Goal: Task Accomplishment & Management: Complete application form

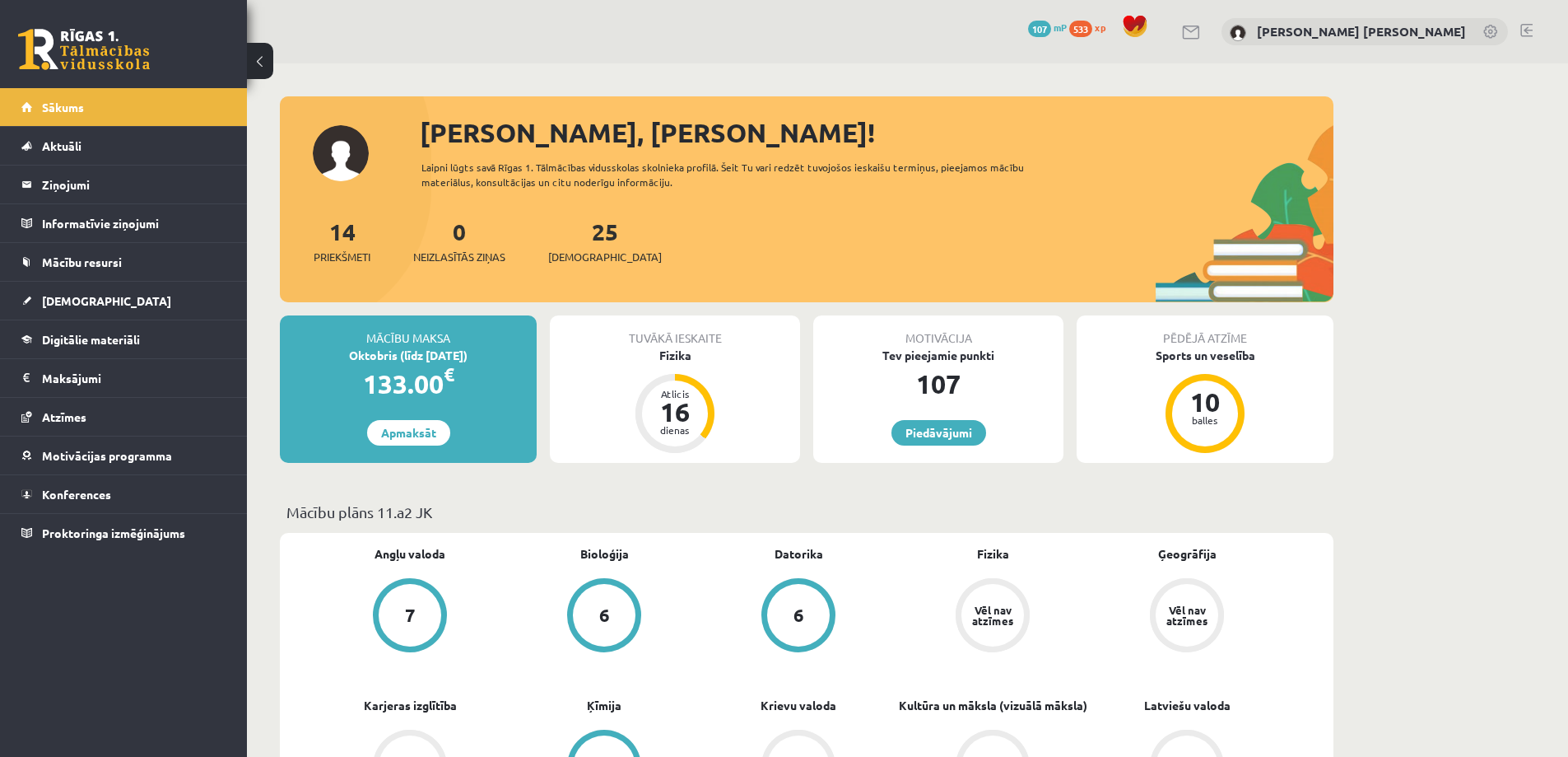
scroll to position [247, 0]
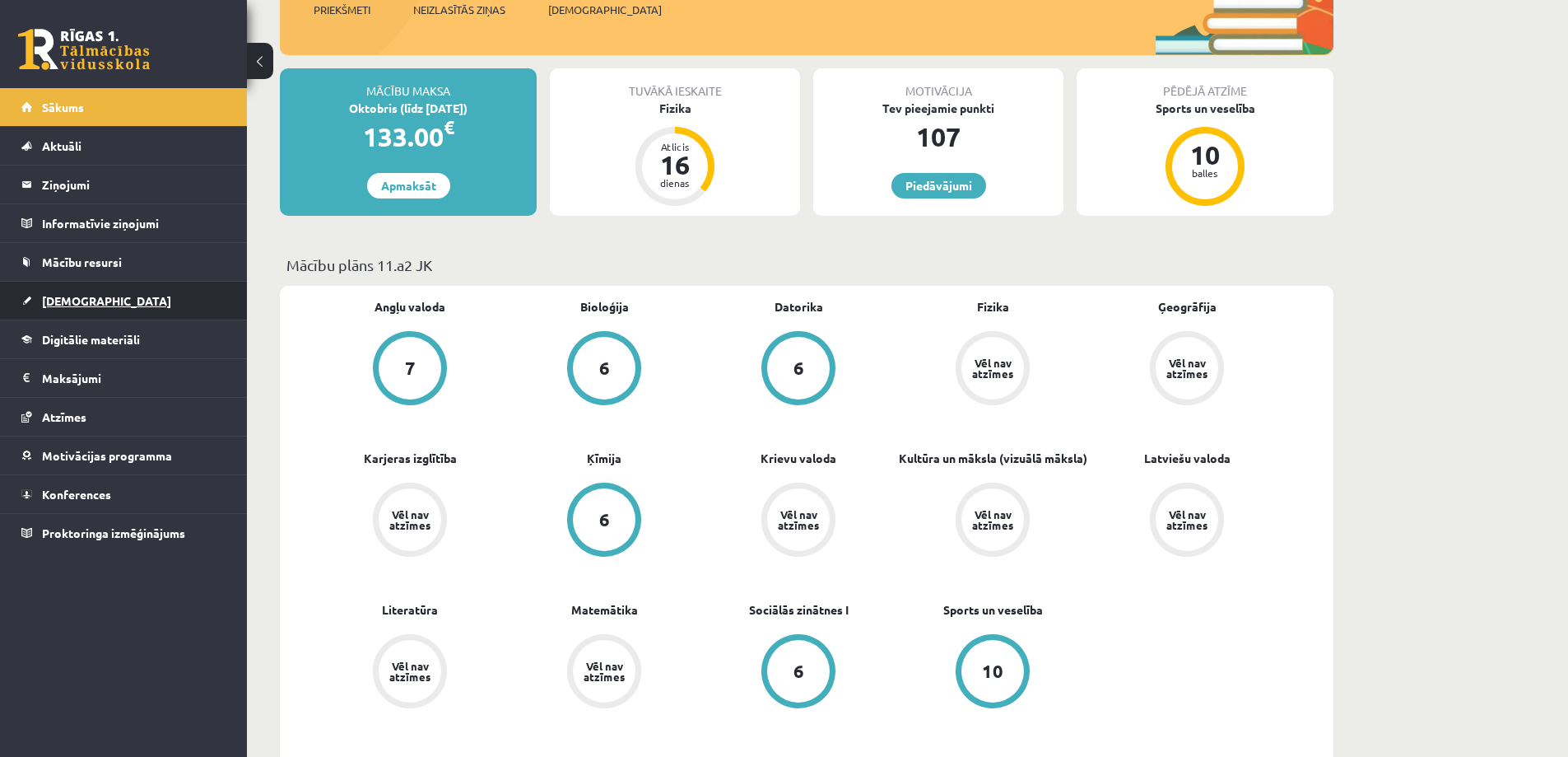
click at [102, 291] on link "[DEMOGRAPHIC_DATA]" at bounding box center [123, 300] width 205 height 38
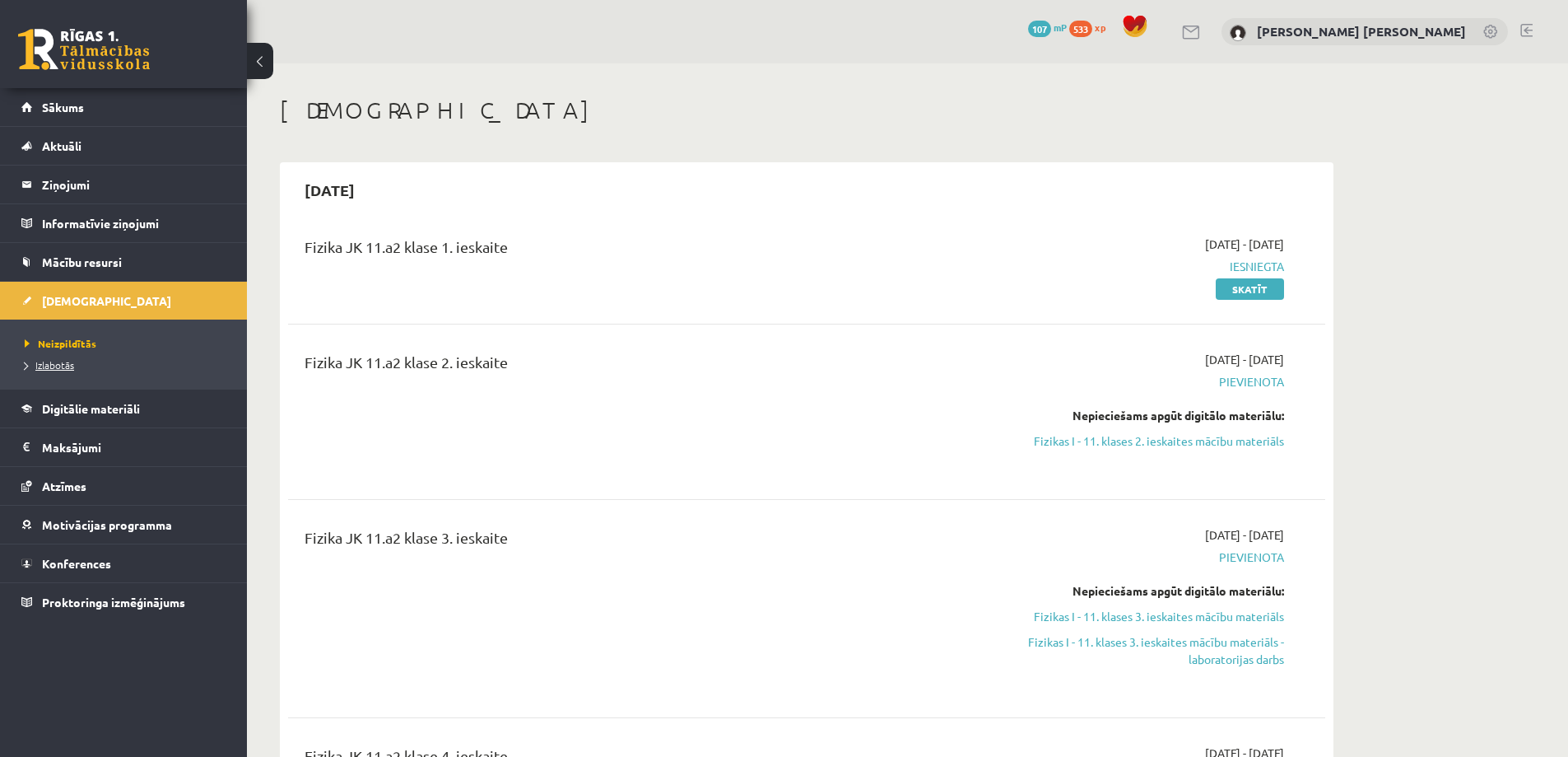
click at [56, 368] on span "Izlabotās" at bounding box center [50, 364] width 50 height 13
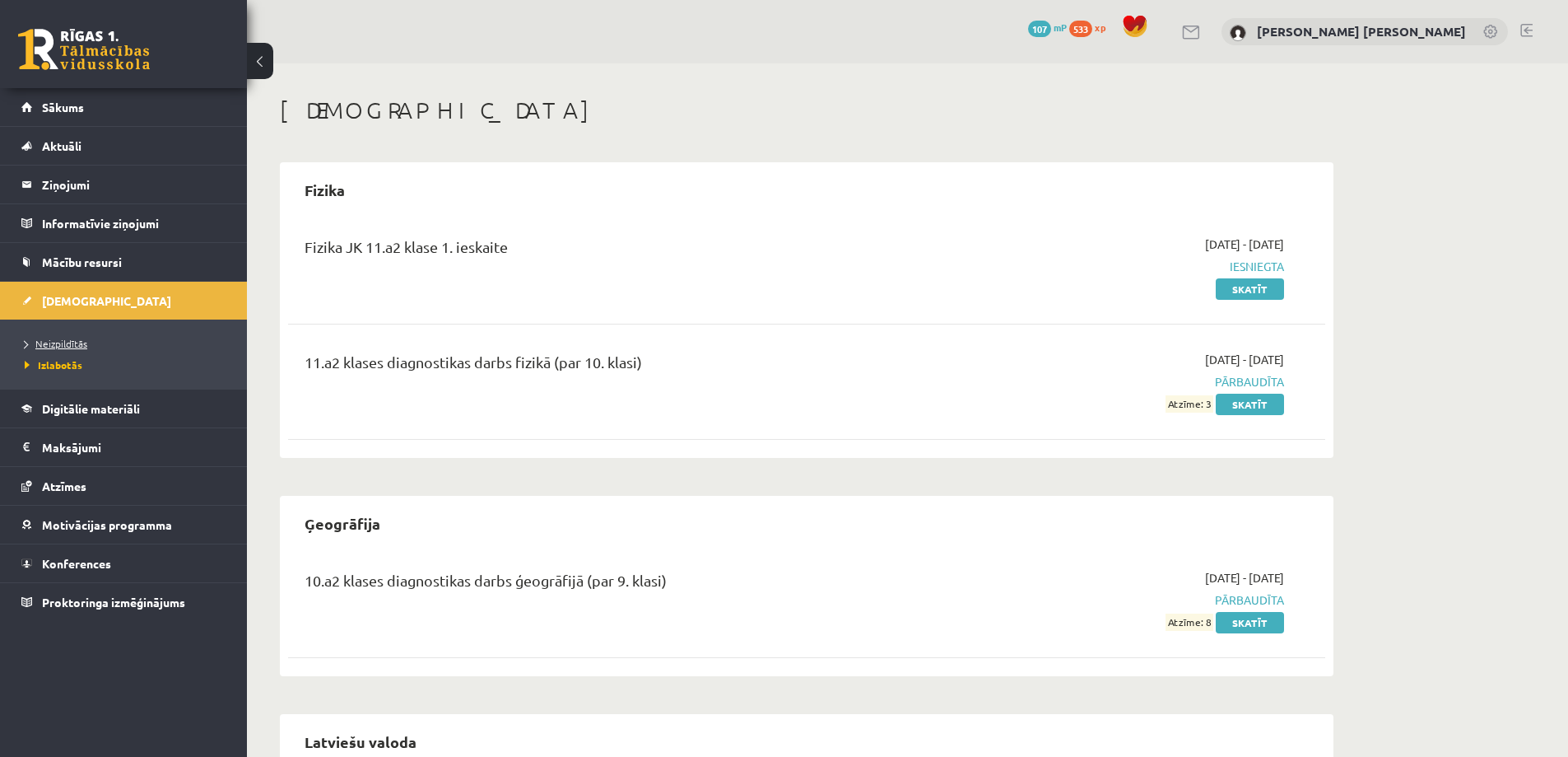
click at [63, 336] on link "Neizpildītās" at bounding box center [128, 343] width 206 height 15
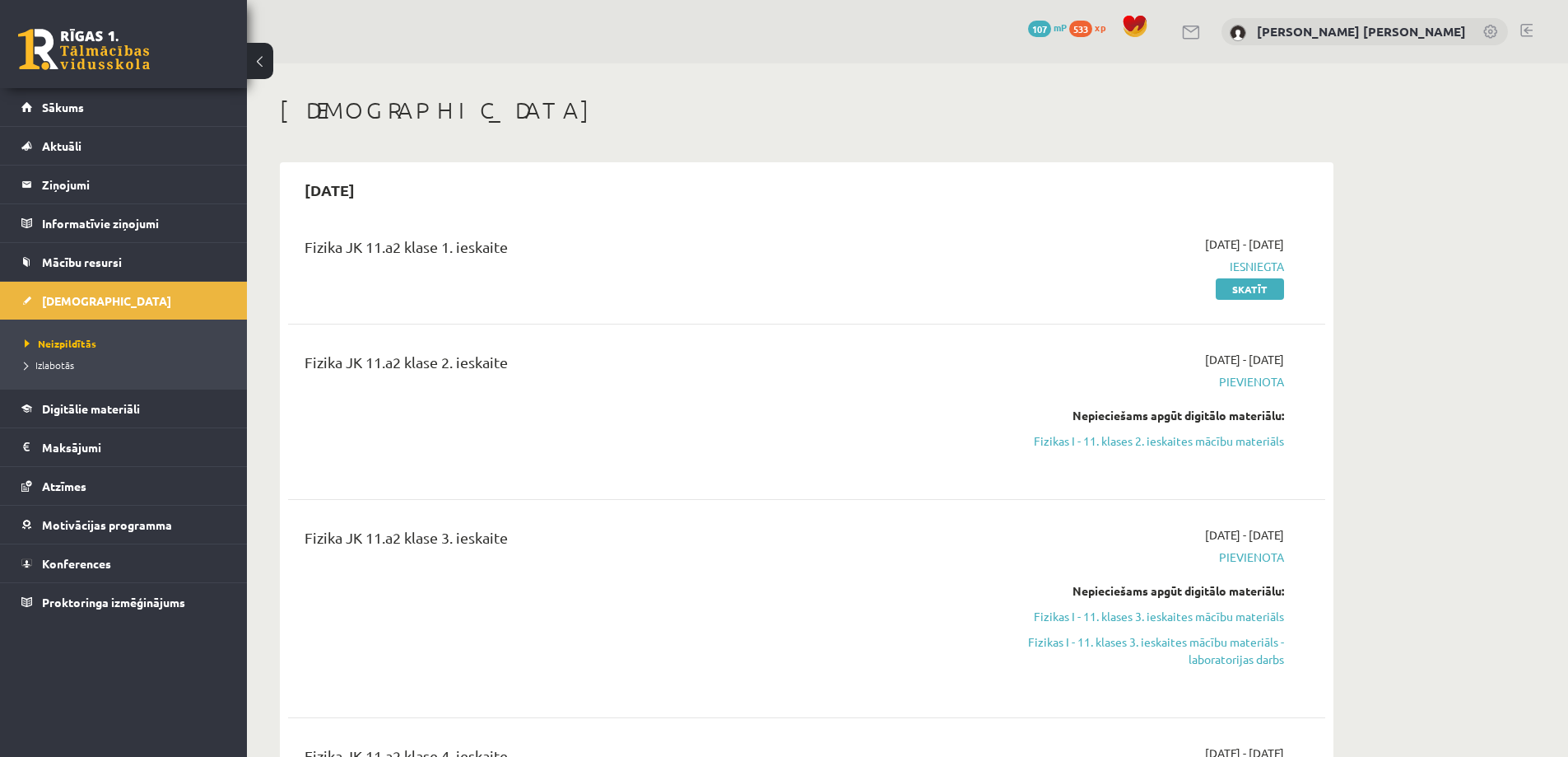
scroll to position [247, 0]
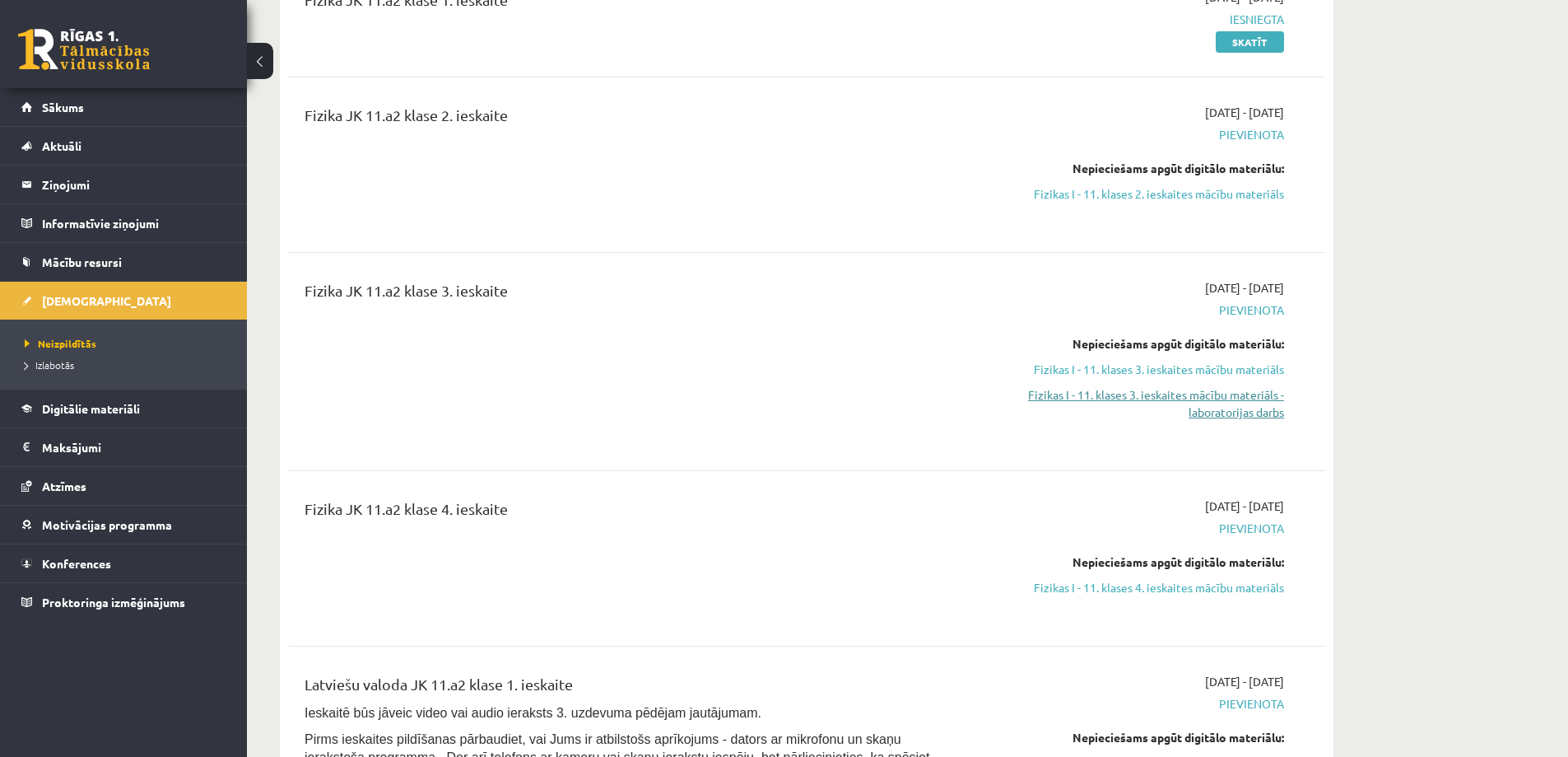
click at [1227, 400] on link "Fizikas I - 11. klases 3. ieskaites mācību materiāls - laboratorijas darbs" at bounding box center [1128, 403] width 310 height 34
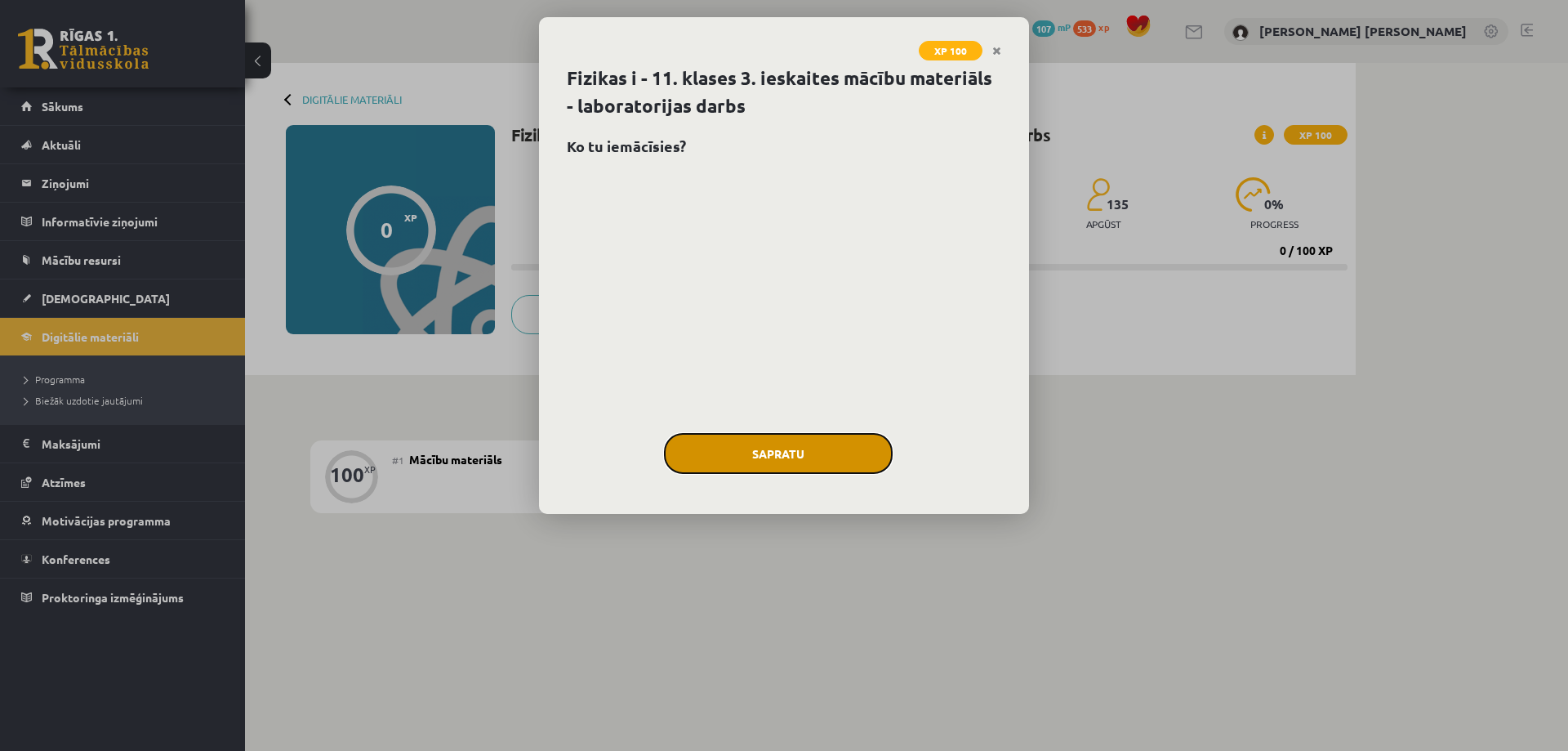
click at [806, 465] on button "Sapratu" at bounding box center [778, 453] width 229 height 41
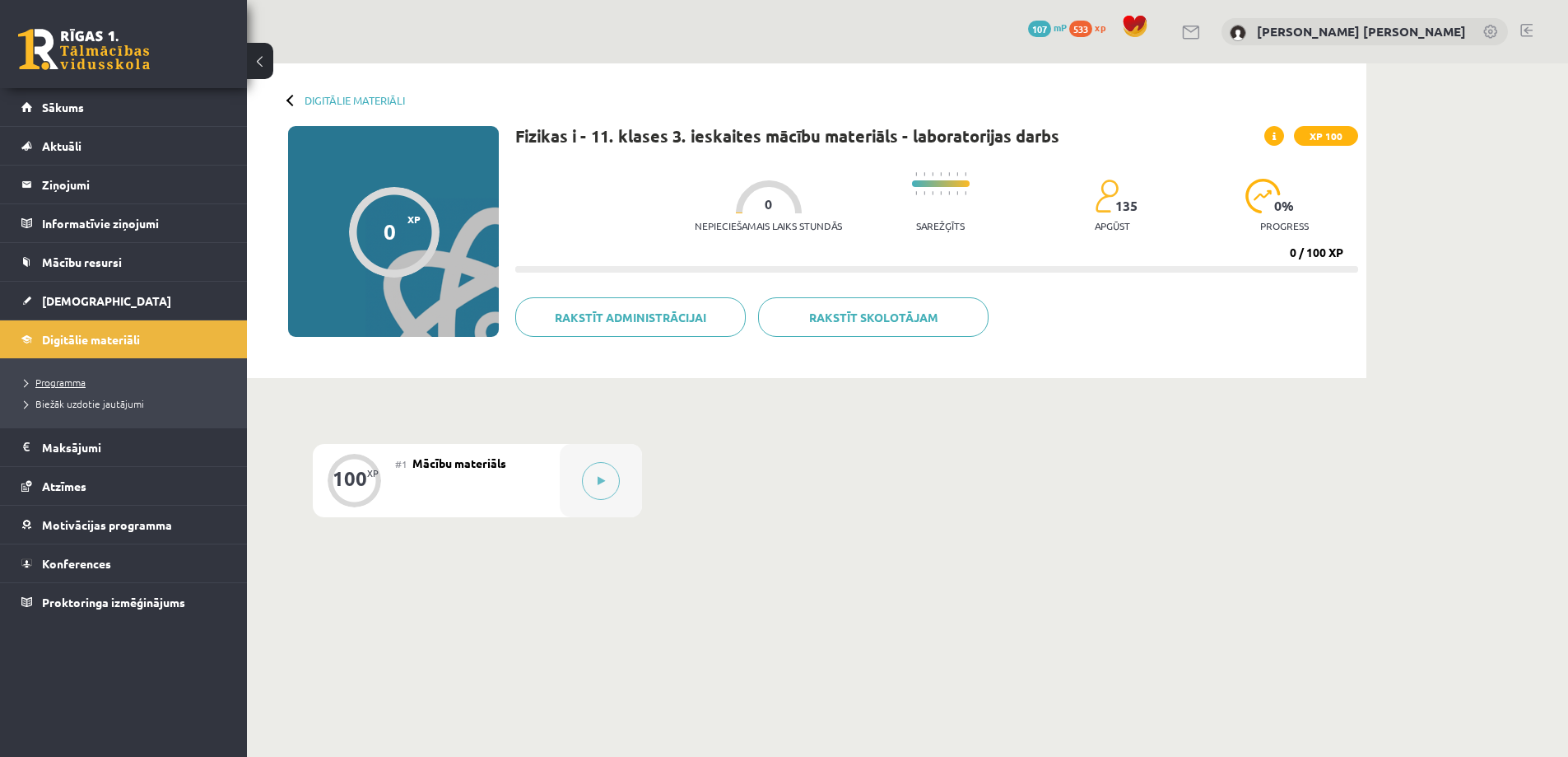
click at [63, 381] on span "Programma" at bounding box center [55, 382] width 61 height 13
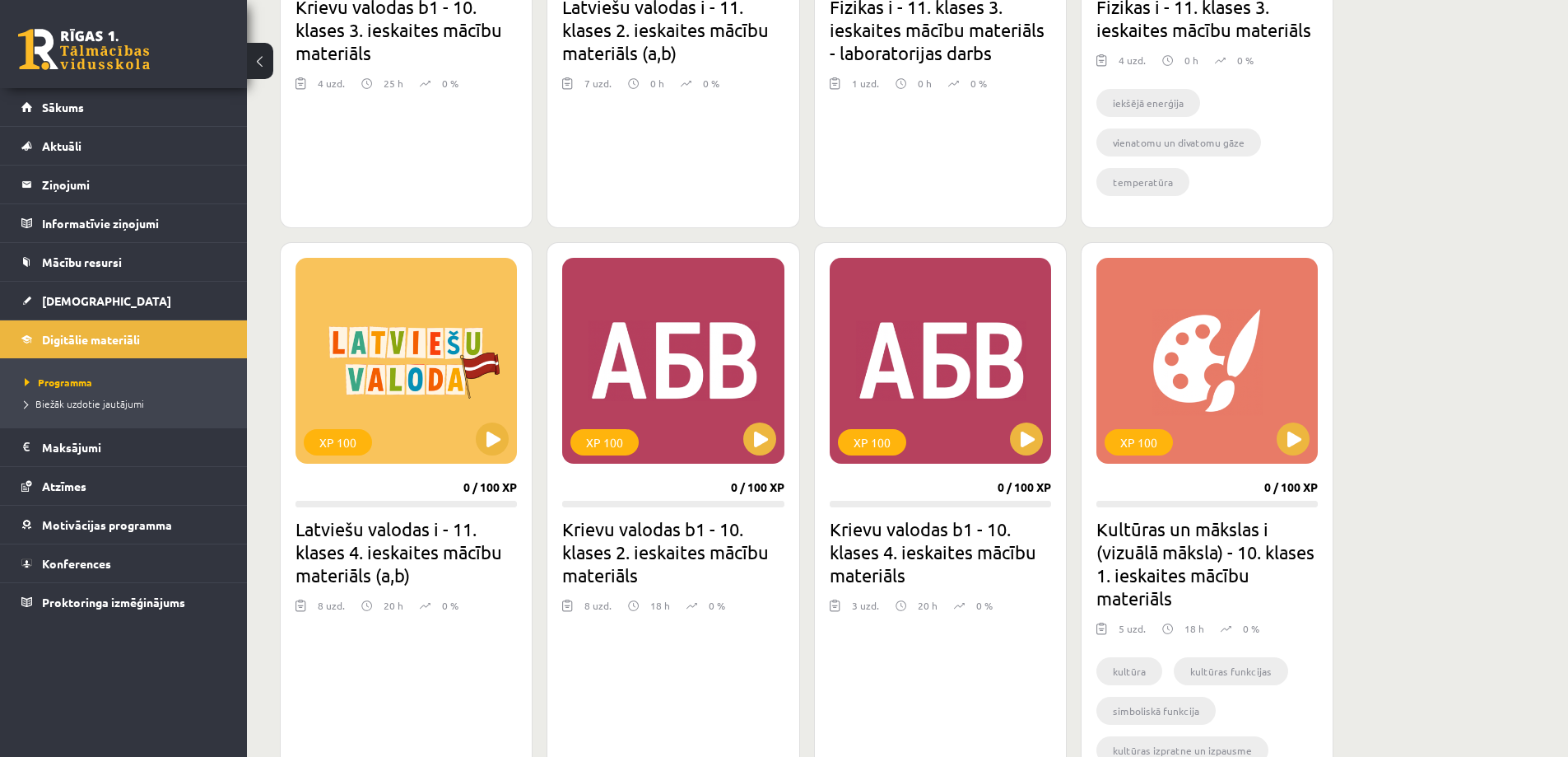
scroll to position [1976, 0]
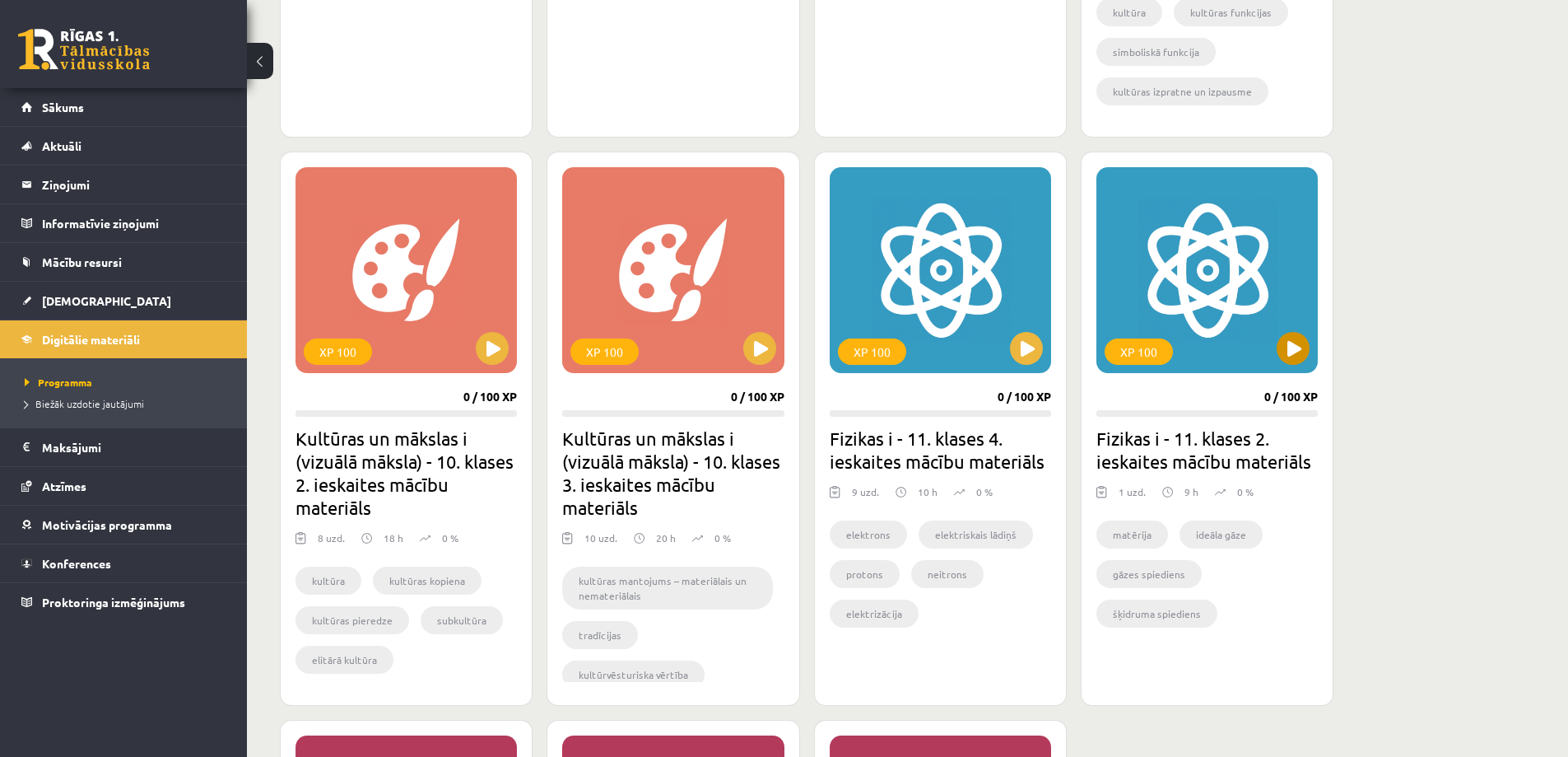
click at [1196, 289] on div "XP 100" at bounding box center [1206, 270] width 221 height 206
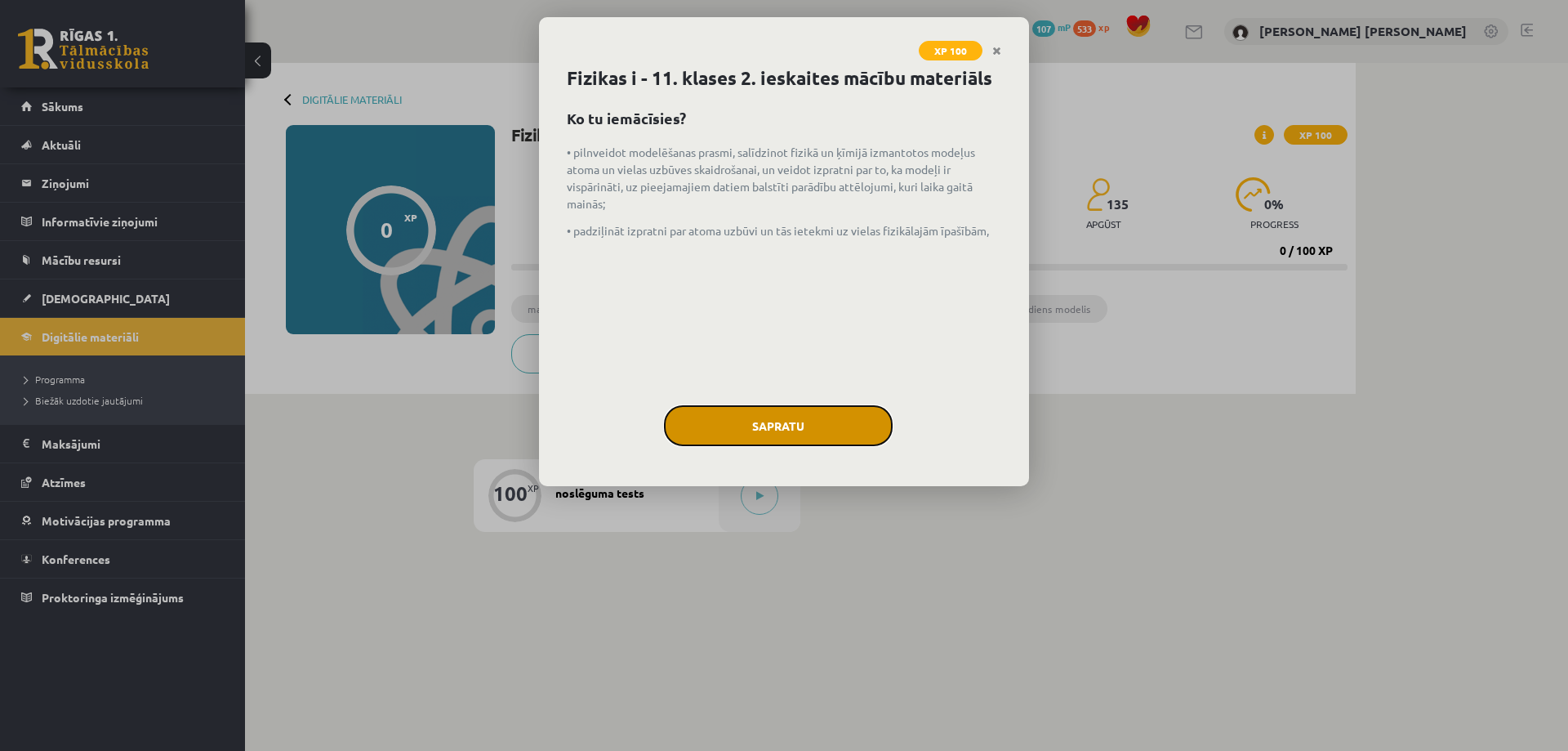
click at [811, 446] on button "Sapratu" at bounding box center [778, 425] width 229 height 41
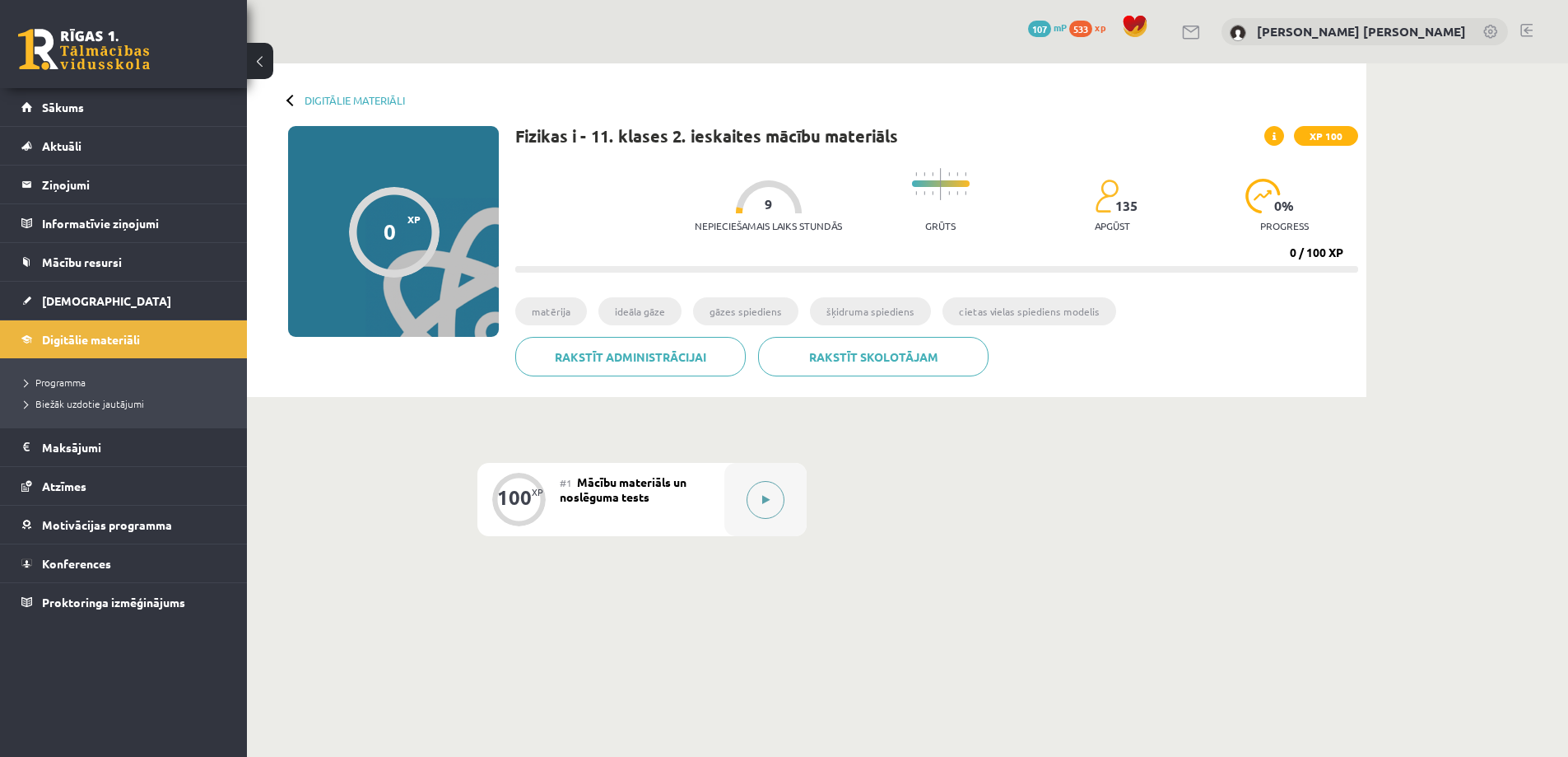
click at [760, 487] on button at bounding box center [765, 500] width 38 height 38
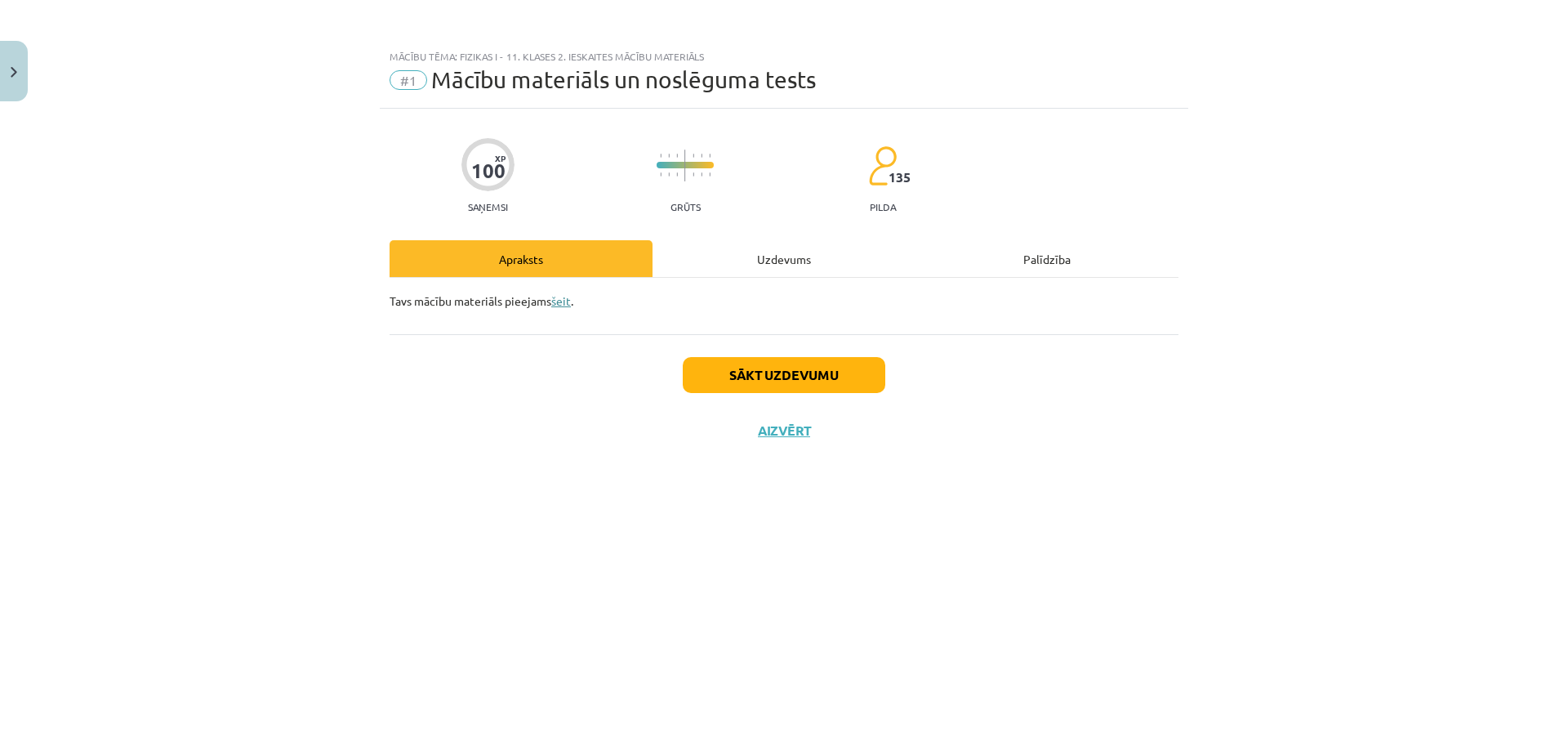
click at [560, 304] on link "šeit" at bounding box center [560, 300] width 20 height 14
click at [821, 382] on button "Sākt uzdevumu" at bounding box center [784, 375] width 202 height 36
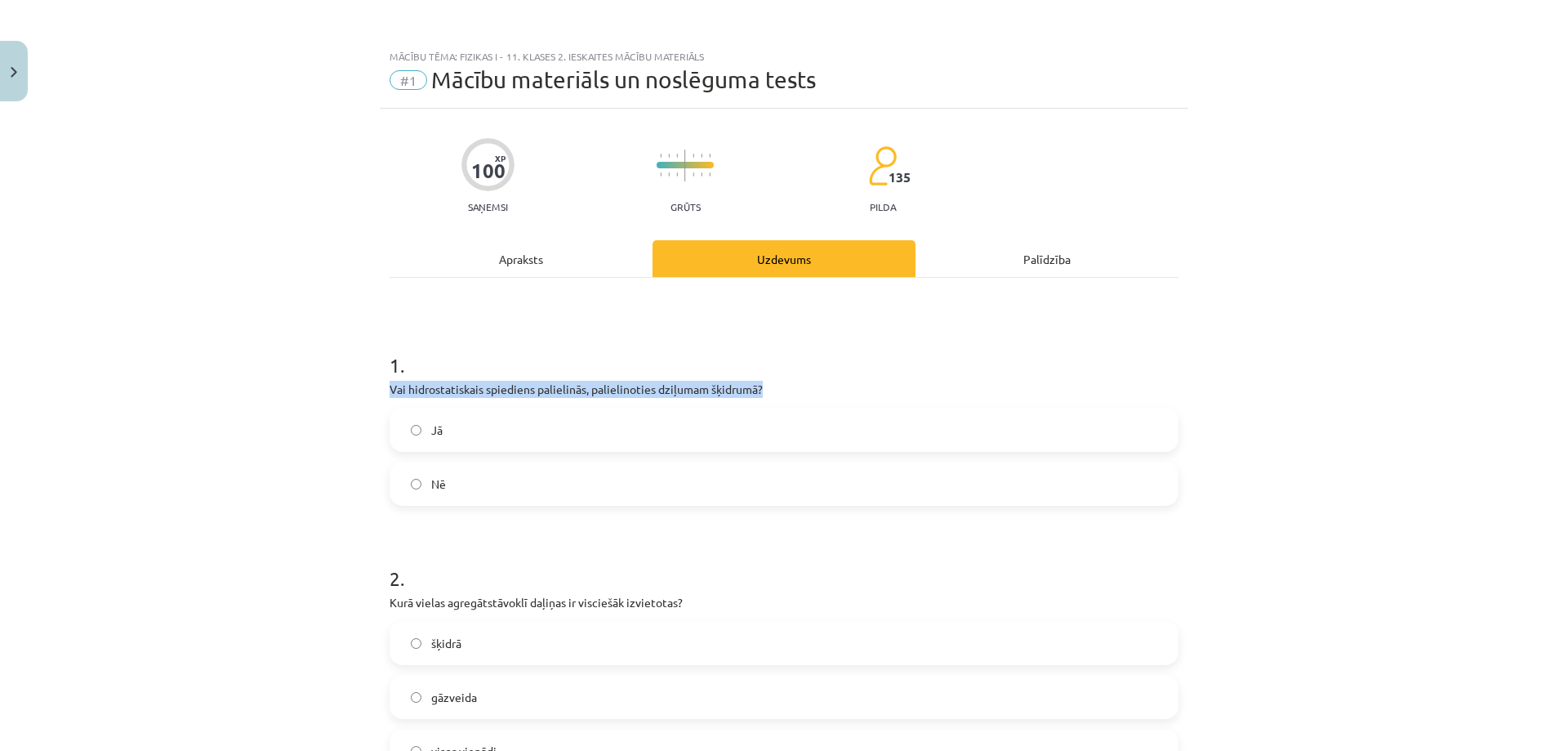
drag, startPoint x: 405, startPoint y: 390, endPoint x: 815, endPoint y: 387, distance: 410.0
copy p "Vai hidrostatiskais spiediens palielinās, palielinoties dziļumam šķidrumā?"
click at [515, 433] on label "Jā" at bounding box center [784, 430] width 786 height 41
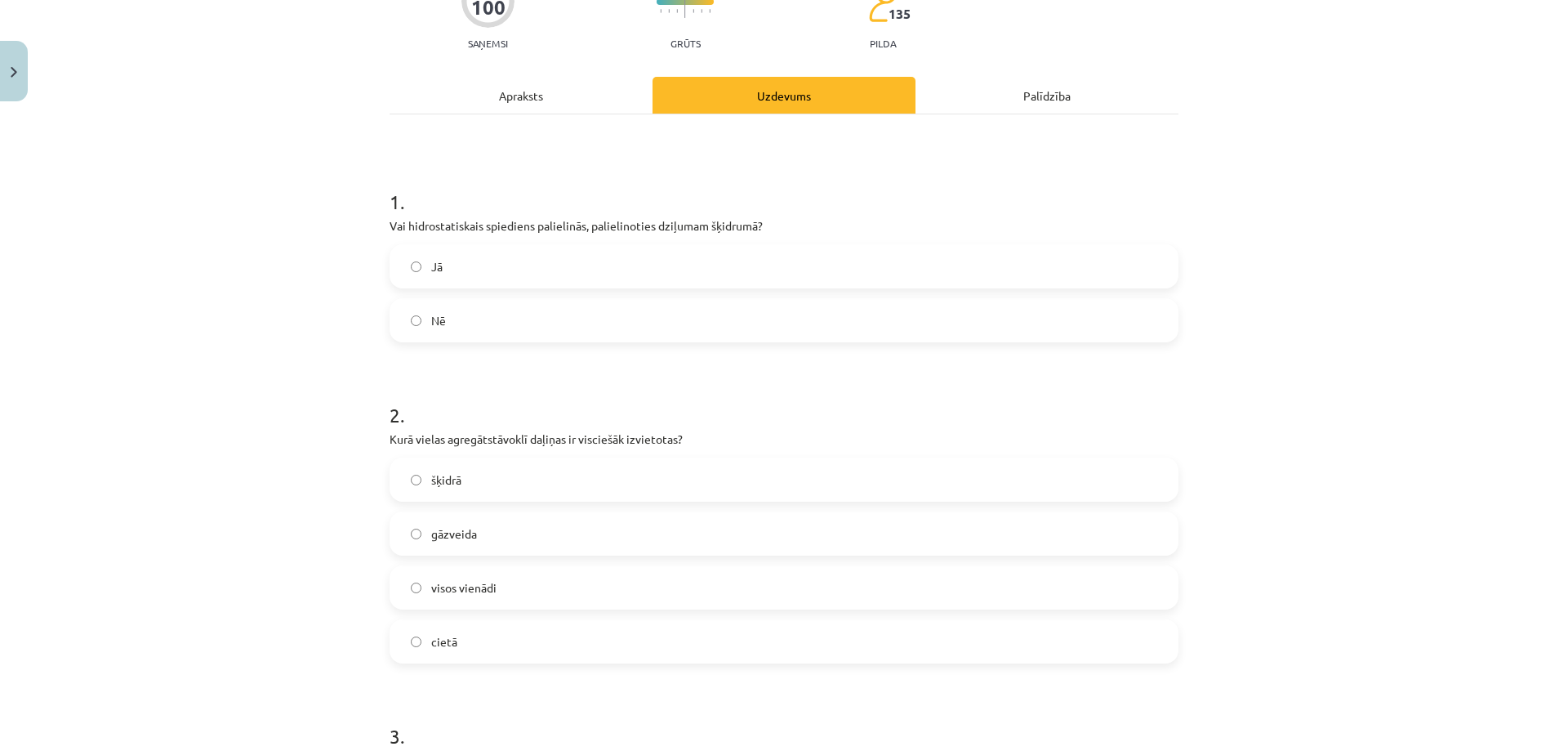
scroll to position [245, 0]
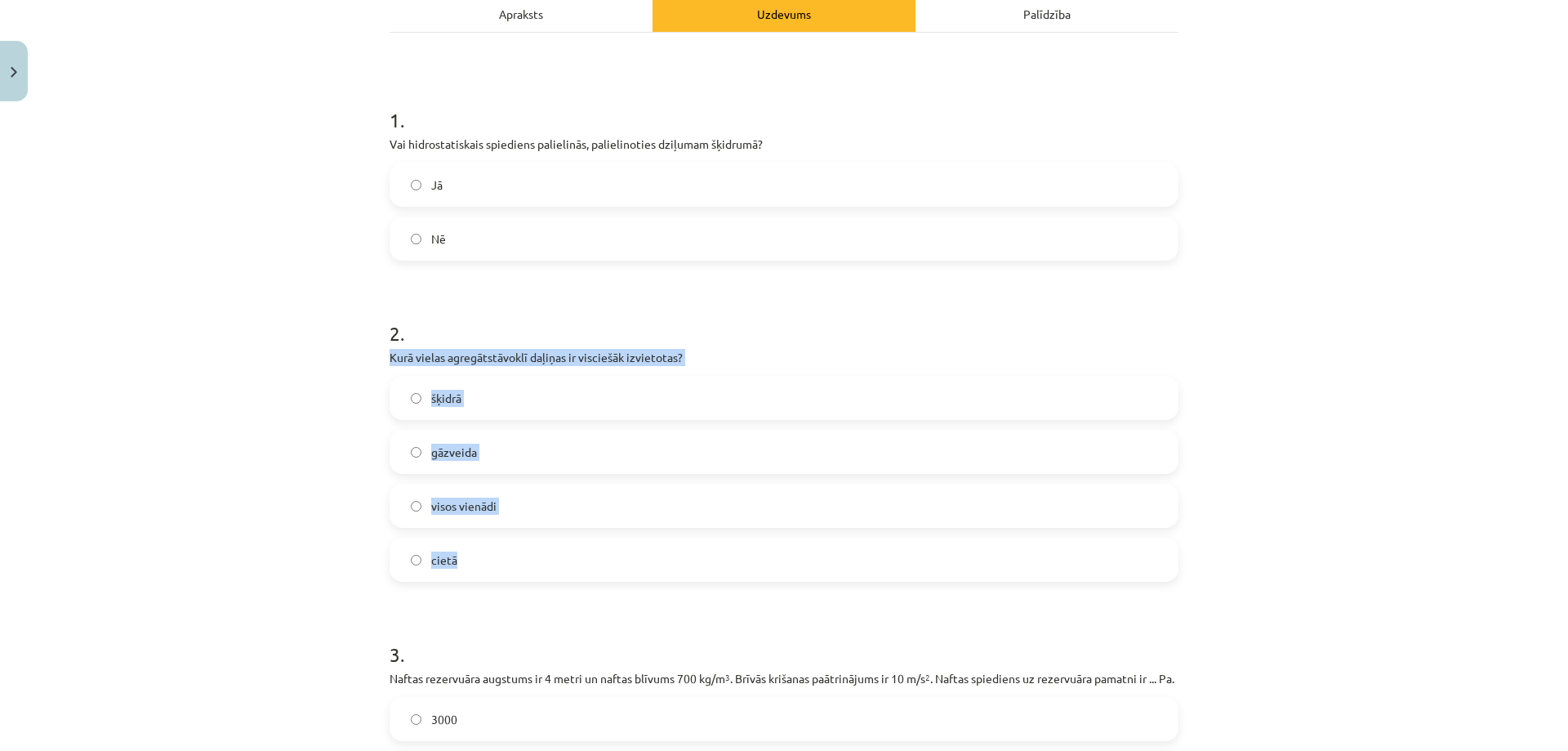
drag, startPoint x: 378, startPoint y: 353, endPoint x: 671, endPoint y: 538, distance: 346.5
copy div "Kurā vielas agregātstāvoklī daļiņas ir visciešāk izvietotas? šķidrā gāzveida vi…"
click at [698, 318] on h1 "2 ." at bounding box center [784, 319] width 789 height 51
click at [519, 549] on label "cietā" at bounding box center [784, 560] width 786 height 41
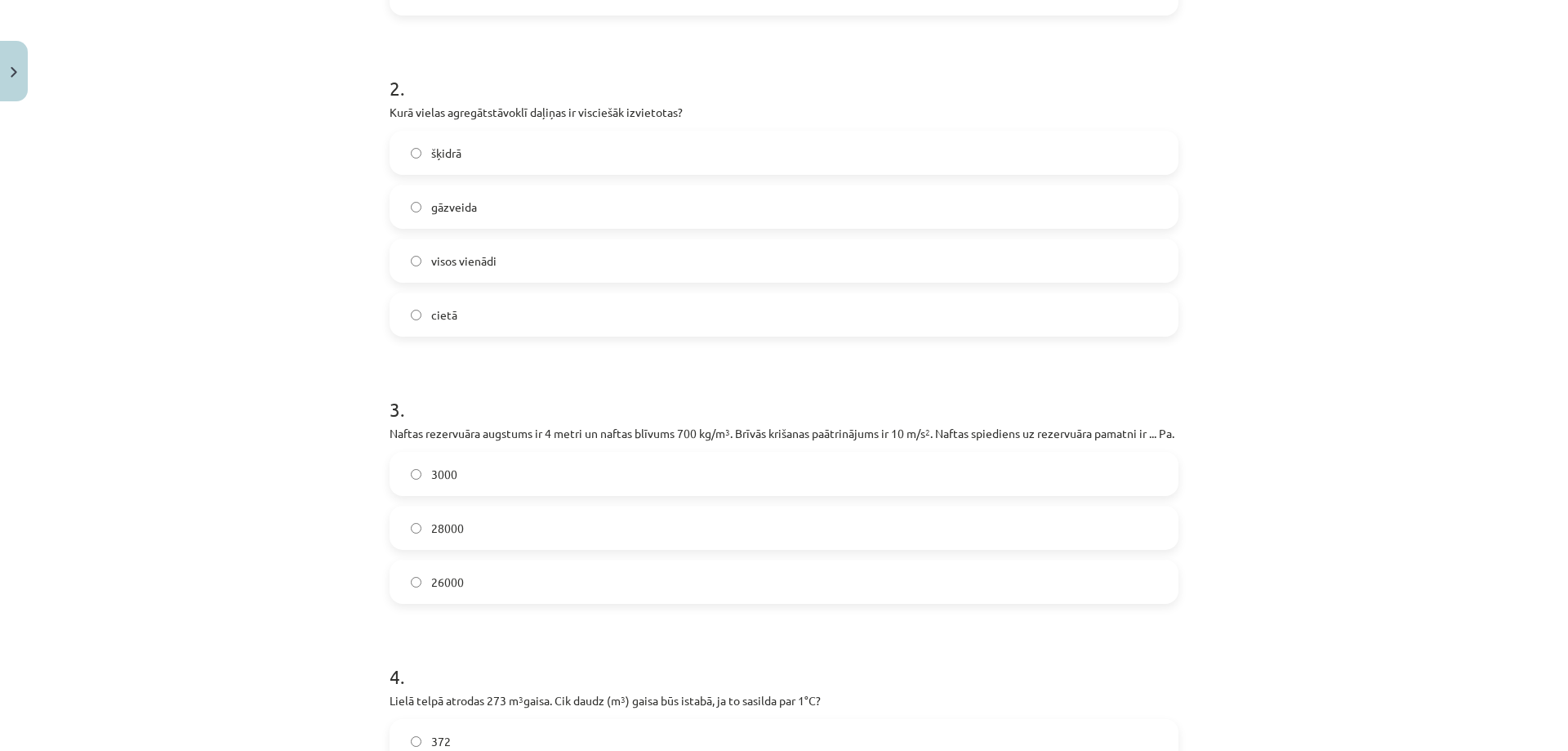
scroll to position [653, 0]
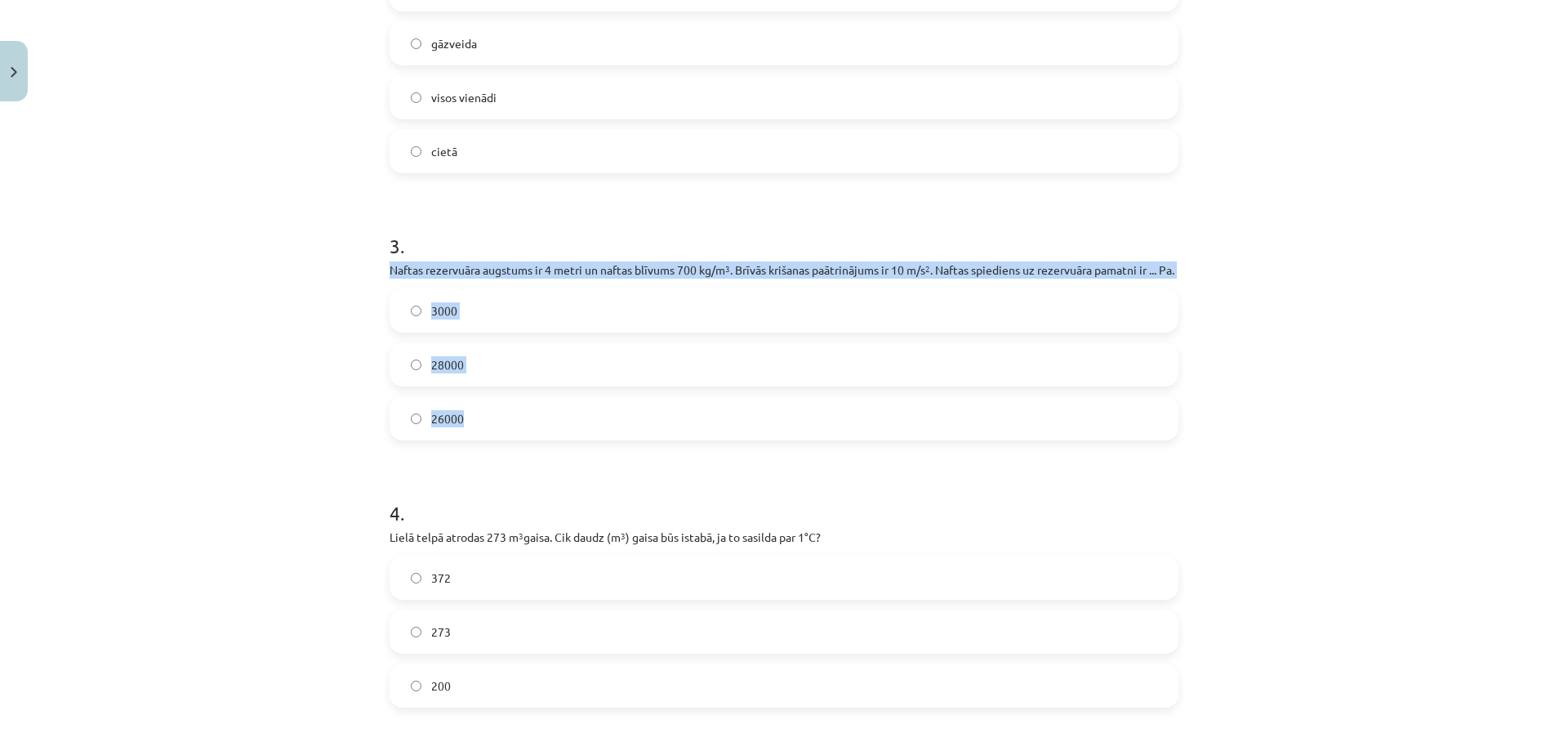
drag, startPoint x: 389, startPoint y: 268, endPoint x: 536, endPoint y: 416, distance: 208.6
copy div "Naftas rezervuāra augstums ir 4 metri un naftas blīvums 700 kg/m 3 . Brīvās kri…"
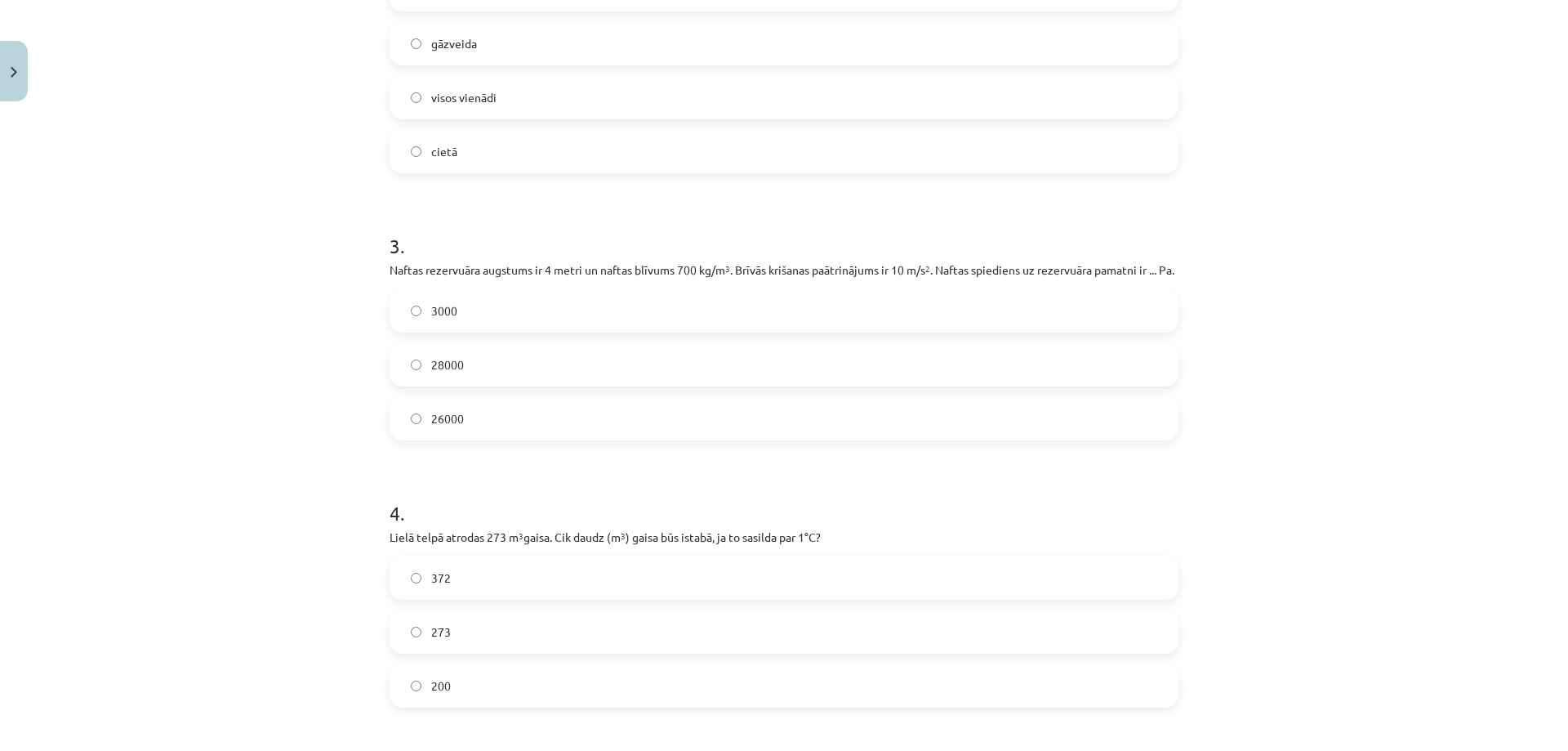
click at [501, 215] on h1 "3 ." at bounding box center [784, 231] width 789 height 51
click at [486, 357] on label "28000" at bounding box center [784, 364] width 786 height 41
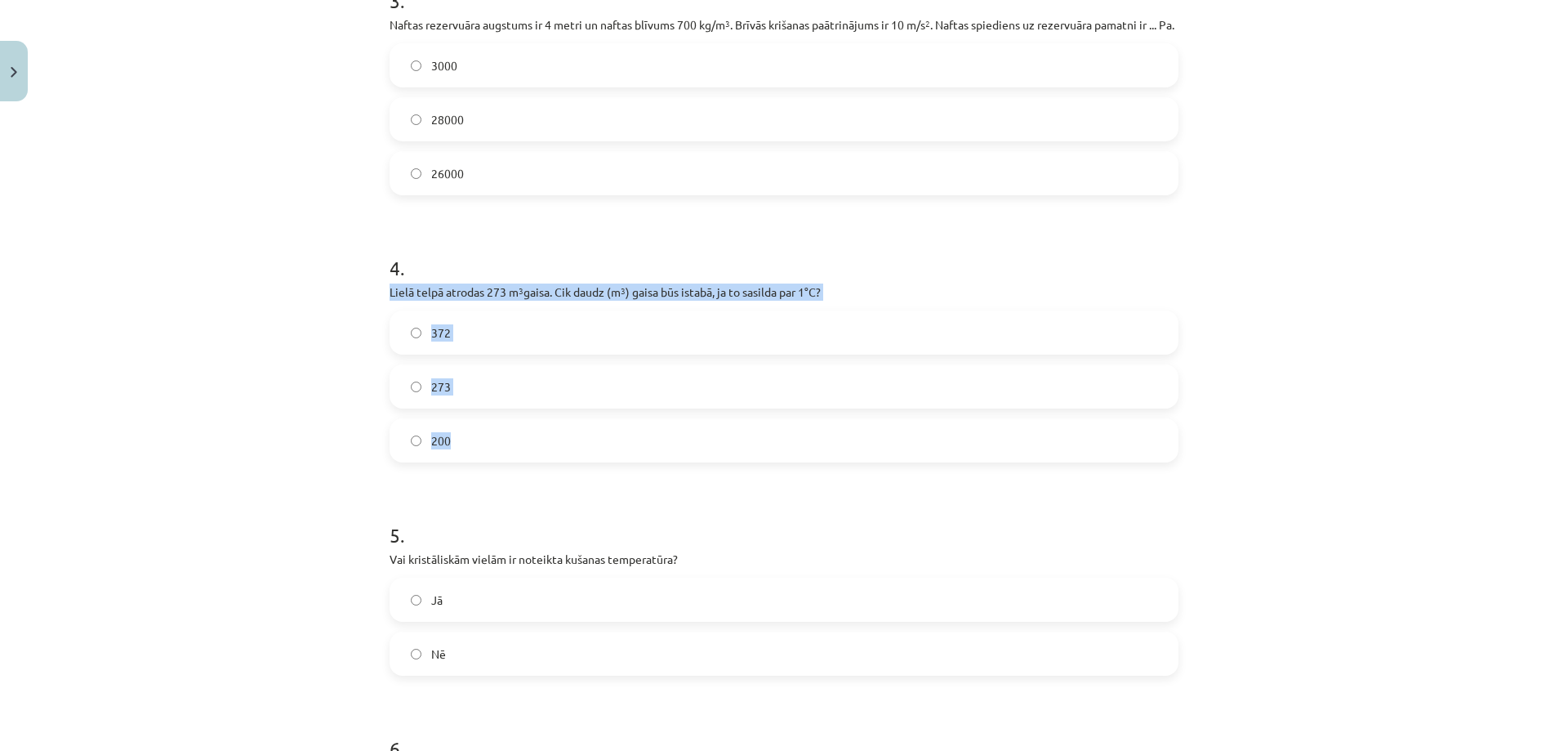
drag, startPoint x: 376, startPoint y: 288, endPoint x: 561, endPoint y: 433, distance: 235.1
click at [561, 433] on div "100 XP Saņemsi Grūts 135 pilda Apraksts Uzdevums Palīdzība 1 . Vai hidrostatisk…" at bounding box center [784, 693] width 809 height 2967
copy div "Lielā telpā atrodas 273 m 3 gaisa. Cik daudz (m 3 ) gaisa būs istabā, ja to sas…"
click at [315, 308] on div "Mācību tēma: Fizikas i - 11. klases 2. ieskaites mācību materiāls #1 Mācību mat…" at bounding box center [784, 375] width 1568 height 751
click at [457, 378] on label "273" at bounding box center [784, 386] width 786 height 41
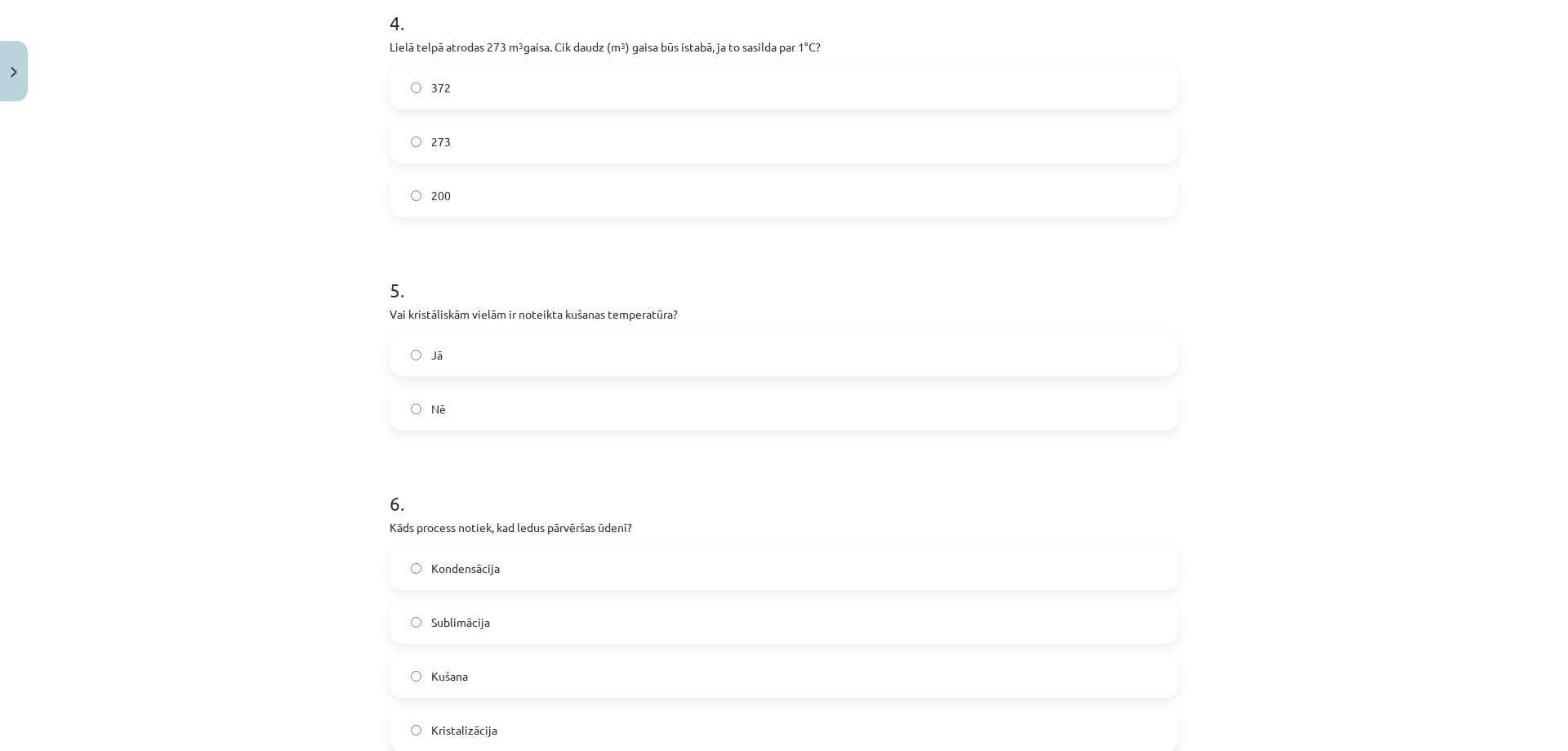
scroll to position [1226, 0]
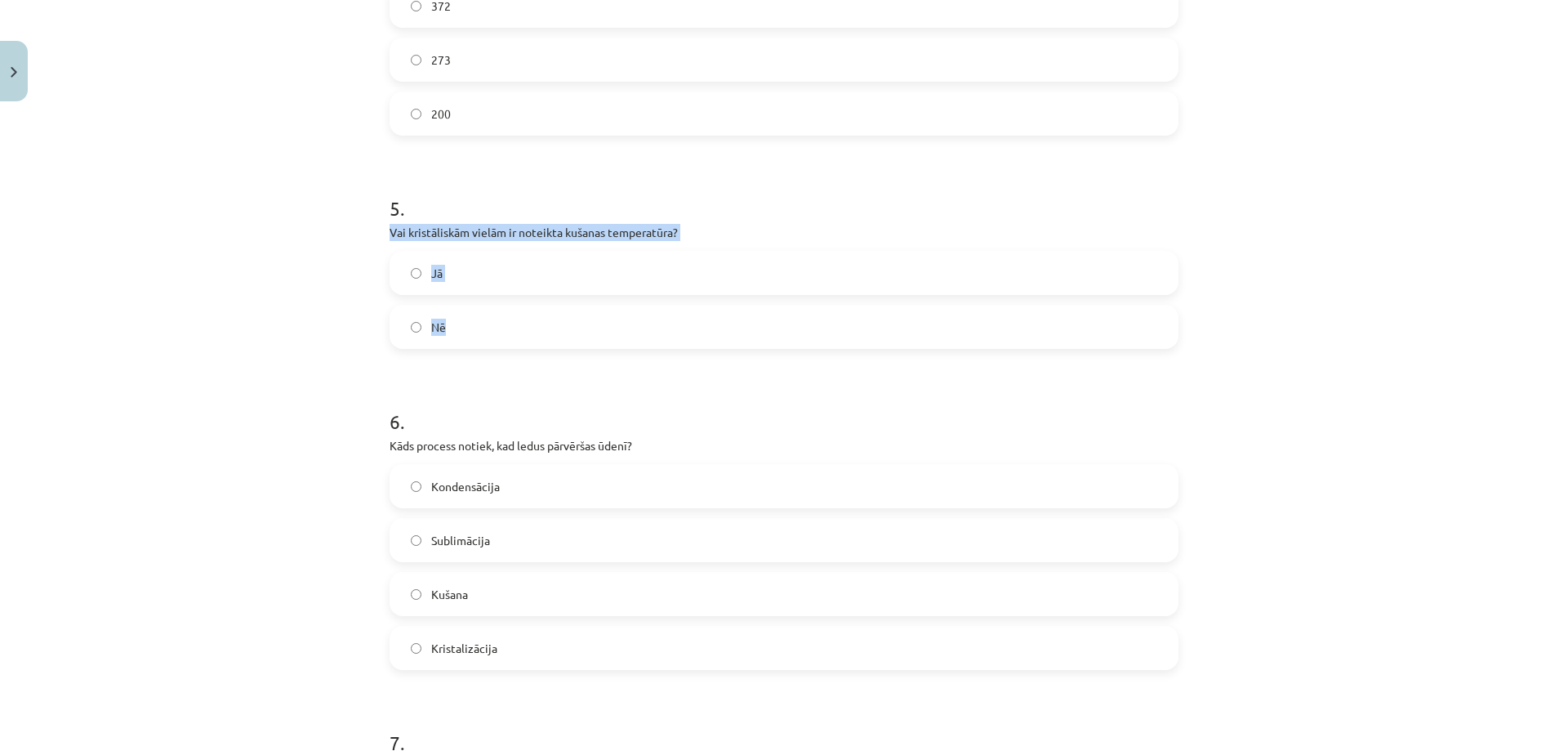
drag, startPoint x: 382, startPoint y: 233, endPoint x: 481, endPoint y: 336, distance: 142.9
click at [481, 336] on div "100 XP Saņemsi Grūts 135 pilda Apraksts Uzdevums Palīdzība 1 . Vai hidrostatisk…" at bounding box center [784, 367] width 809 height 2967
copy div "Vai kristāliskām vielām ir noteikta kušanas temperatūra? Jā Nē"
click at [492, 275] on label "Jā" at bounding box center [784, 273] width 786 height 41
click at [292, 283] on div "Mācību tēma: Fizikas i - 11. klases 2. ieskaites mācību materiāls #1 Mācību mat…" at bounding box center [784, 375] width 1568 height 751
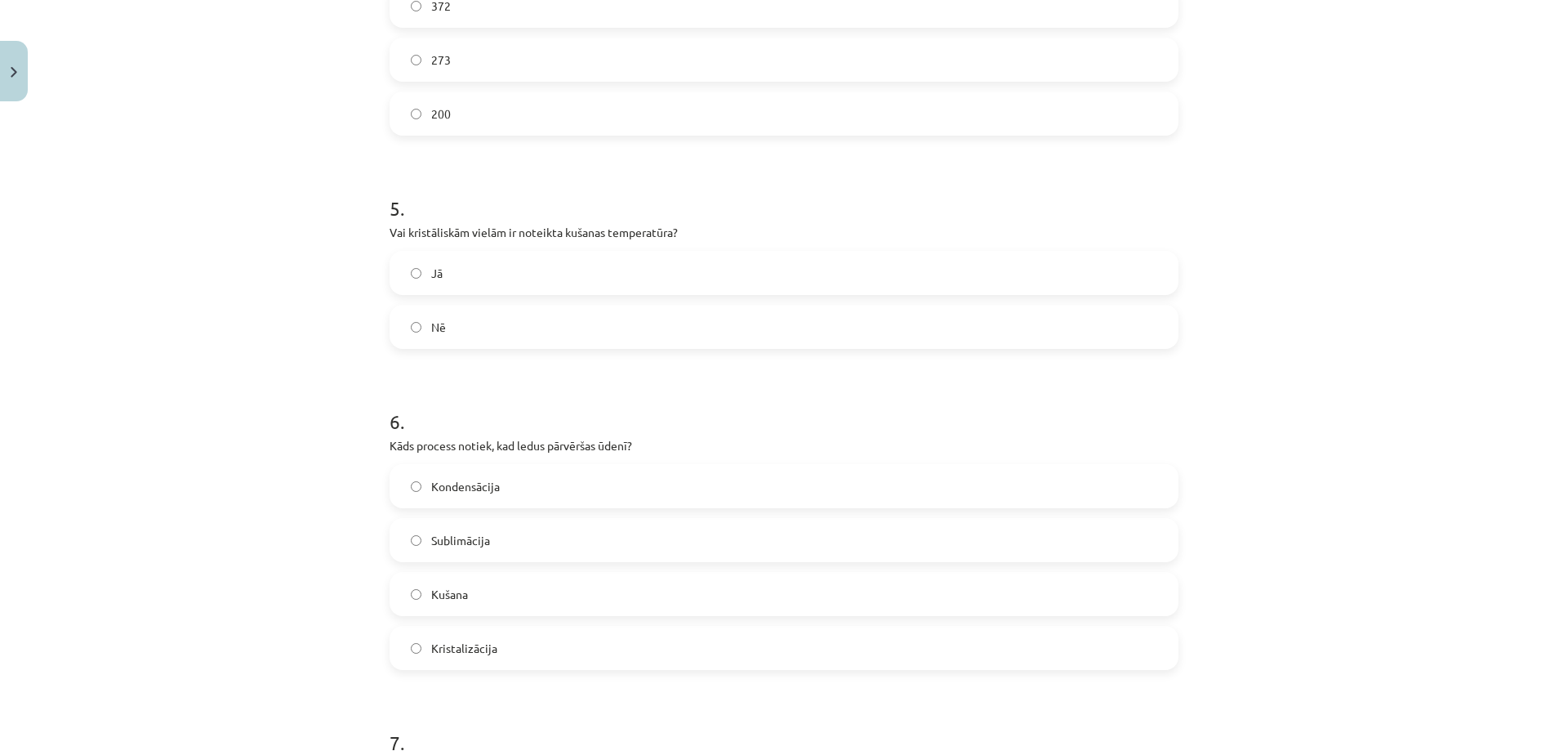
scroll to position [1389, 0]
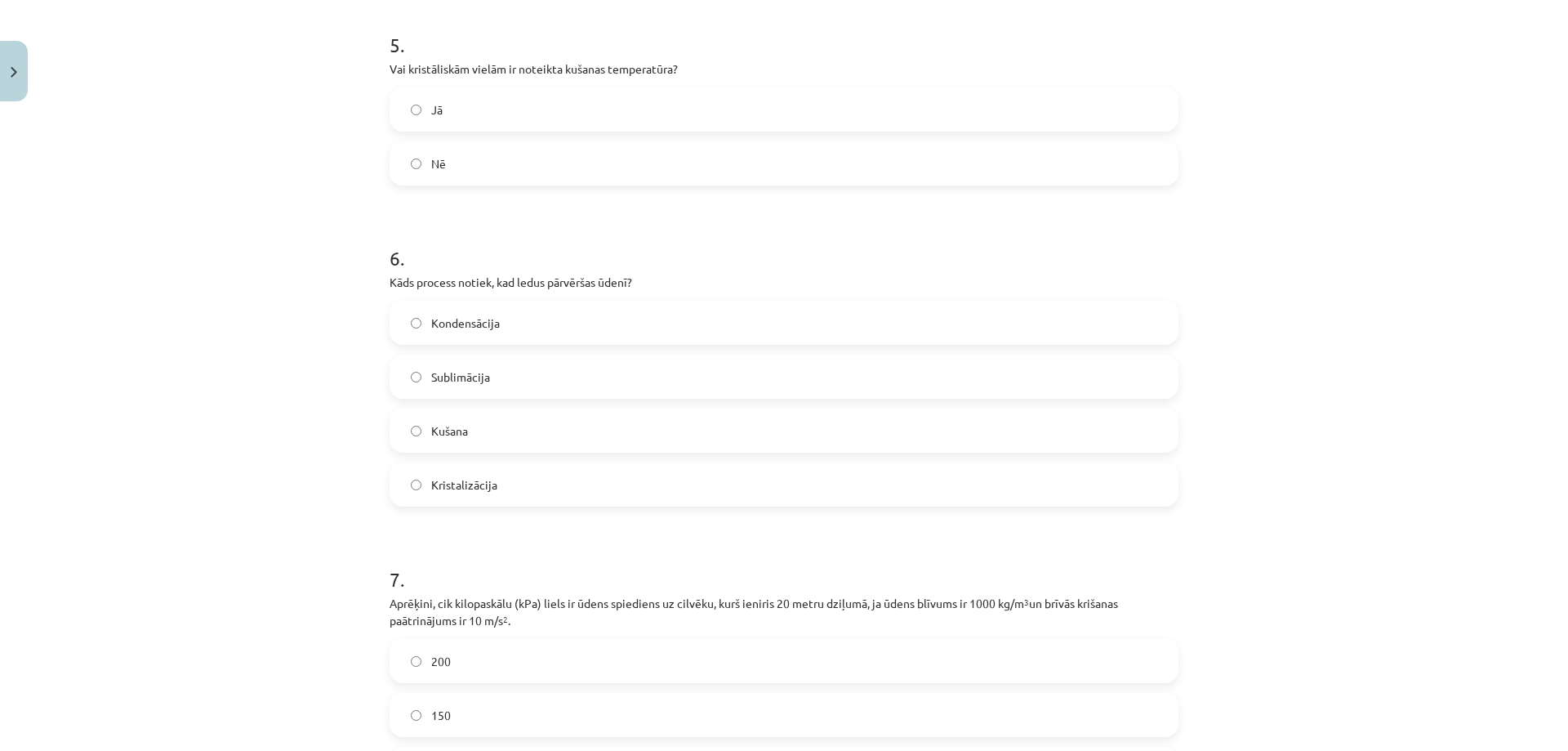
click at [469, 430] on label "Kušana" at bounding box center [784, 430] width 786 height 41
drag, startPoint x: 374, startPoint y: 271, endPoint x: 639, endPoint y: 473, distance: 333.2
click at [639, 473] on div "100 XP Saņemsi Grūts 135 pilda Apraksts Uzdevums Palīdzība 1 . Vai hidrostatisk…" at bounding box center [784, 203] width 809 height 2967
copy div "Kāds process notiek, kad ledus pārvēršas ūdenī? Kondensācija Sublimācija Kušana…"
click at [305, 364] on div "Mācību tēma: Fizikas i - 11. klases 2. ieskaites mācību materiāls #1 Mācību mat…" at bounding box center [784, 375] width 1568 height 751
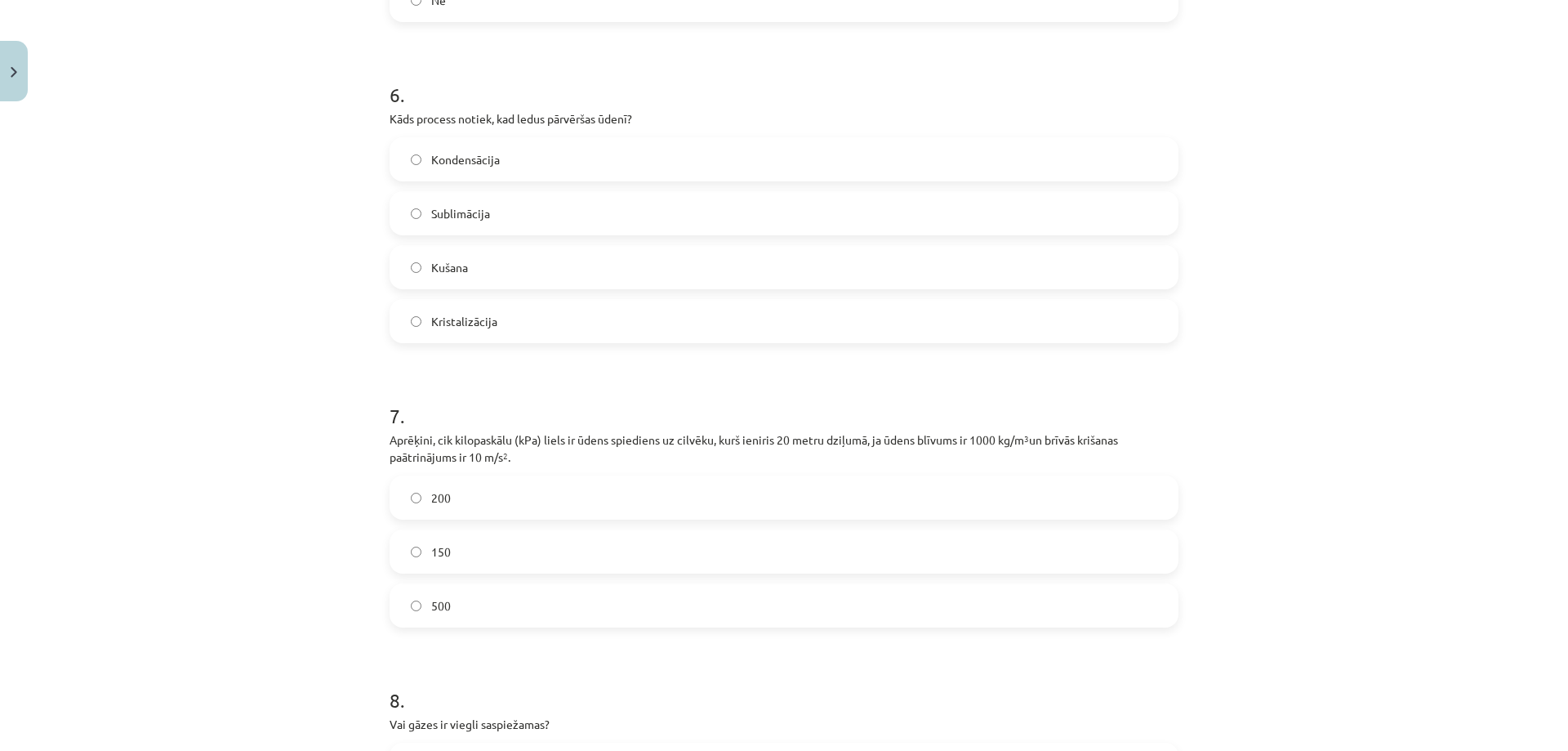
scroll to position [1634, 0]
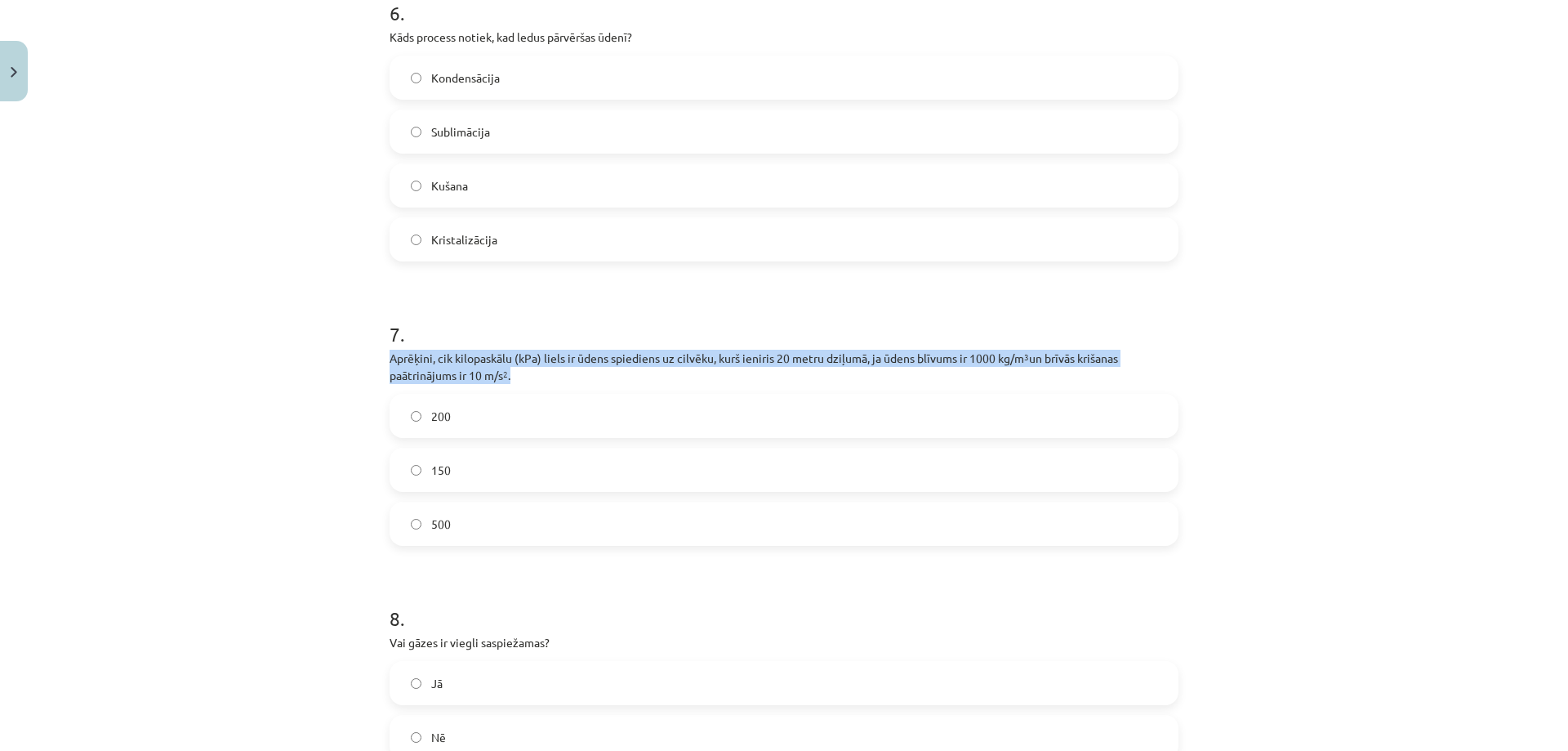
drag, startPoint x: 378, startPoint y: 355, endPoint x: 482, endPoint y: 378, distance: 106.5
copy p "Aprēķini, cik kilopaskālu (kPa) liels ir ūdens spiediens uz cilvēku, kurš ienir…"
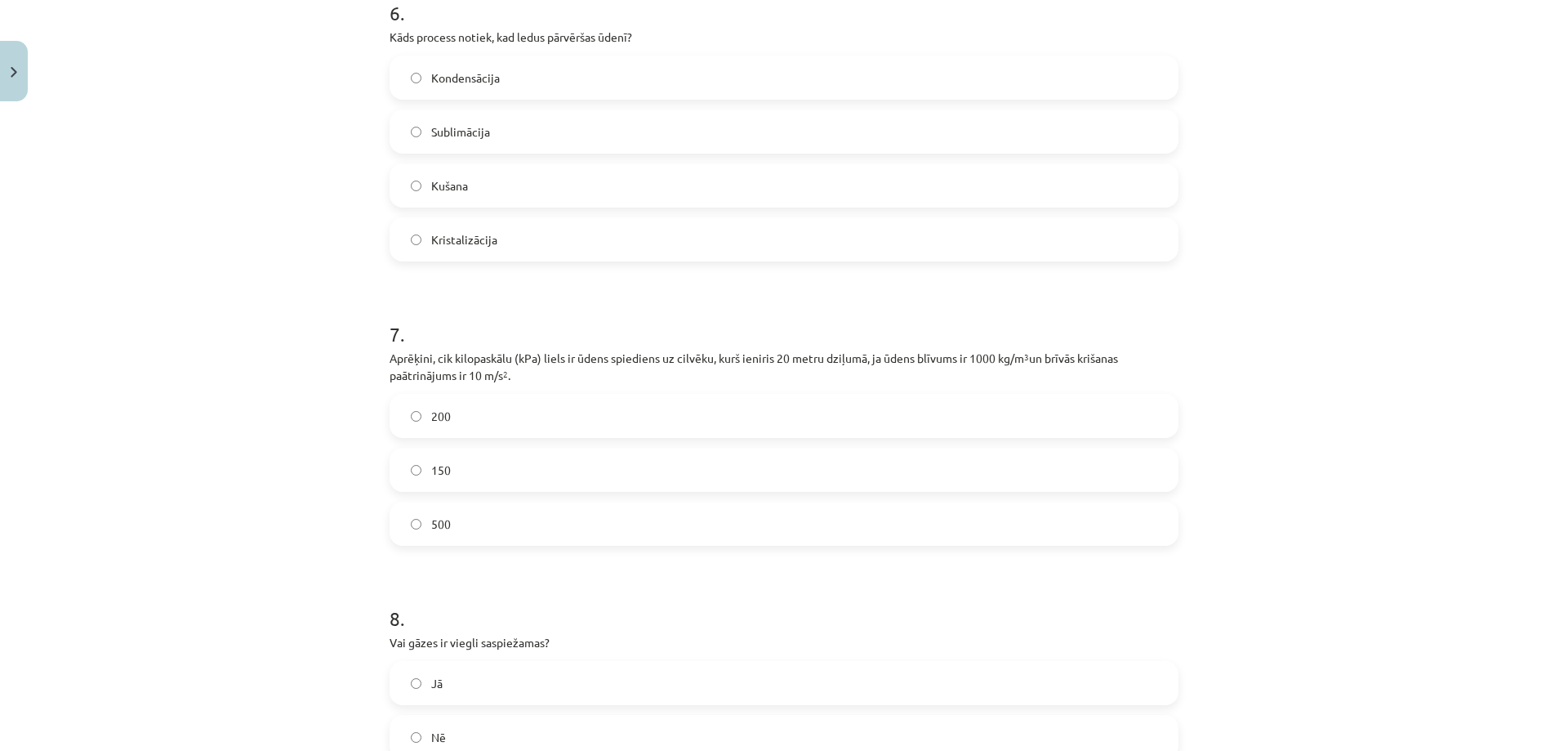
click at [490, 407] on label "200" at bounding box center [784, 416] width 786 height 41
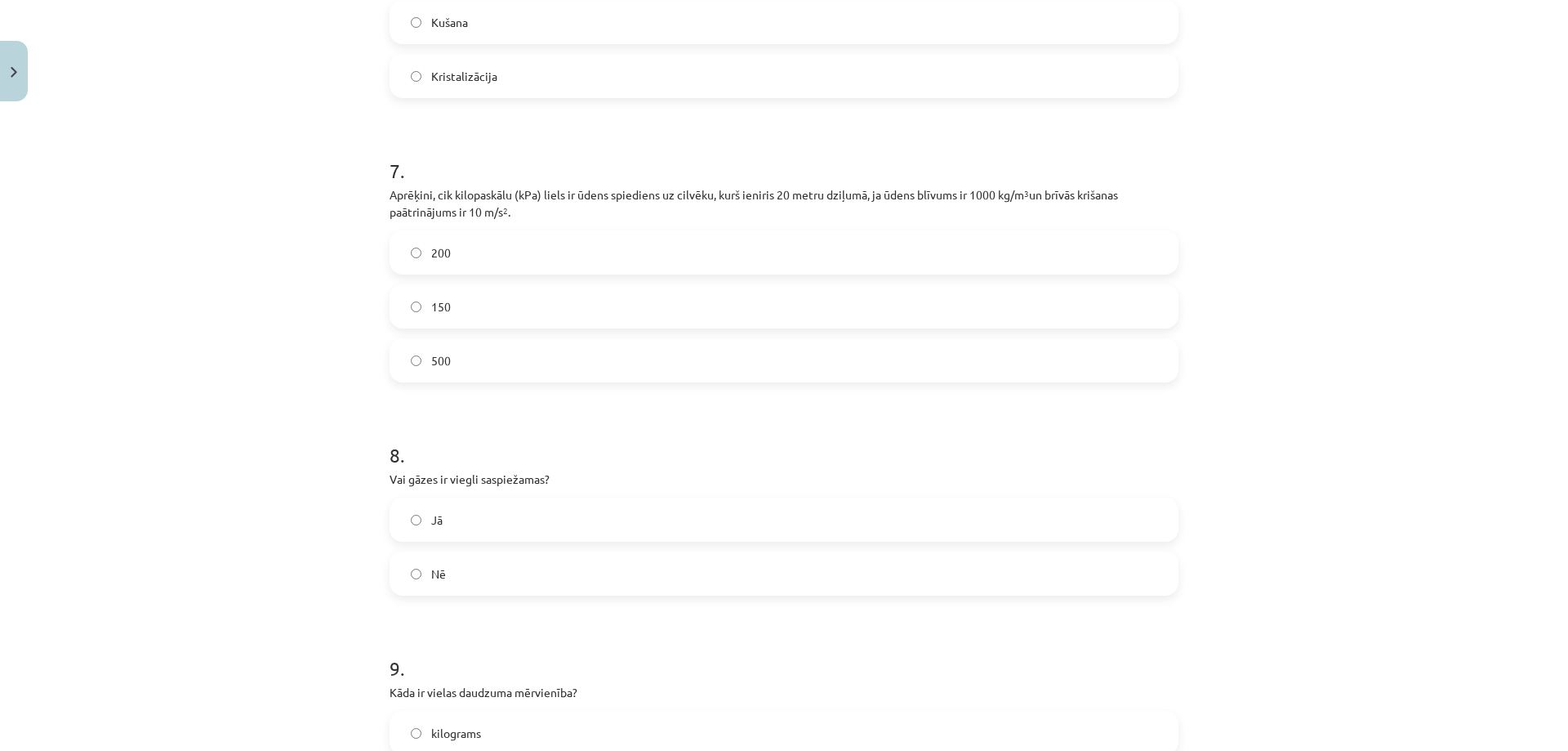
scroll to position [1879, 0]
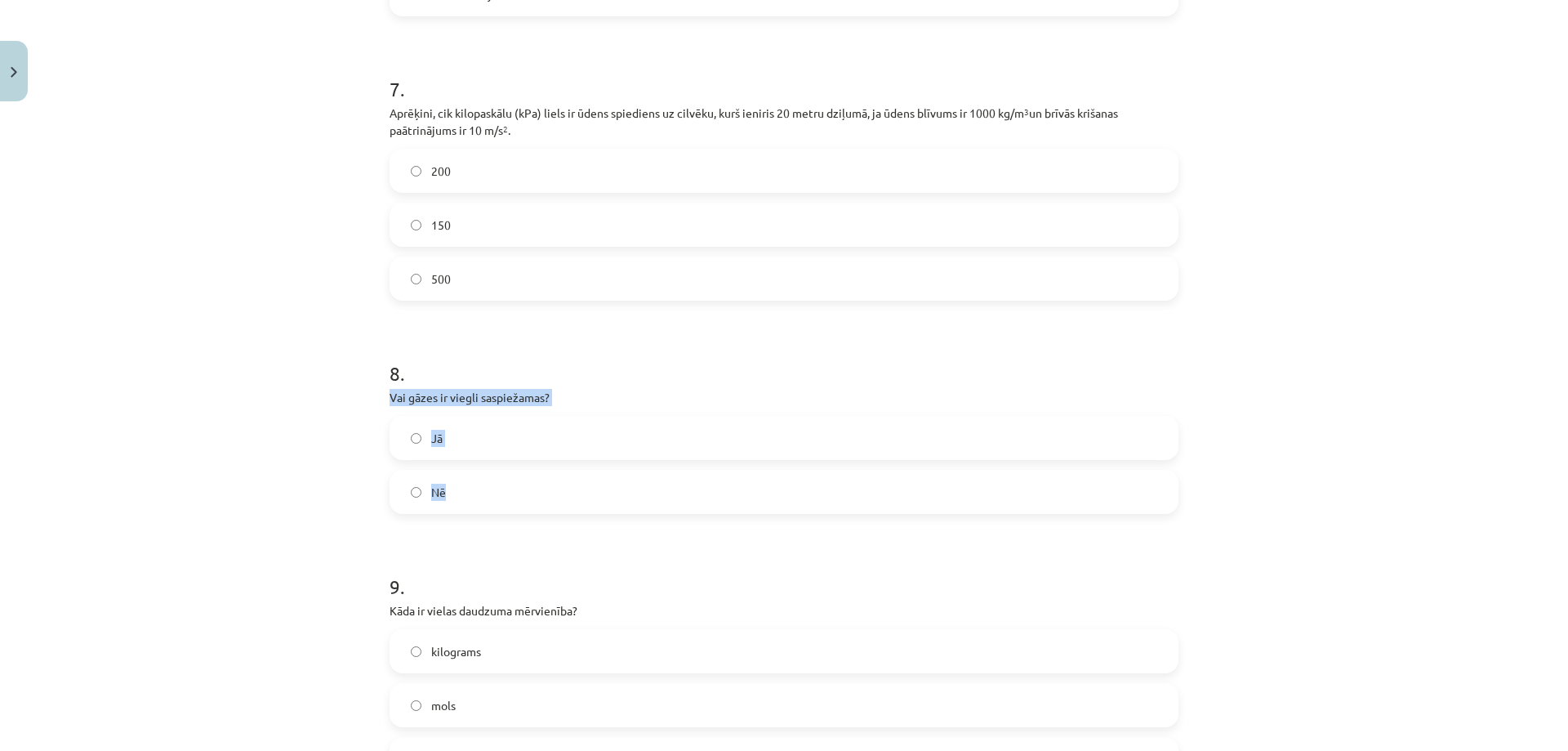
drag, startPoint x: 381, startPoint y: 395, endPoint x: 492, endPoint y: 482, distance: 141.0
copy div "Vai gāzes ir viegli saspiežamas? Jā Nē"
click at [435, 433] on span "Jā" at bounding box center [436, 438] width 11 height 17
click at [349, 424] on div "Mācību tēma: Fizikas i - 11. klases 2. ieskaites mācību materiāls #1 Mācību mat…" at bounding box center [784, 375] width 1568 height 751
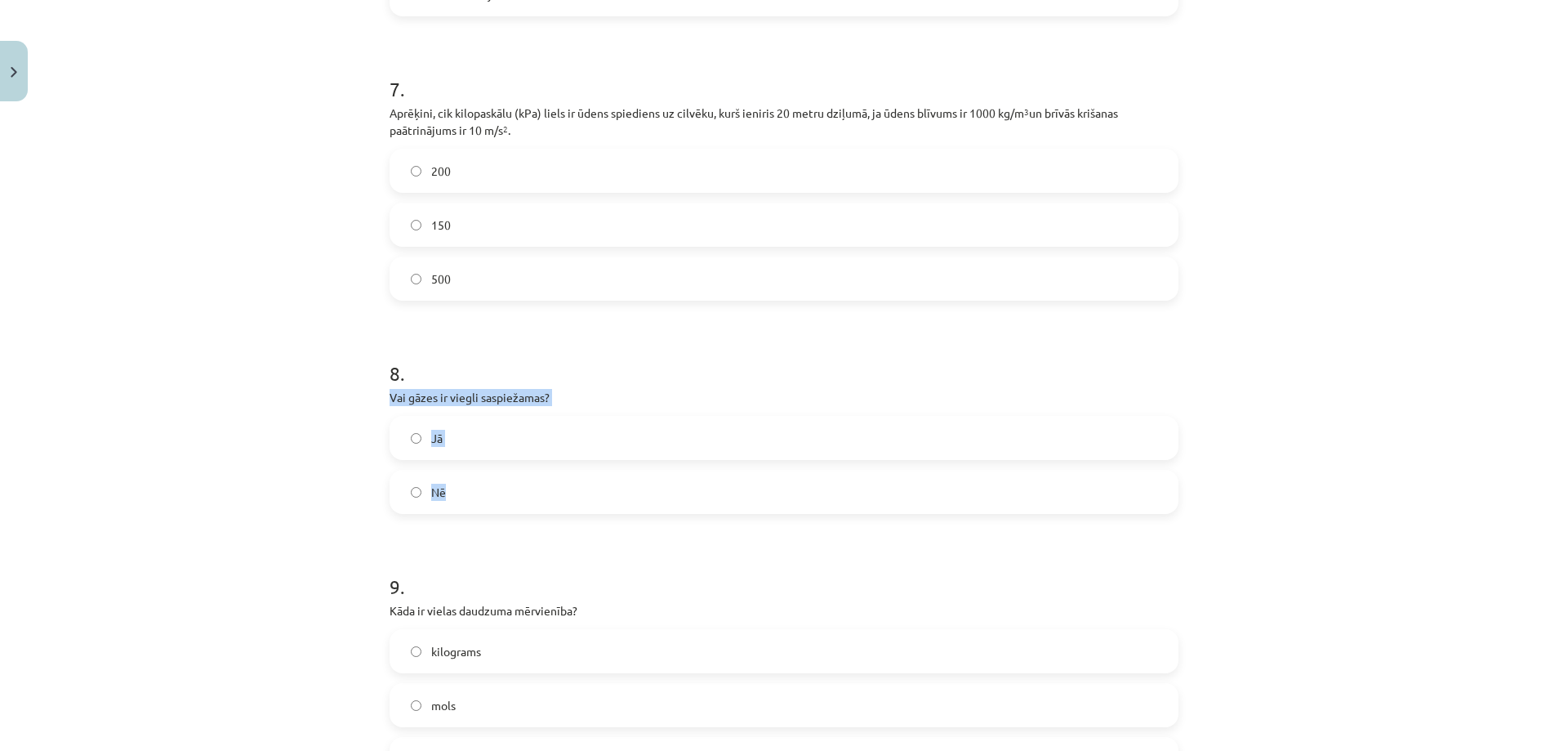
scroll to position [2124, 0]
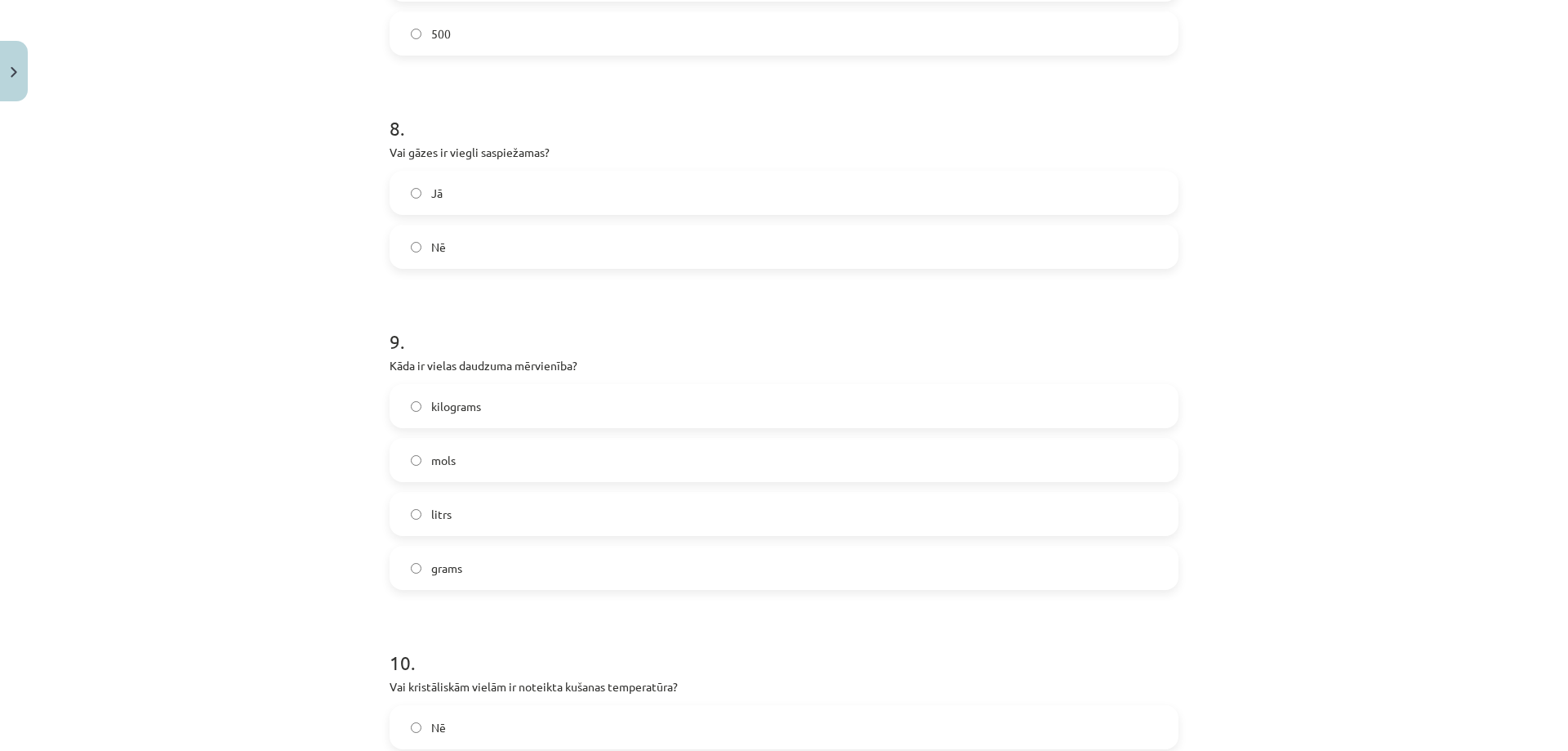
click at [344, 403] on div "Mācību tēma: Fizikas i - 11. klases 2. ieskaites mācību materiāls #1 Mācību mat…" at bounding box center [784, 375] width 1568 height 751
drag, startPoint x: 381, startPoint y: 358, endPoint x: 575, endPoint y: 559, distance: 279.4
copy div "Kāda ir vielas daudzuma mērvienība? kilograms mols litrs grams"
click at [464, 467] on label "mols" at bounding box center [784, 460] width 786 height 41
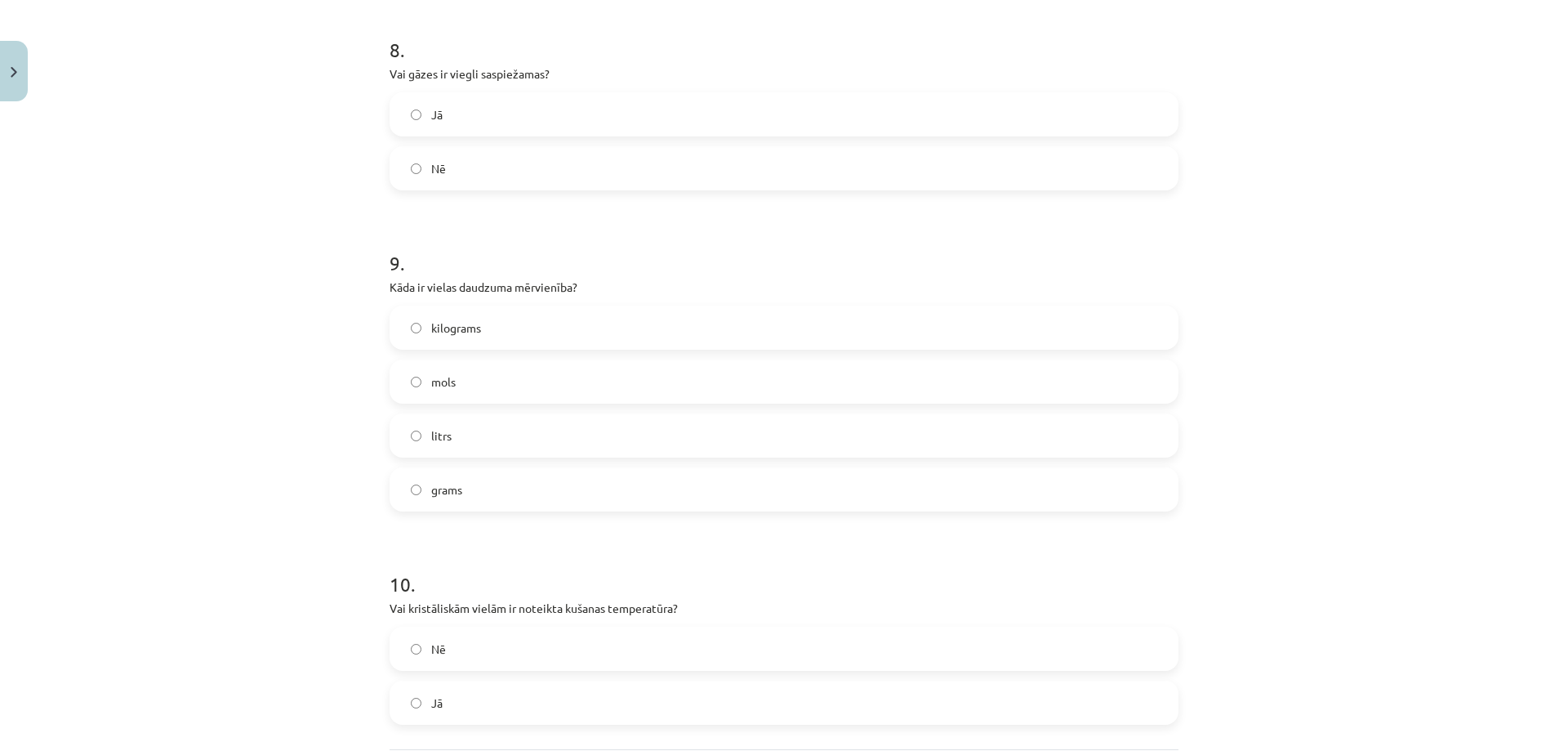
scroll to position [2365, 0]
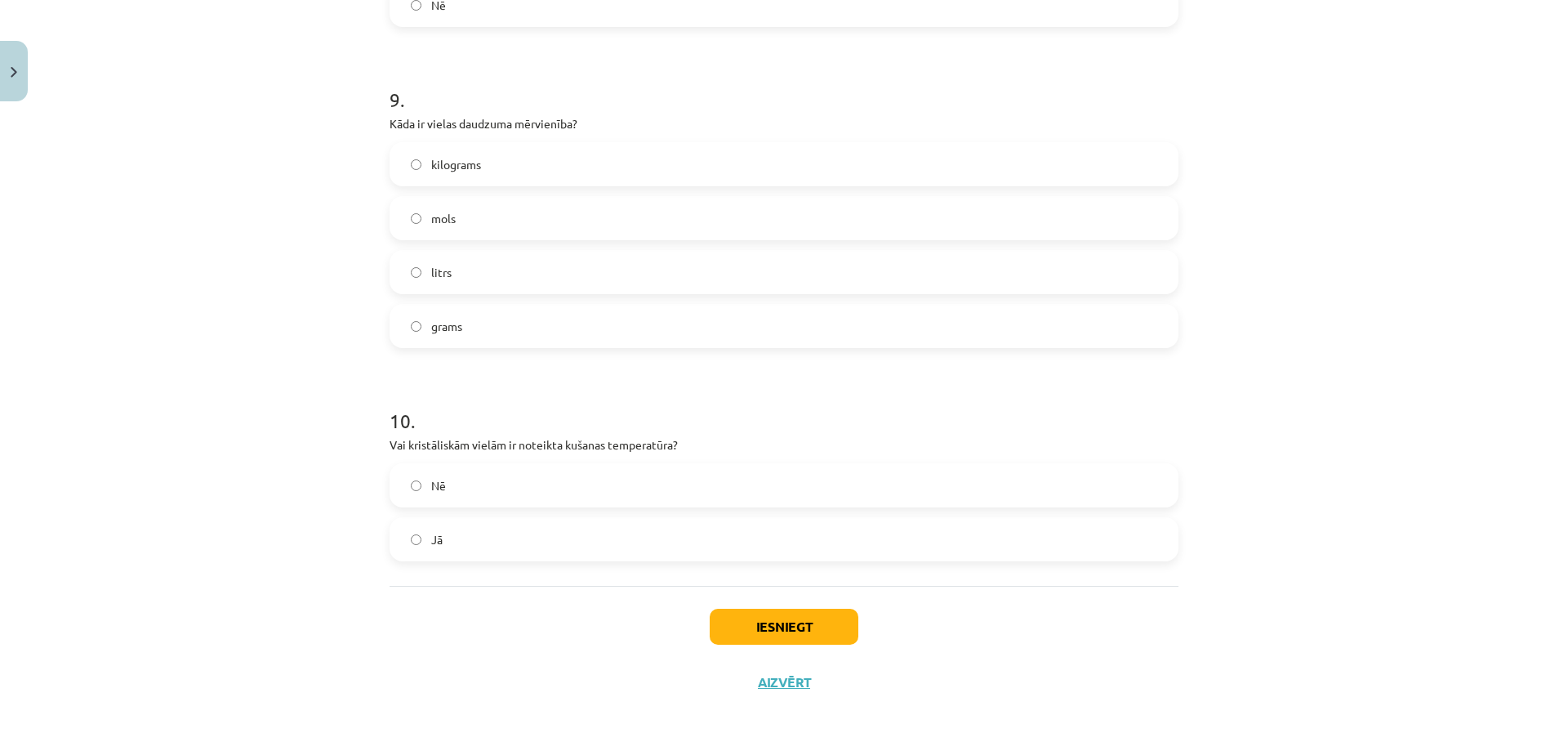
click at [440, 530] on label "Jā" at bounding box center [784, 539] width 786 height 41
click at [762, 640] on button "Iesniegt" at bounding box center [784, 627] width 149 height 36
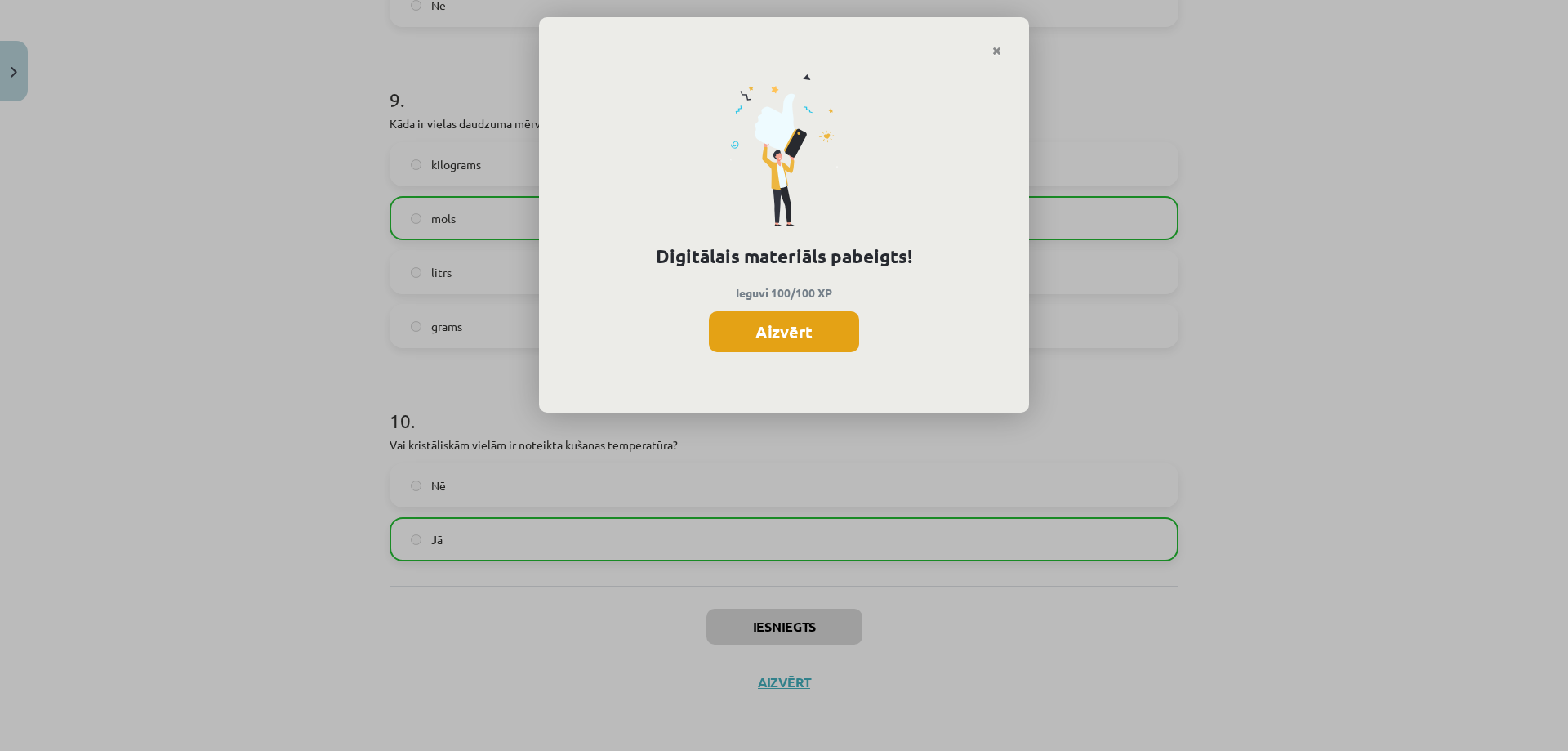
click at [775, 332] on button "Aizvērt" at bounding box center [784, 332] width 151 height 41
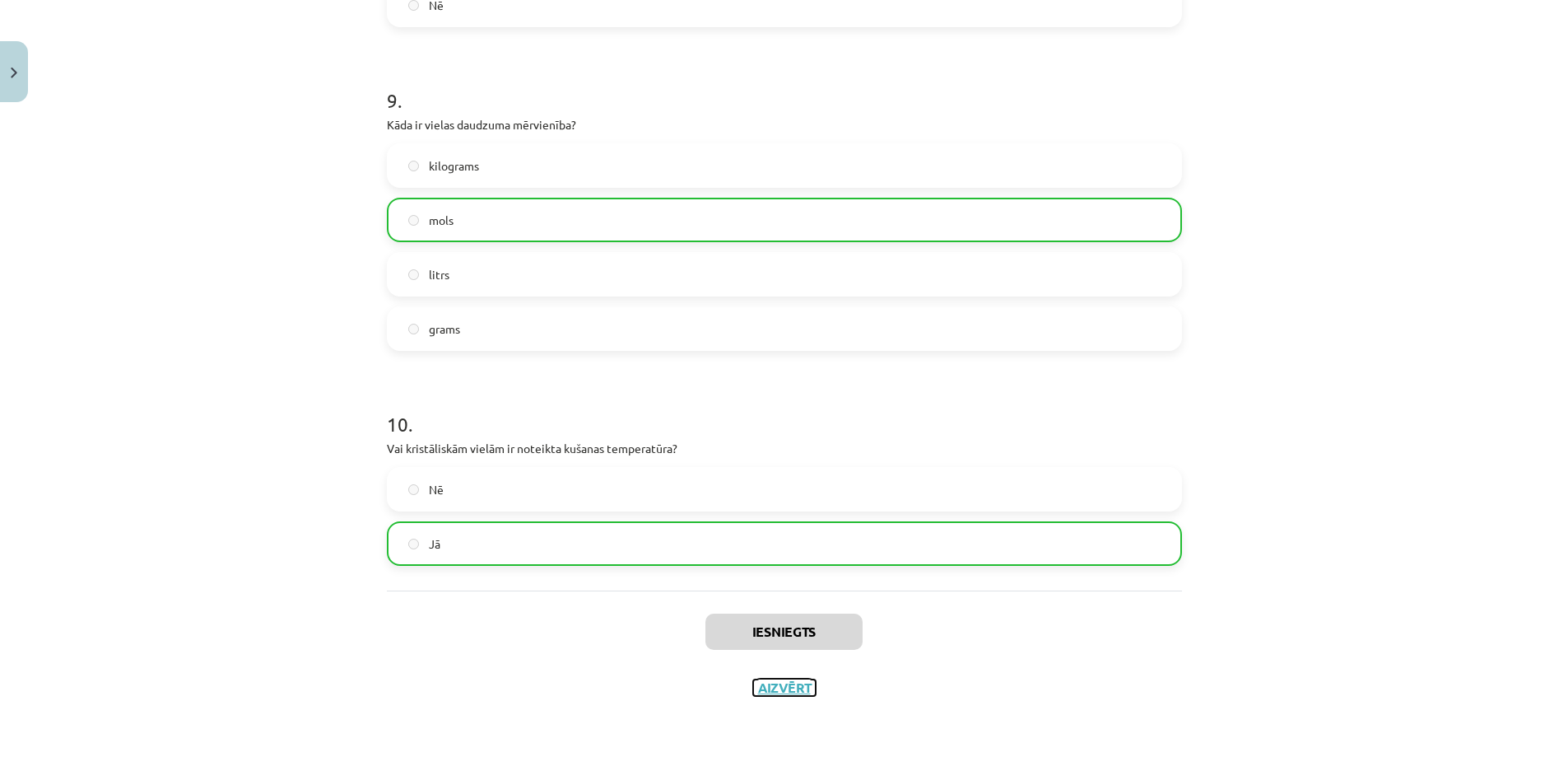
click at [776, 686] on button "Aizvērt" at bounding box center [784, 687] width 63 height 16
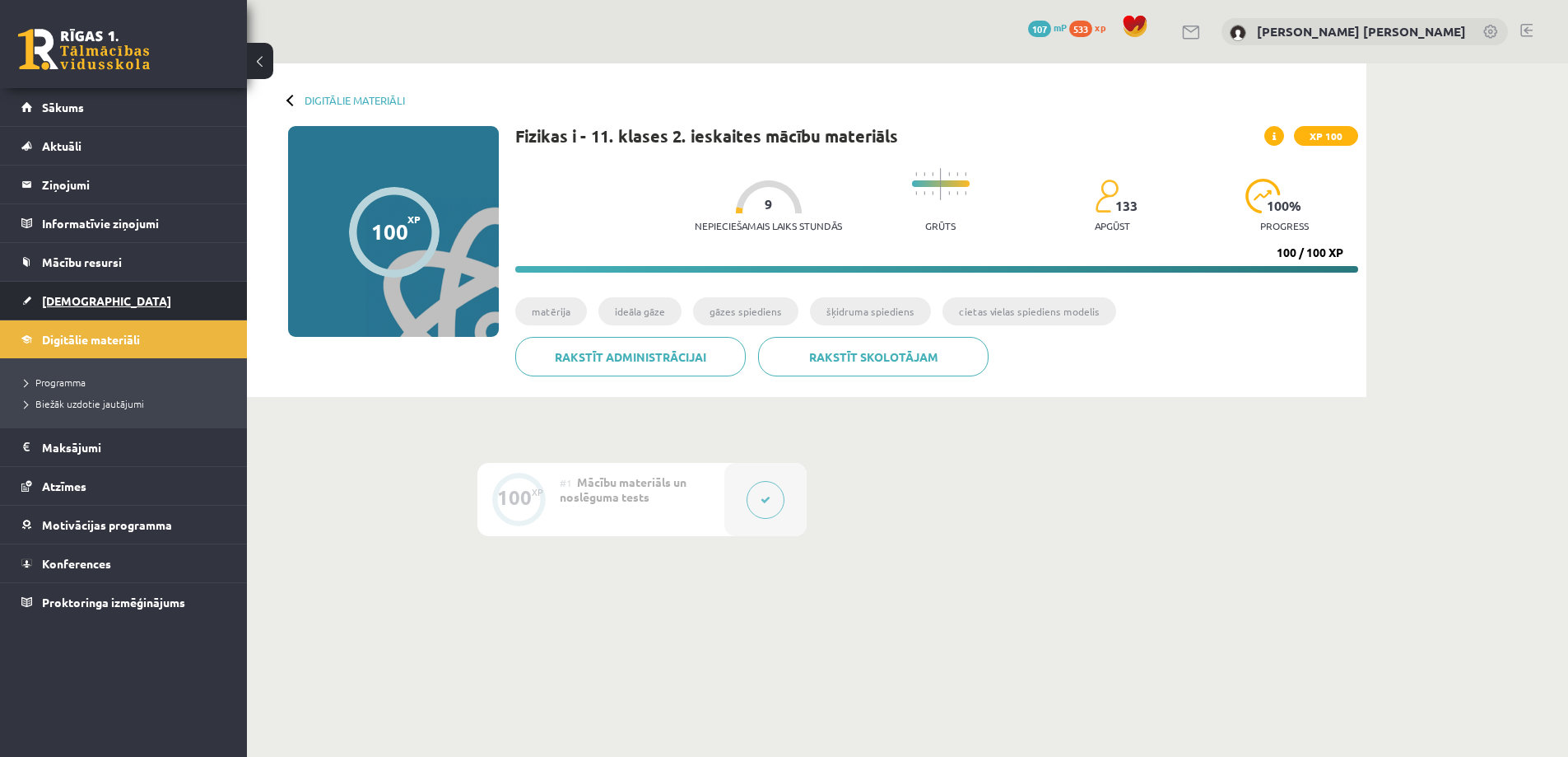
click at [105, 292] on link "[DEMOGRAPHIC_DATA]" at bounding box center [123, 300] width 205 height 38
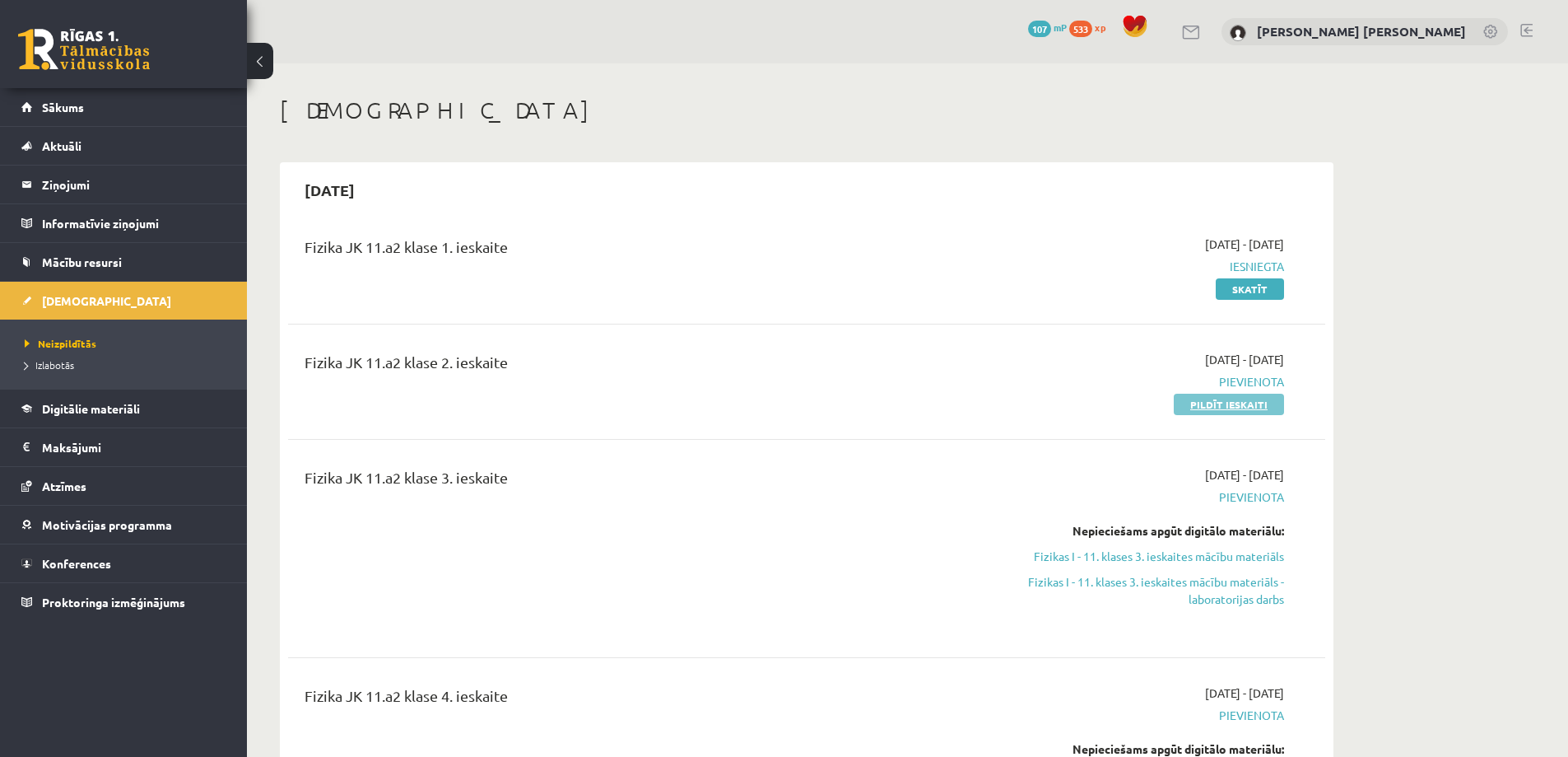
click at [1230, 410] on link "Pildīt ieskaiti" at bounding box center [1229, 404] width 111 height 21
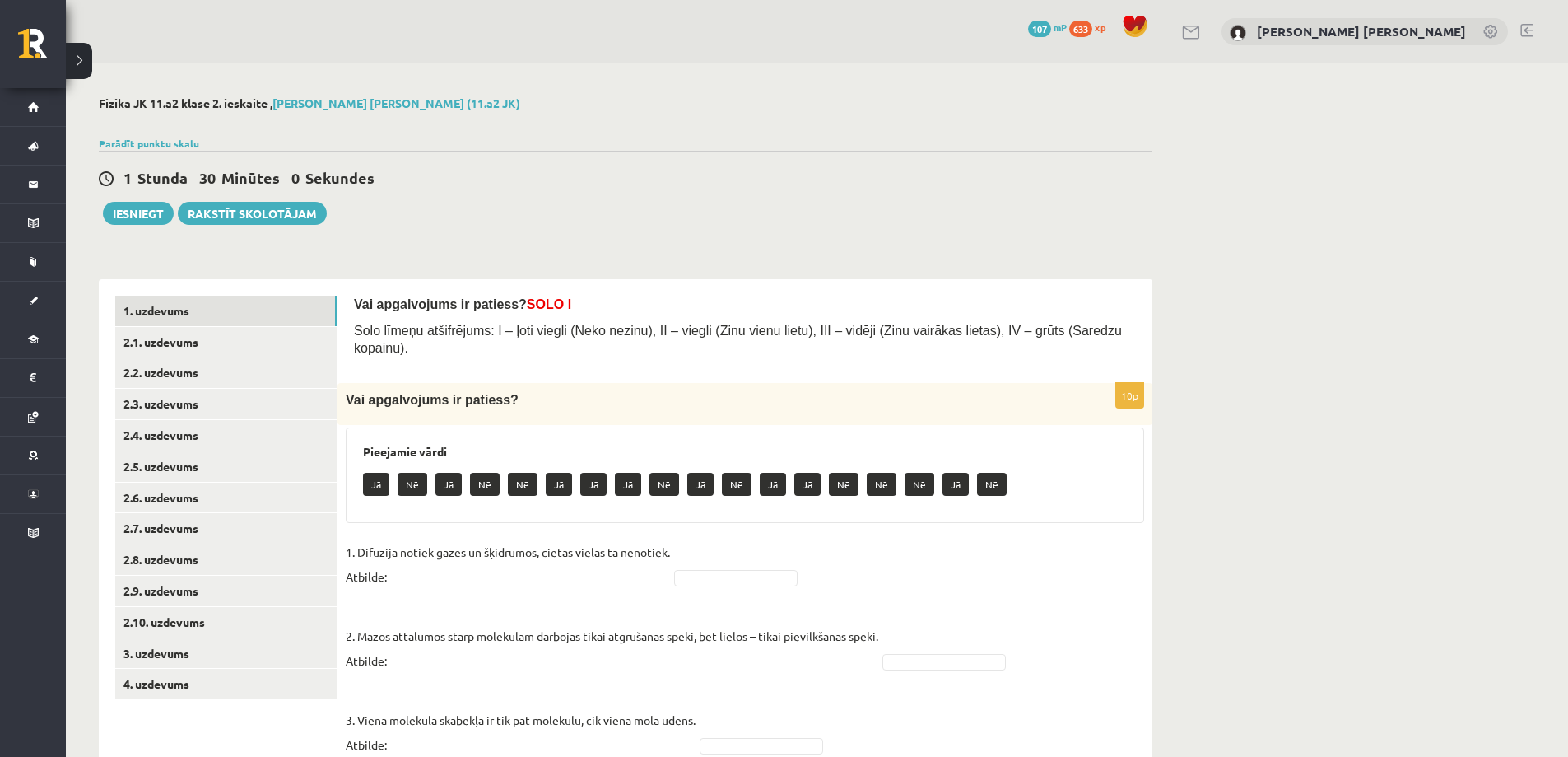
scroll to position [247, 0]
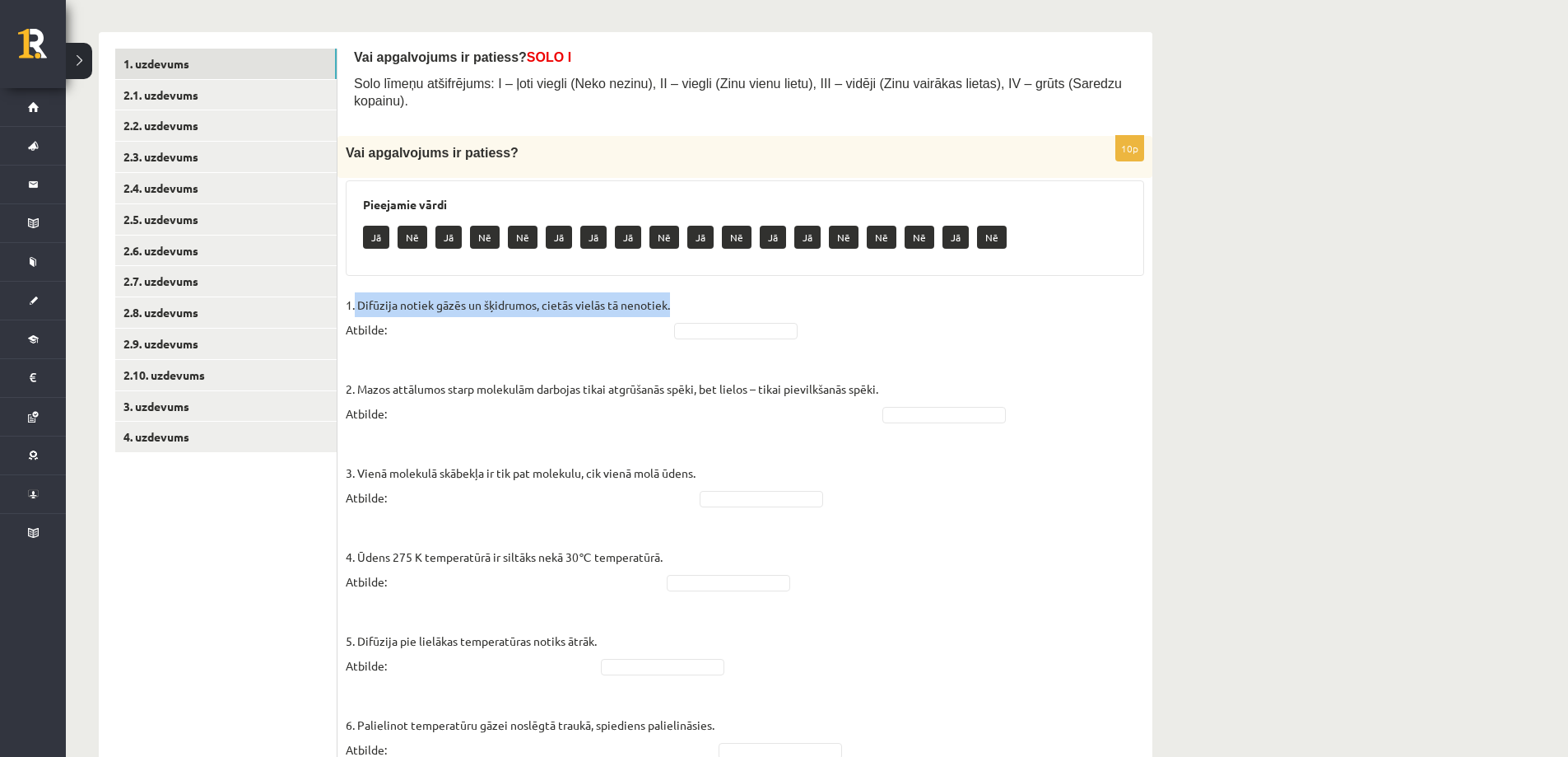
drag, startPoint x: 356, startPoint y: 286, endPoint x: 663, endPoint y: 282, distance: 307.0
click at [663, 292] on p "1. Difūzija notiek gāzēs un šķidrumos, cietās vielās tā nenotiek. Atbilde:" at bounding box center [507, 317] width 324 height 50
copy p "Difūzija notiek gāzēs un šķidrumos, cietās vielās tā nenotiek."
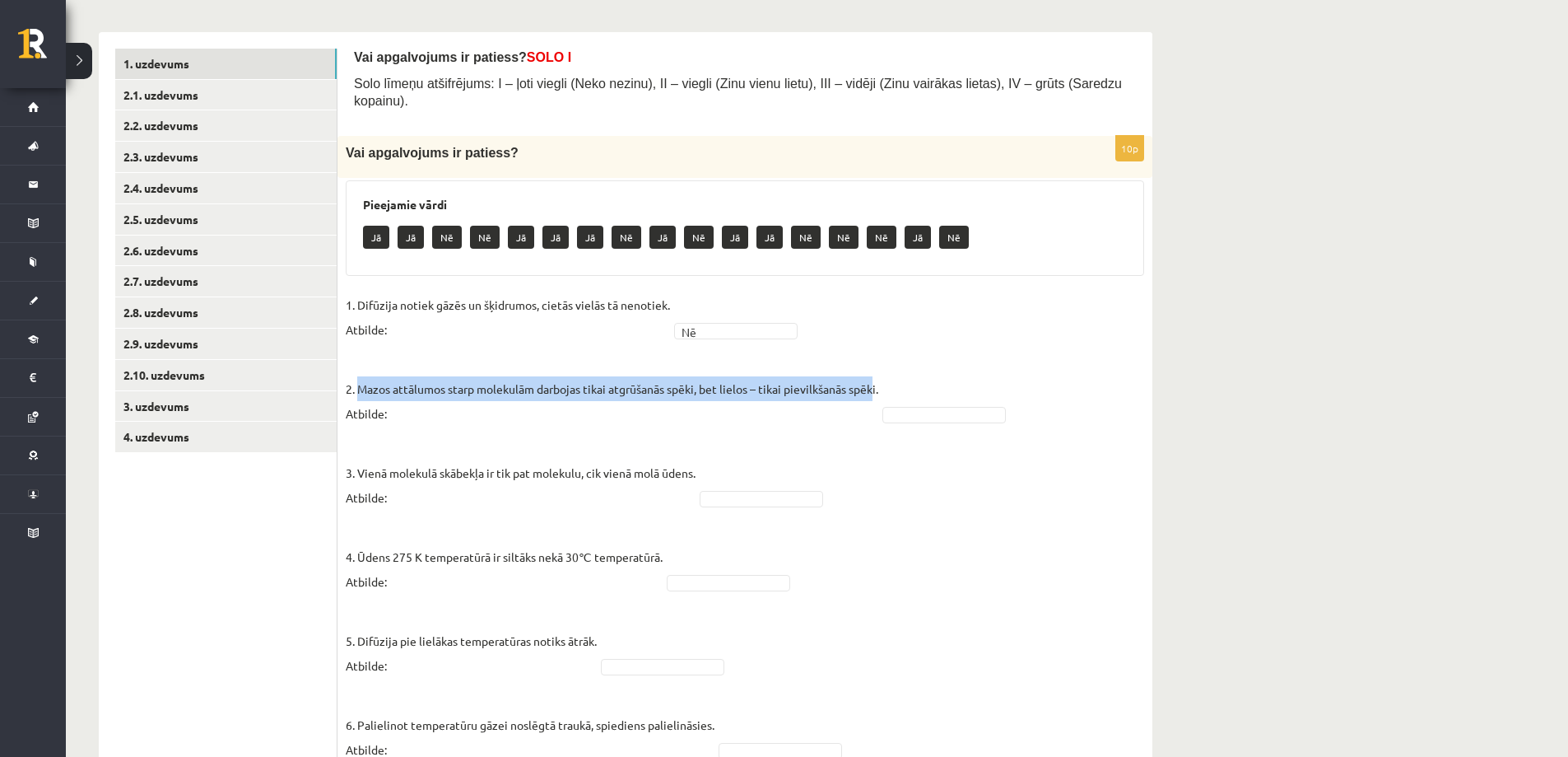
drag, startPoint x: 359, startPoint y: 366, endPoint x: 868, endPoint y: 363, distance: 509.0
click at [868, 363] on p "2. Mazos attālumos starp molekulām darbojas tikai atgrūšanās spēki, bet lielos …" at bounding box center [611, 388] width 532 height 74
drag, startPoint x: 871, startPoint y: 371, endPoint x: 359, endPoint y: 369, distance: 512.0
click at [358, 373] on fieldset "1. Difūzija notiek gāzēs un šķidrumos, cietās vielās tā nenotiek. Atbilde: Nē *…" at bounding box center [745, 700] width 799 height 815
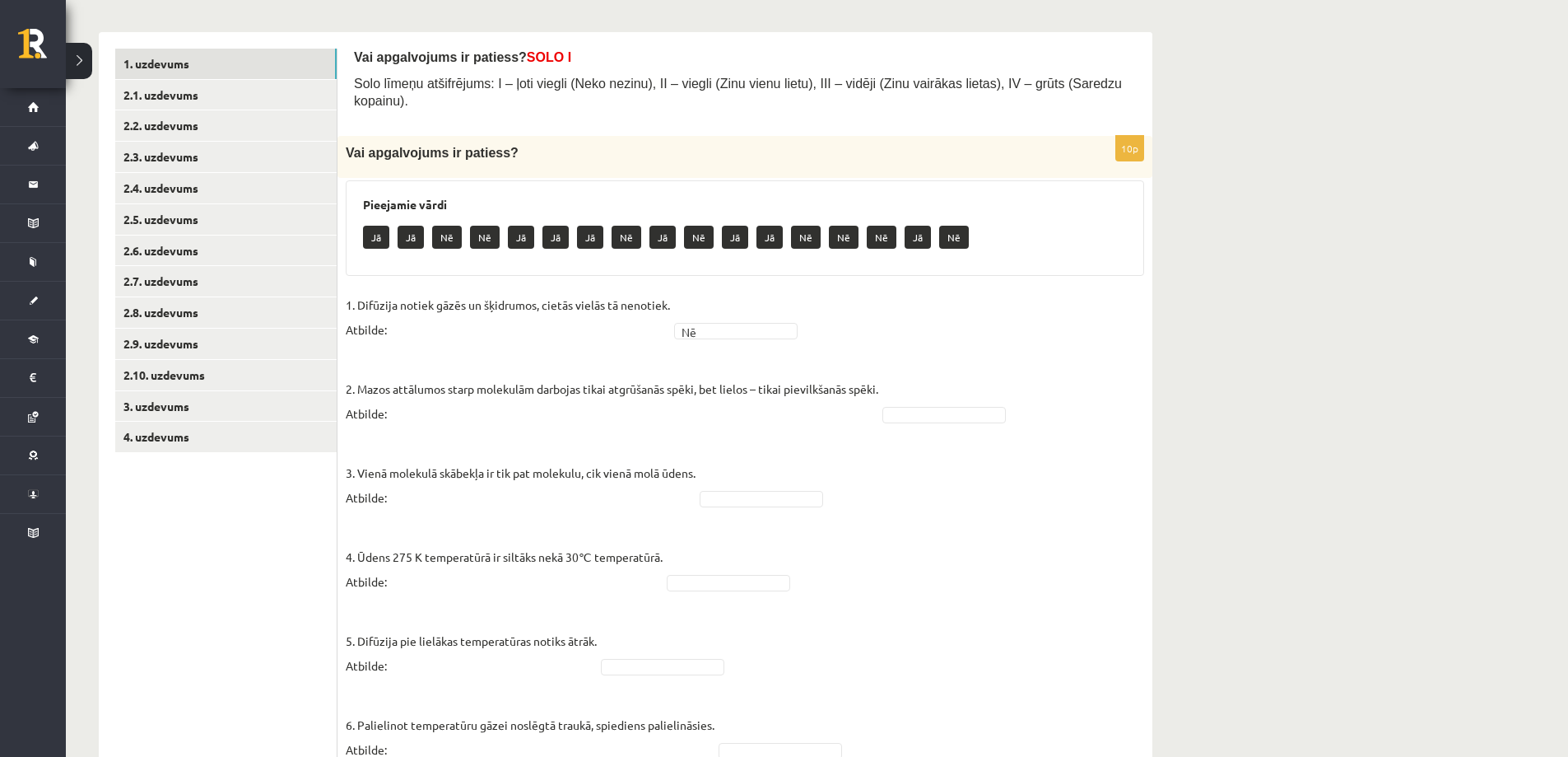
click at [376, 351] on p "2. Mazos attālumos starp molekulām darbojas tikai atgrūšanās spēki, bet lielos …" at bounding box center [611, 388] width 532 height 74
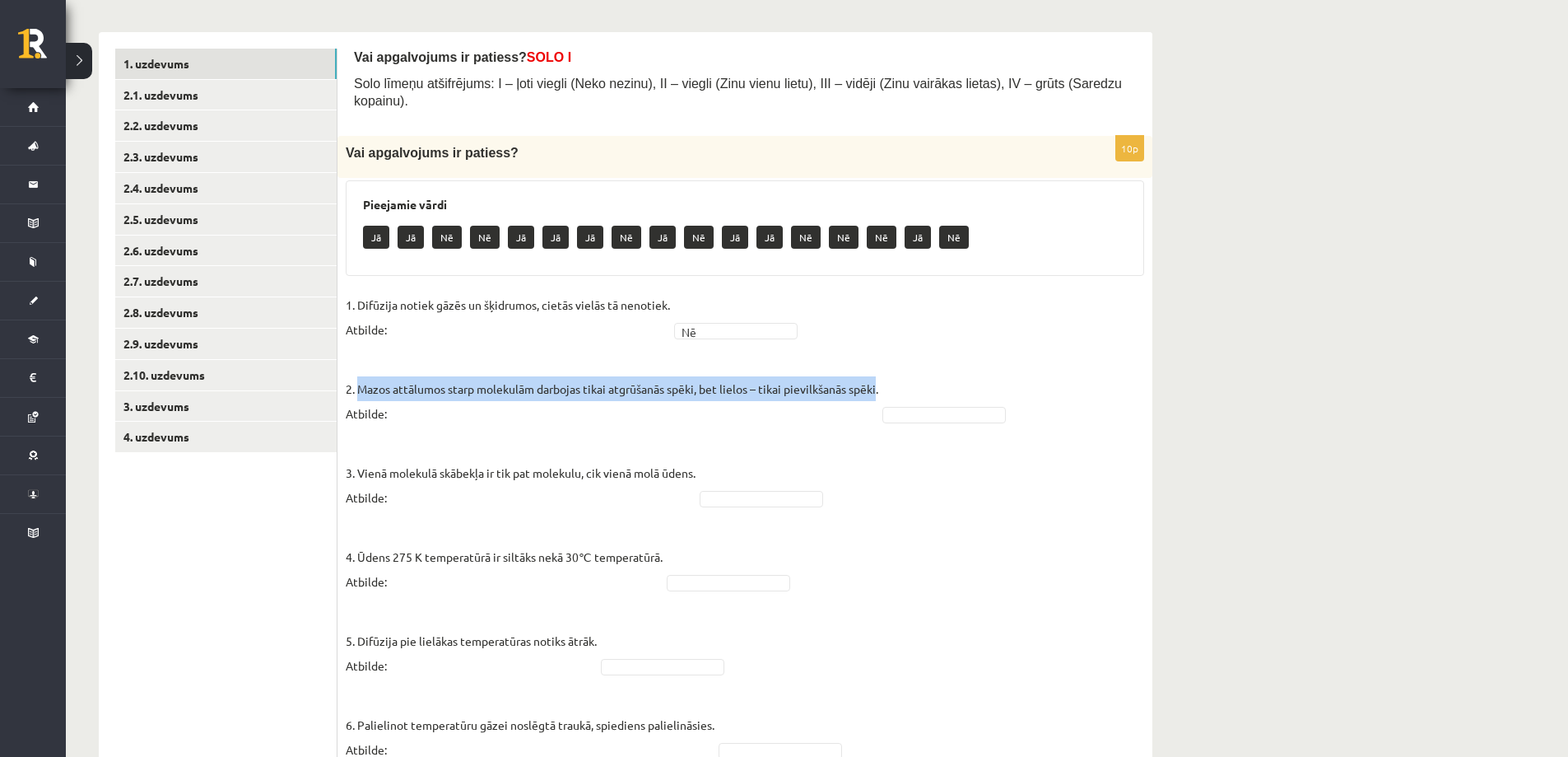
drag, startPoint x: 358, startPoint y: 368, endPoint x: 871, endPoint y: 370, distance: 513.0
click at [871, 370] on p "2. Mazos attālumos starp molekulām darbojas tikai atgrūšanās spēki, bet lielos …" at bounding box center [611, 388] width 532 height 74
copy p "Mazos attālumos starp molekulām darbojas tikai atgrūšanās spēki, bet lielos – t…"
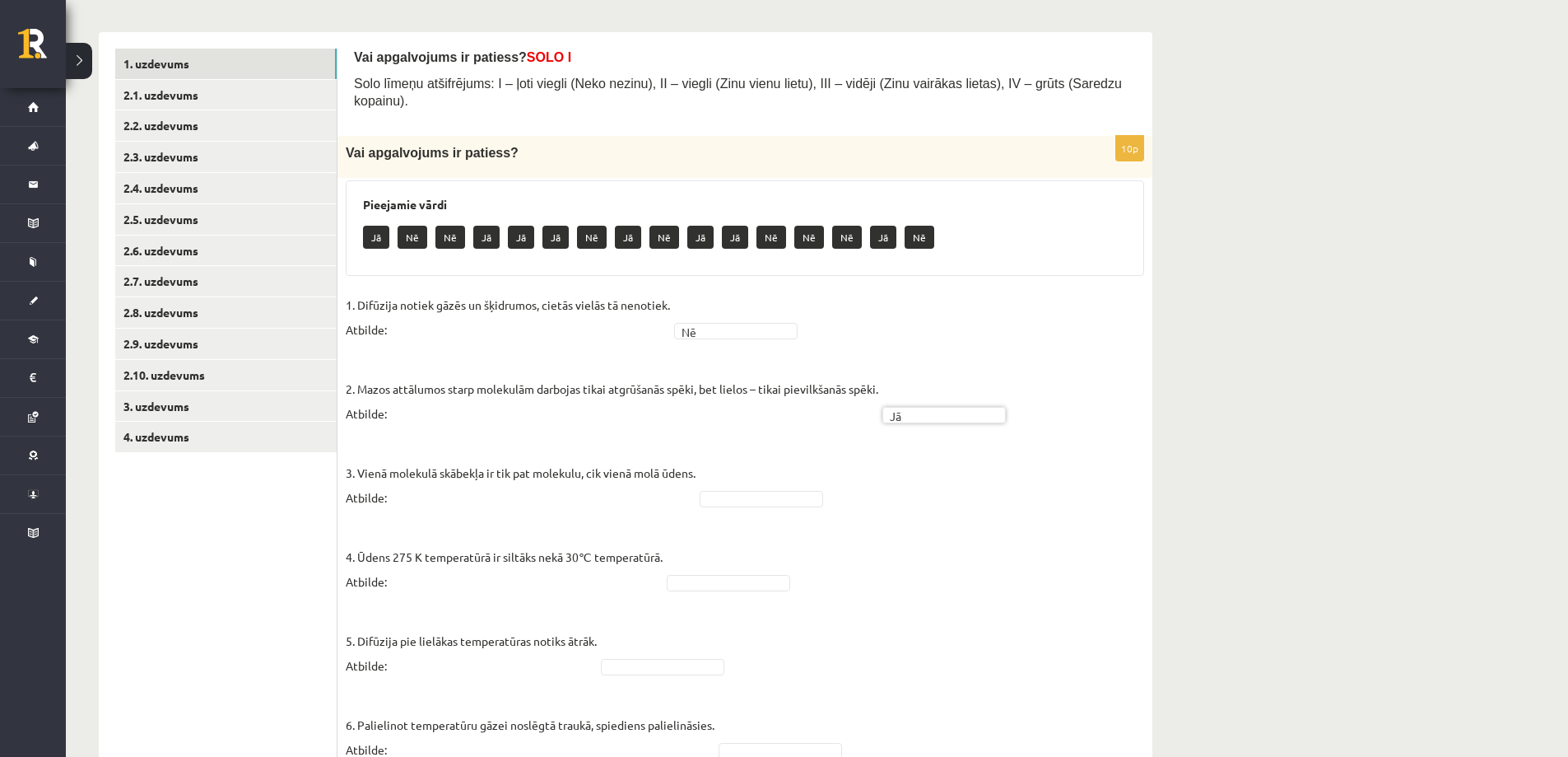
scroll to position [329, 0]
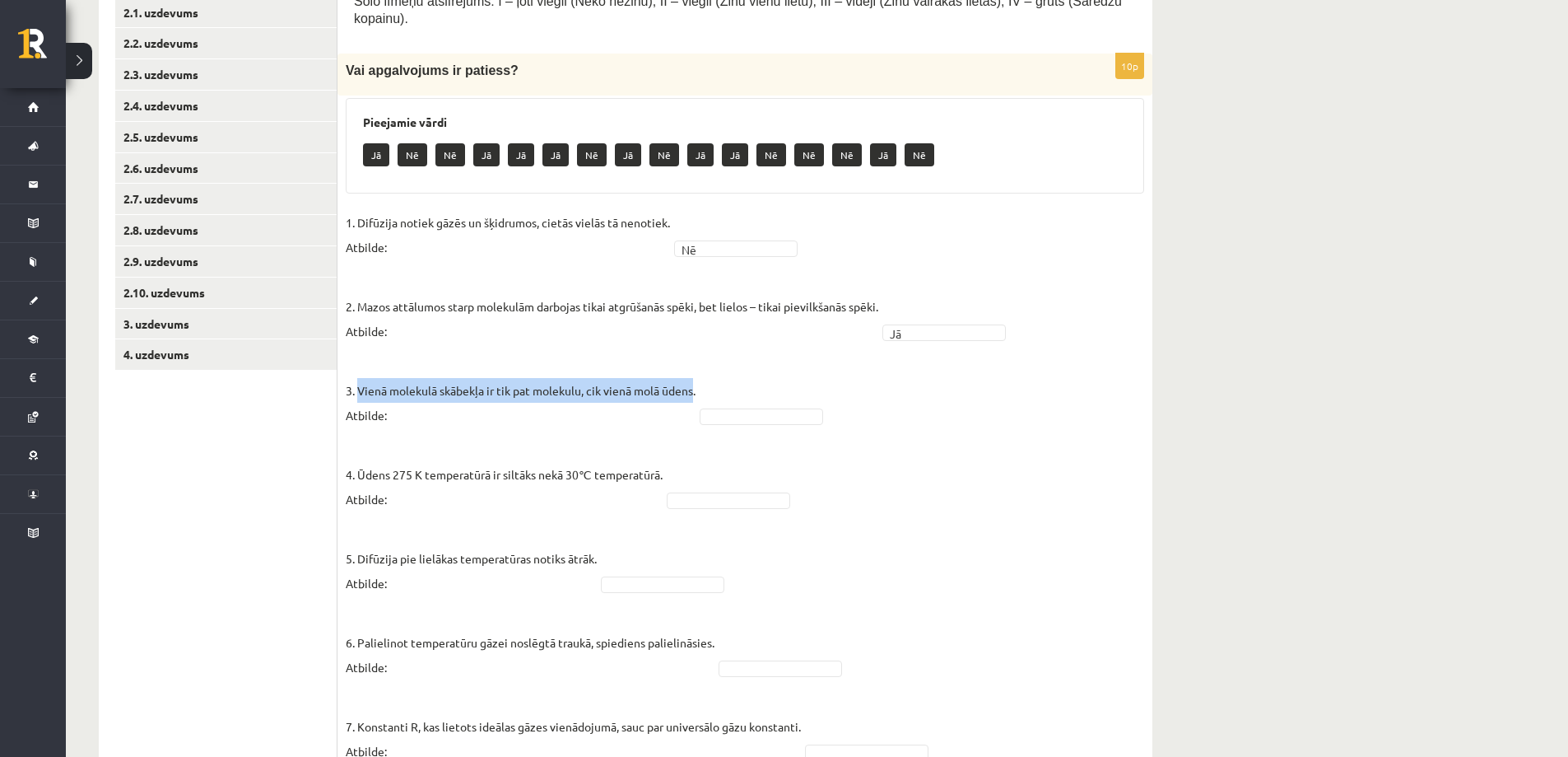
drag, startPoint x: 357, startPoint y: 369, endPoint x: 690, endPoint y: 363, distance: 333.1
click at [690, 363] on p "3. Vienā molekulā skābekļa ir tik pat molekulu, cik vienā molā ūdens. Atbilde:" at bounding box center [520, 390] width 350 height 74
copy p "Vienā molekulā skābekļa ir tik pat molekulu, cik vienā molā ūdens"
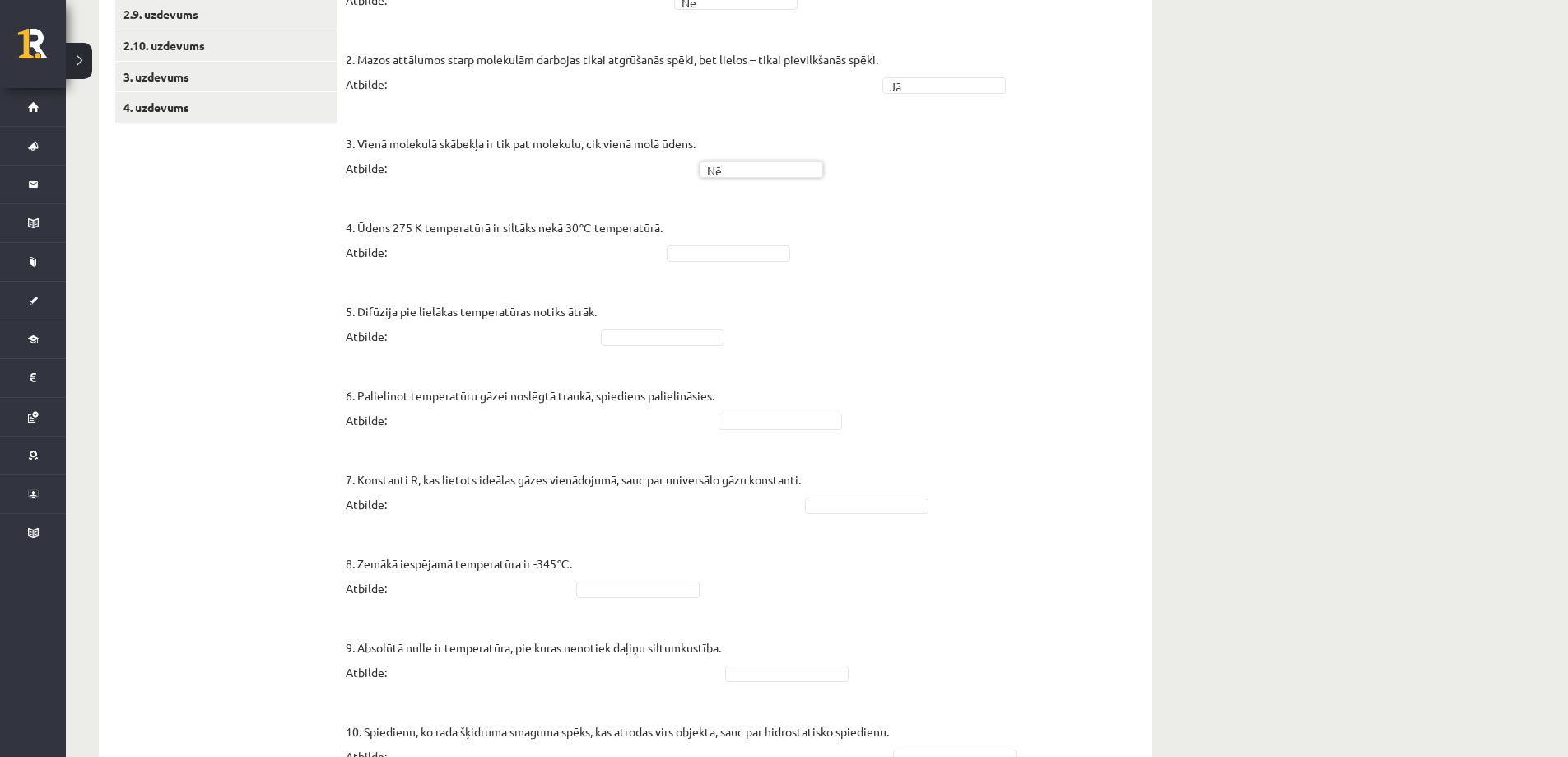
scroll to position [638, 0]
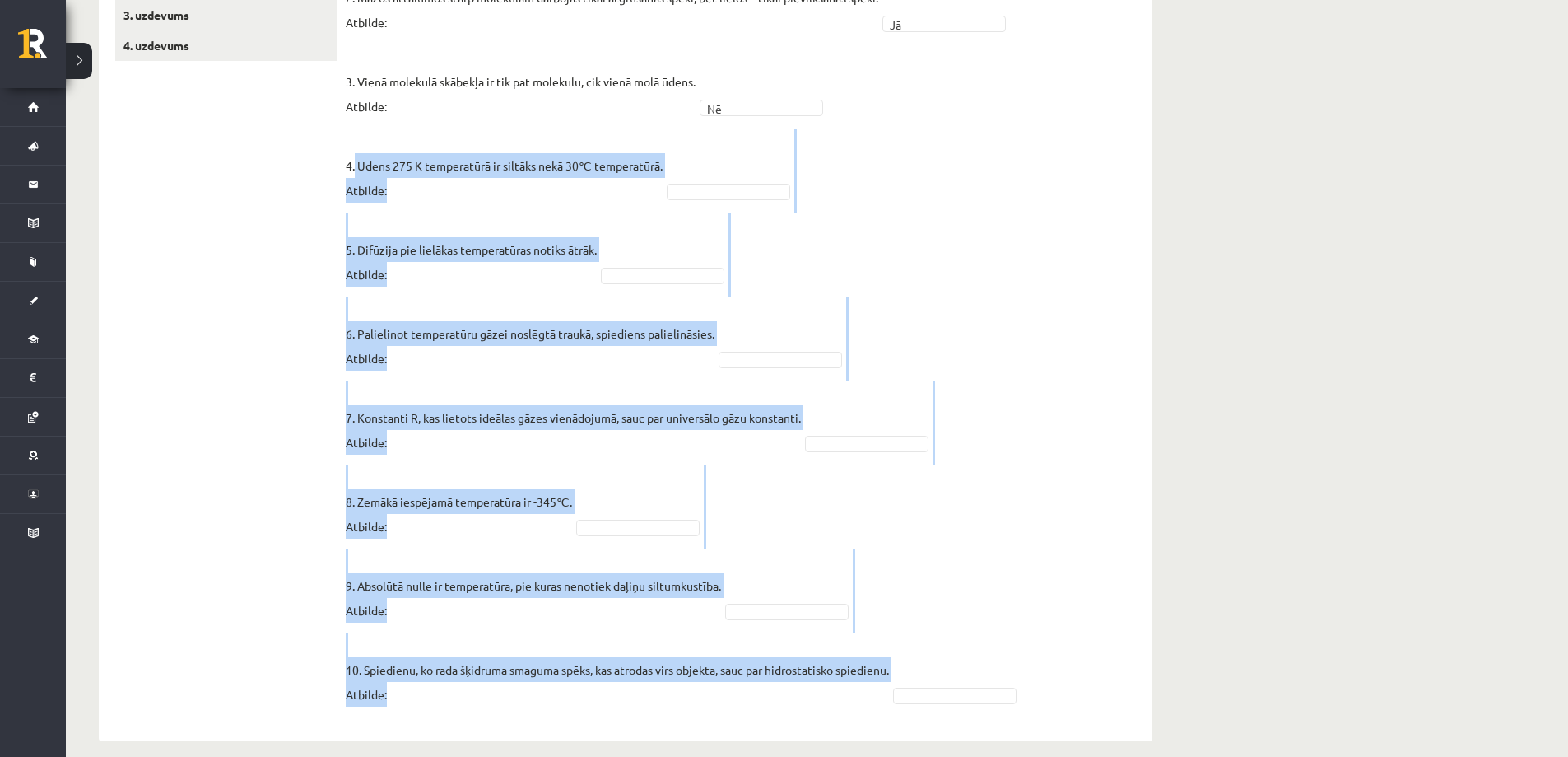
drag, startPoint x: 354, startPoint y: 147, endPoint x: 716, endPoint y: 678, distance: 642.7
click at [716, 678] on fieldset "1. Difūzija notiek gāzēs un šķidrumos, cietās vielās tā nenotiek. Atbilde: Nē *…" at bounding box center [745, 309] width 799 height 815
copy fieldset "Ūdens 275 K temperatūrā ir siltāks nekā 30℃ temperatūrā. Atbilde: 5. Difūzija p…"
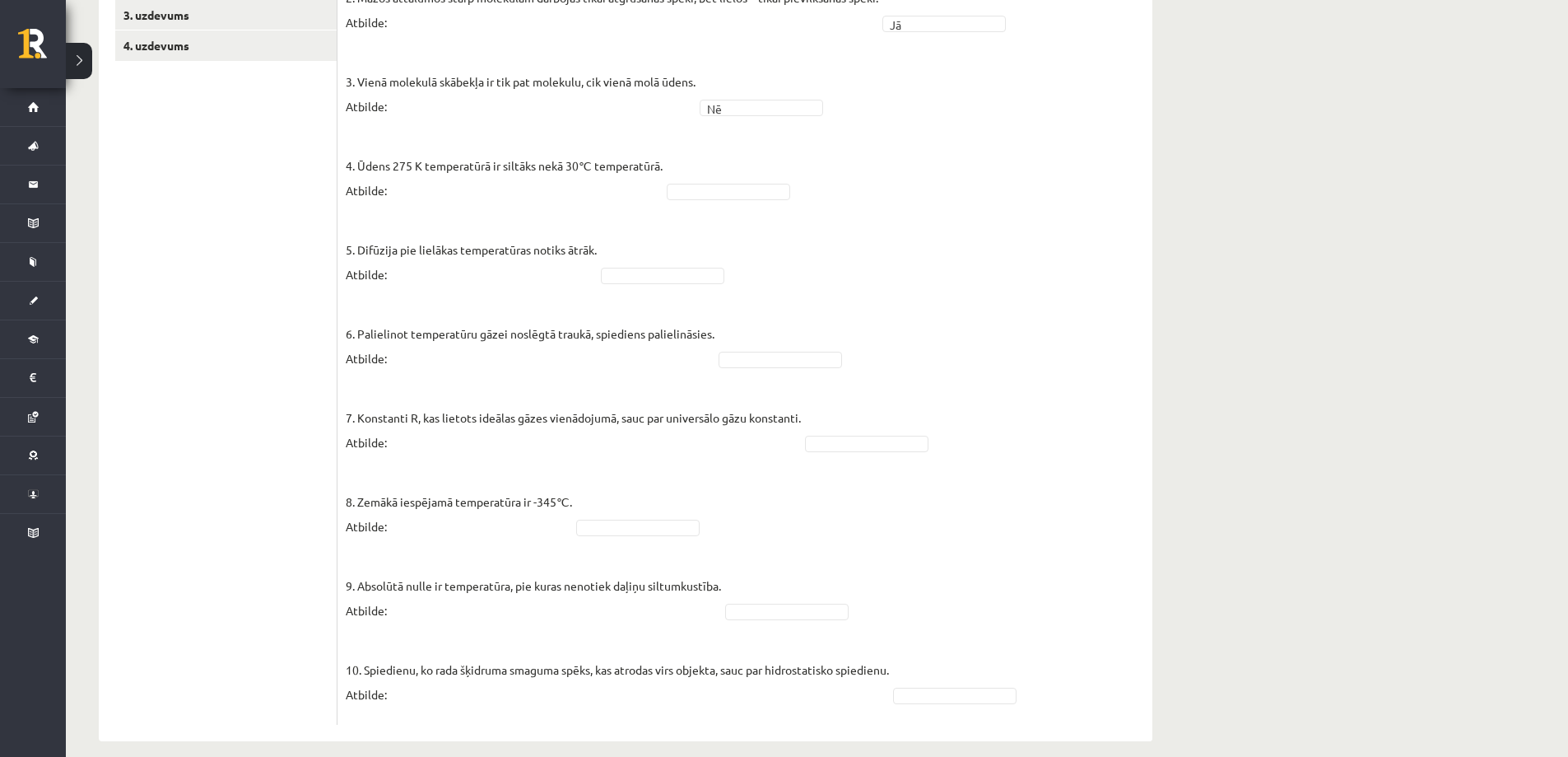
click at [458, 129] on p "4. Ūdens 275 K temperatūrā ir siltāks nekā 30℃ temperatūrā. Atbilde:" at bounding box center [504, 165] width 317 height 74
drag, startPoint x: 355, startPoint y: 145, endPoint x: 656, endPoint y: 140, distance: 301.0
click at [656, 140] on p "4. Ūdens 275 K temperatūrā ir siltāks nekā 30℃ temperatūrā. Atbilde:" at bounding box center [504, 165] width 317 height 74
copy p "Ūdens 275 K temperatūrā ir siltāks nekā 30℃ temperatūrā"
click at [701, 165] on fieldset "1. Difūzija notiek gāzēs un šķidrumos, cietās vielās tā nenotiek. Atbilde: Nē *…" at bounding box center [745, 309] width 799 height 815
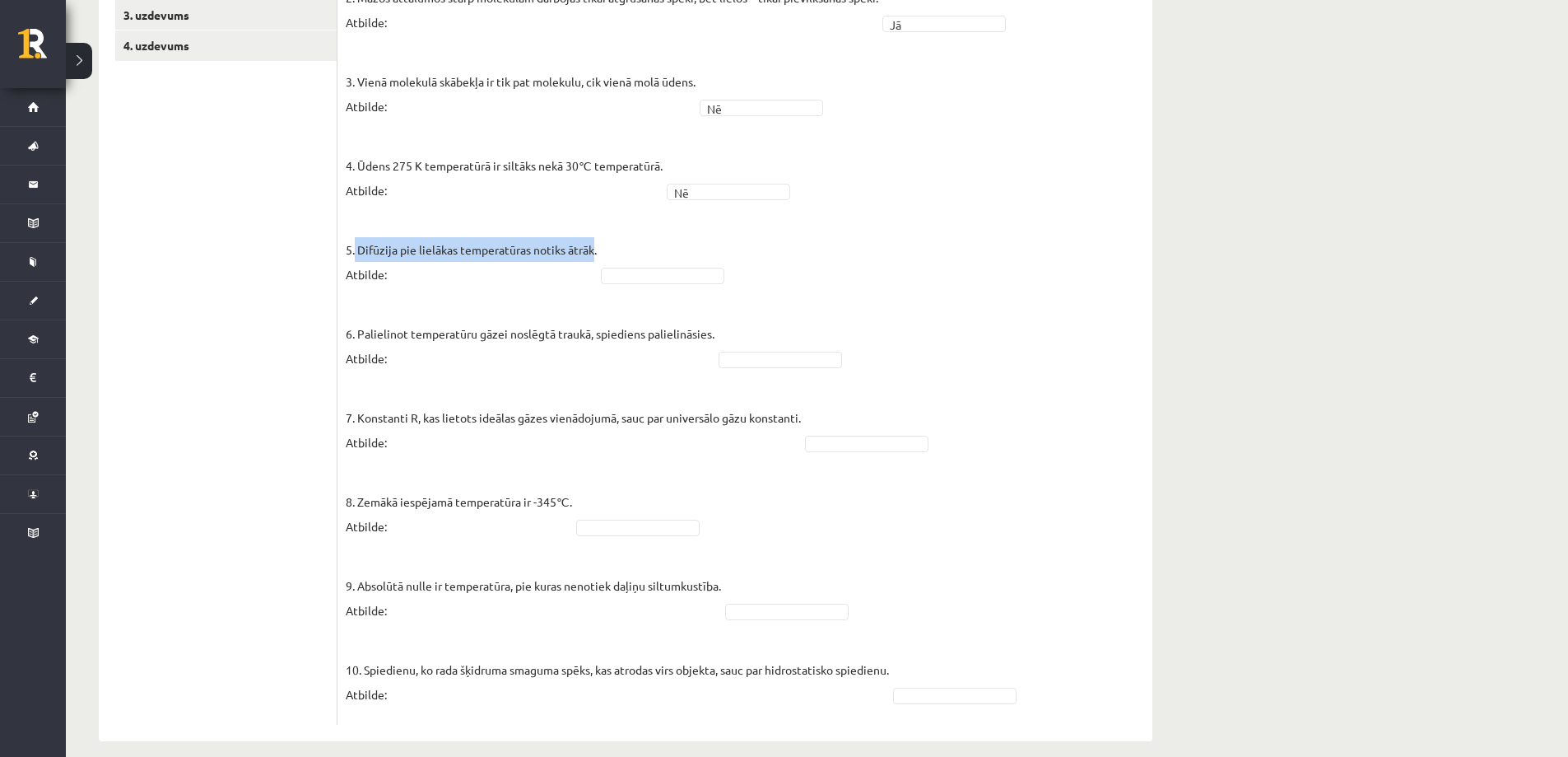
drag, startPoint x: 356, startPoint y: 226, endPoint x: 589, endPoint y: 243, distance: 233.6
click at [589, 243] on p "5. Difūzija pie lielākas temperatūras notiks ātrāk. Atbilde:" at bounding box center [470, 249] width 251 height 74
copy p "Difūzija pie lielākas temperatūras notiks ātrāk"
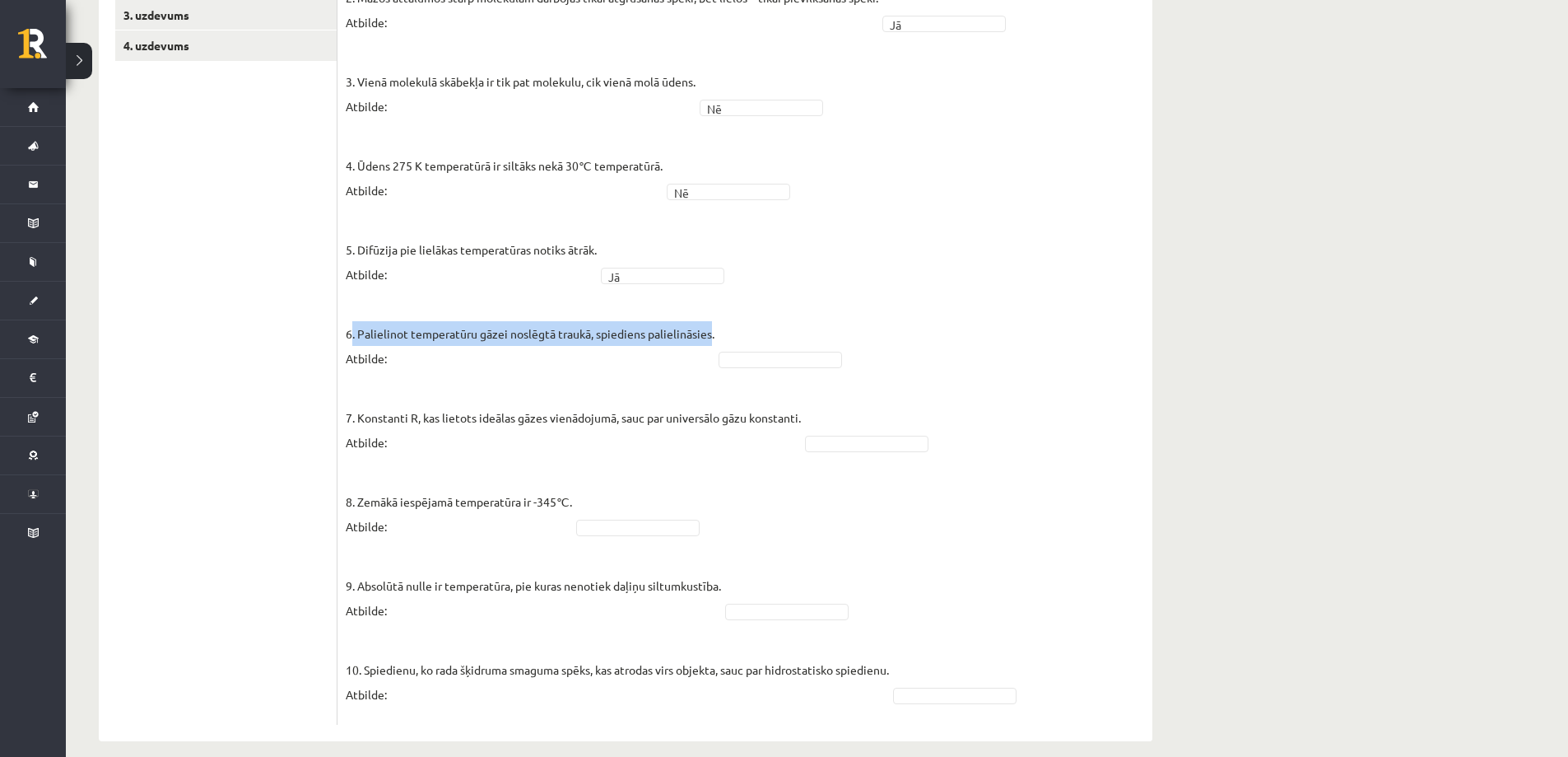
drag, startPoint x: 355, startPoint y: 315, endPoint x: 707, endPoint y: 318, distance: 352.0
click at [707, 318] on p "6. Palielinot temperatūru gāzei noslēgtā traukā, spiediens palielināsies. Atbil…" at bounding box center [530, 333] width 368 height 74
copy p ". Palielinot temperatūru gāzei noslēgtā traukā, spiediens palielināsies"
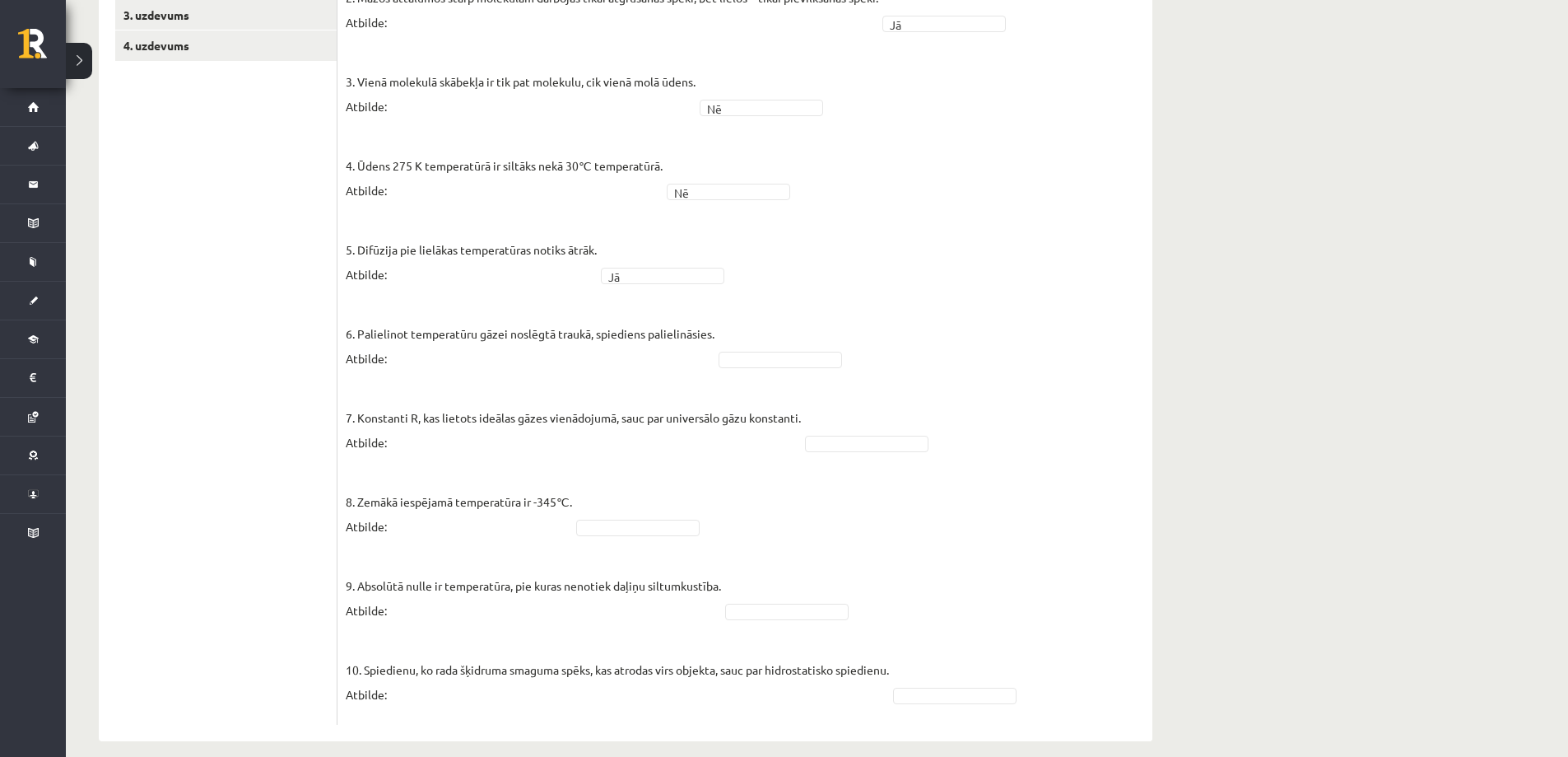
click at [781, 290] on fieldset "1. Difūzija notiek gāzēs un šķidrumos, cietās vielās tā nenotiek. Atbilde: Nē *…" at bounding box center [745, 309] width 799 height 815
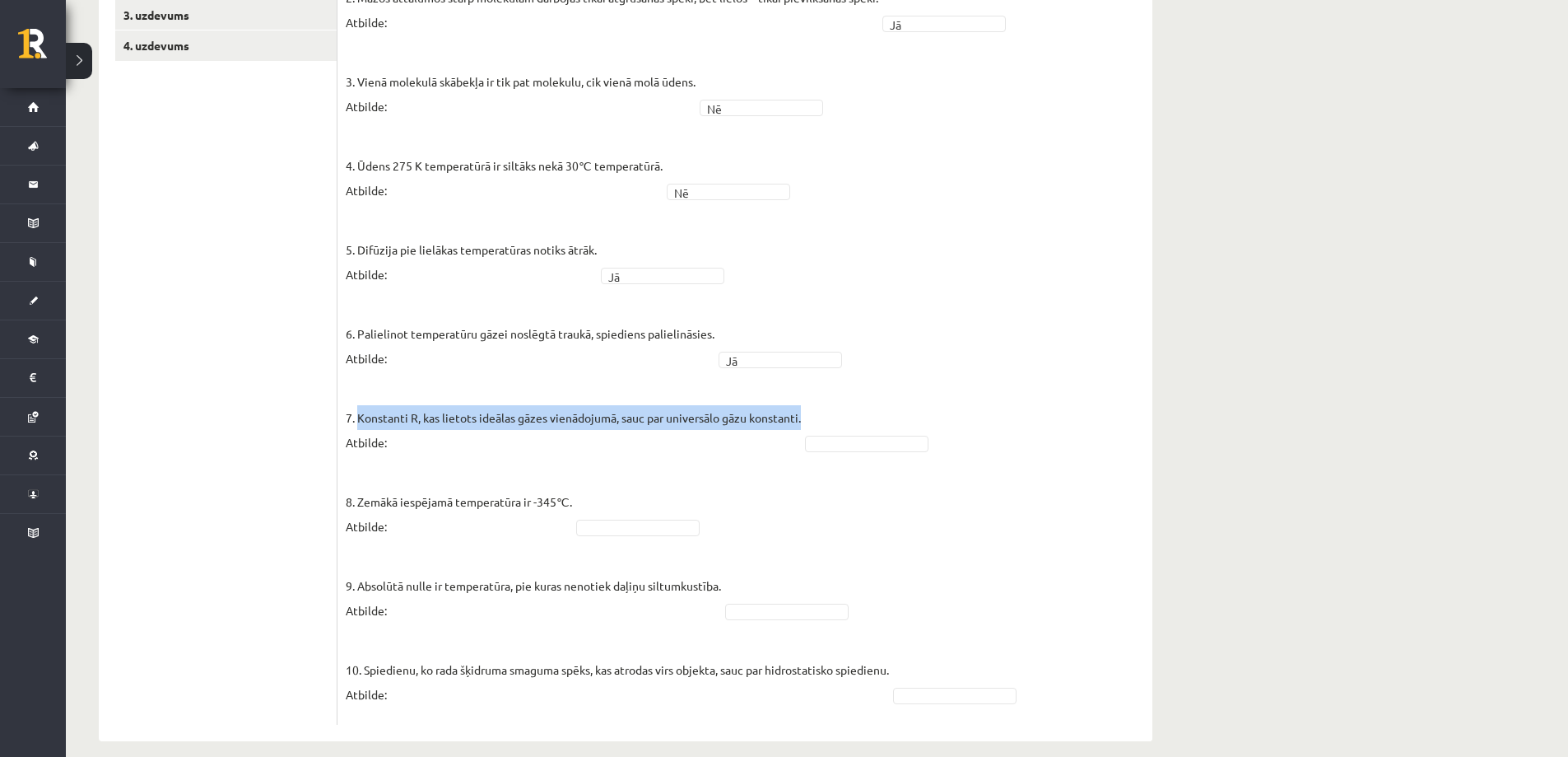
drag, startPoint x: 358, startPoint y: 399, endPoint x: 795, endPoint y: 395, distance: 437.0
click at [795, 395] on p "7. Konstanti R, kas lietots ideālas gāzes vienādojumā, sauc par universālo gāzu…" at bounding box center [572, 418] width 455 height 74
copy p "Konstanti R, kas lietots ideālas gāzes vienādojumā, sauc par universālo gāzu ko…"
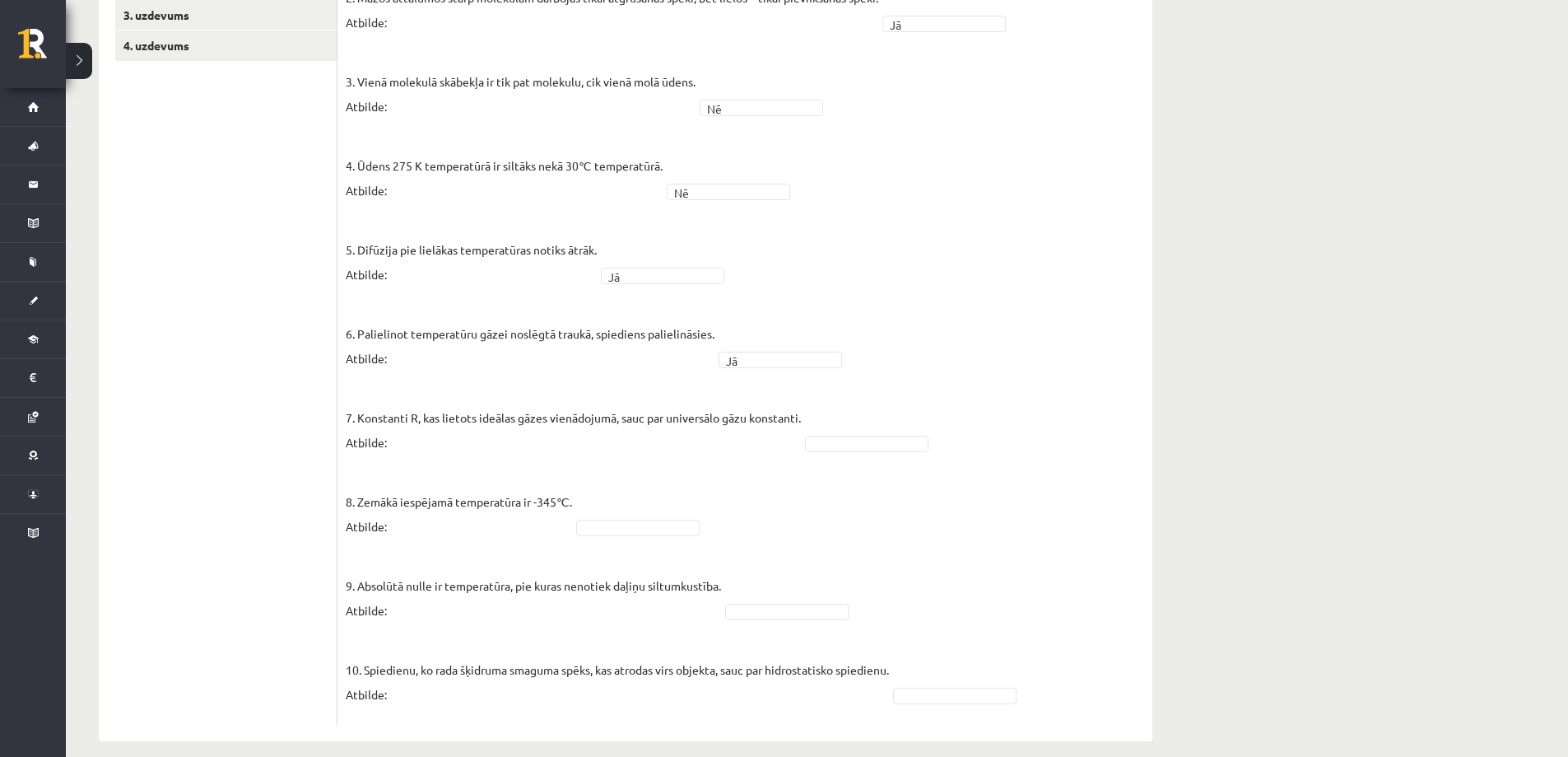
click at [860, 439] on fieldset "1. Difūzija notiek gāzēs un šķidrumos, cietās vielās tā nenotiek. Atbilde: Nē *…" at bounding box center [745, 309] width 799 height 815
drag, startPoint x: 357, startPoint y: 485, endPoint x: 571, endPoint y: 489, distance: 214.0
click at [571, 489] on p "8. Zemākā iespējamā temperatūra ir -345℃. Atbilde:" at bounding box center [458, 502] width 226 height 74
copy p "Zemākā iespējamā temperatūra ir -345℃."
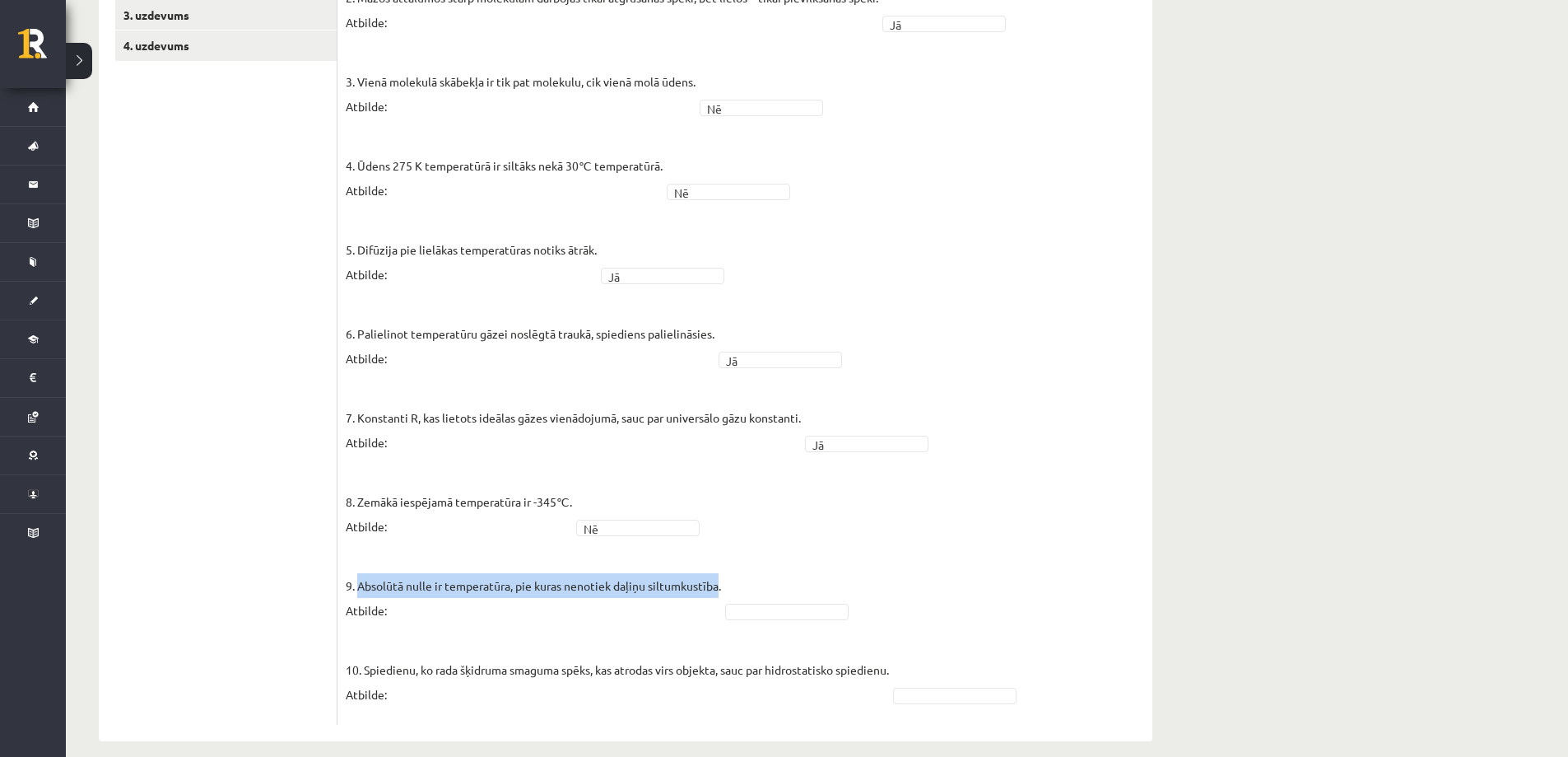
drag, startPoint x: 360, startPoint y: 567, endPoint x: 714, endPoint y: 567, distance: 354.0
click at [714, 567] on p "9. Absolūtā nulle ir temperatūra, pie kuras nenotiek daļiņu siltumkustība. Atbi…" at bounding box center [533, 586] width 375 height 74
copy p "Absolūtā nulle ir temperatūra, pie kuras nenotiek daļiņu siltumkustība"
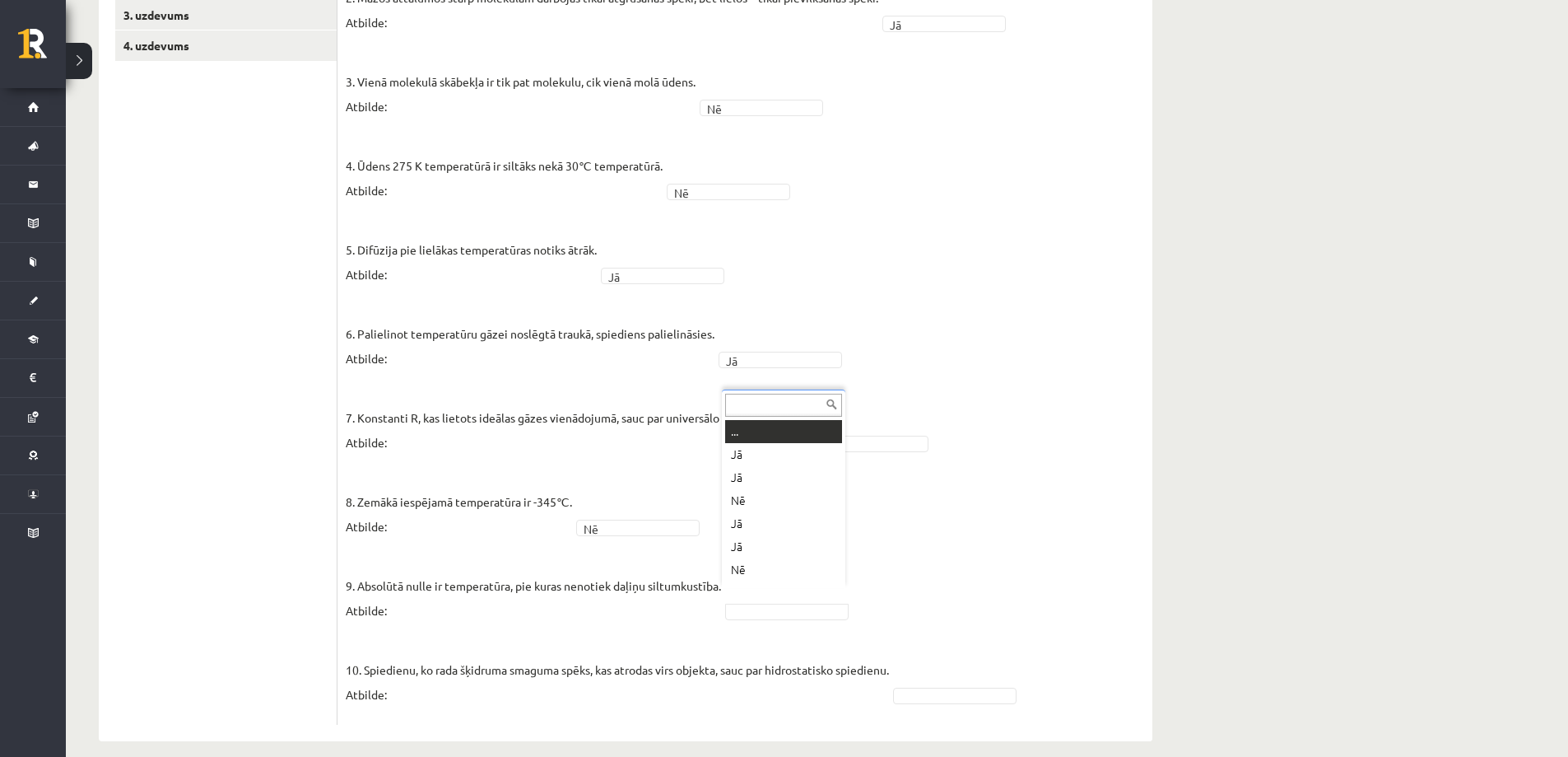
scroll to position [20, 0]
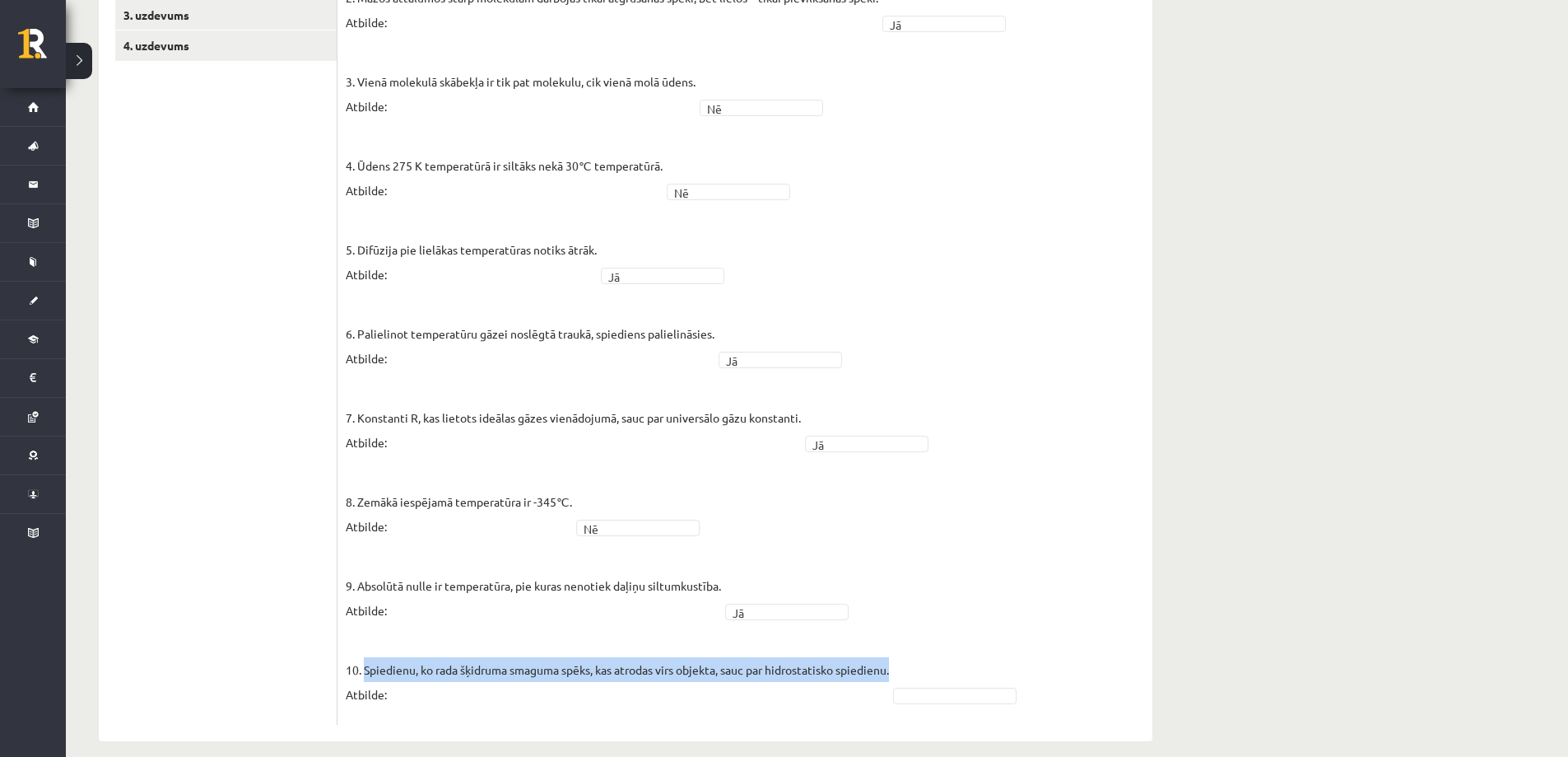
drag, startPoint x: 364, startPoint y: 651, endPoint x: 883, endPoint y: 655, distance: 519.0
click at [883, 655] on p "10. Spiedienu, ko rada šķidruma smaguma spēks, kas atrodas virs objekta, sauc p…" at bounding box center [617, 670] width 543 height 74
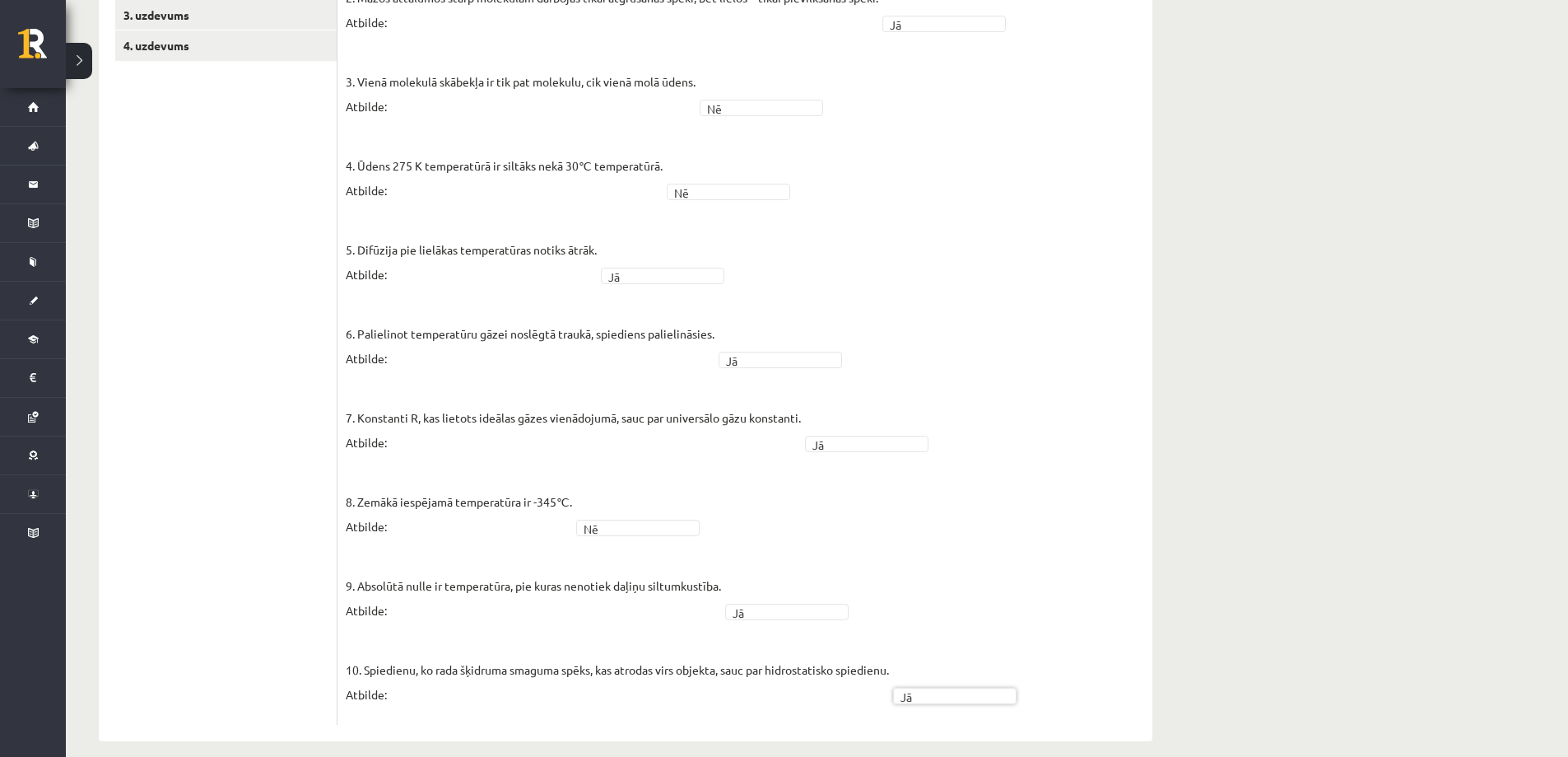
scroll to position [62, 0]
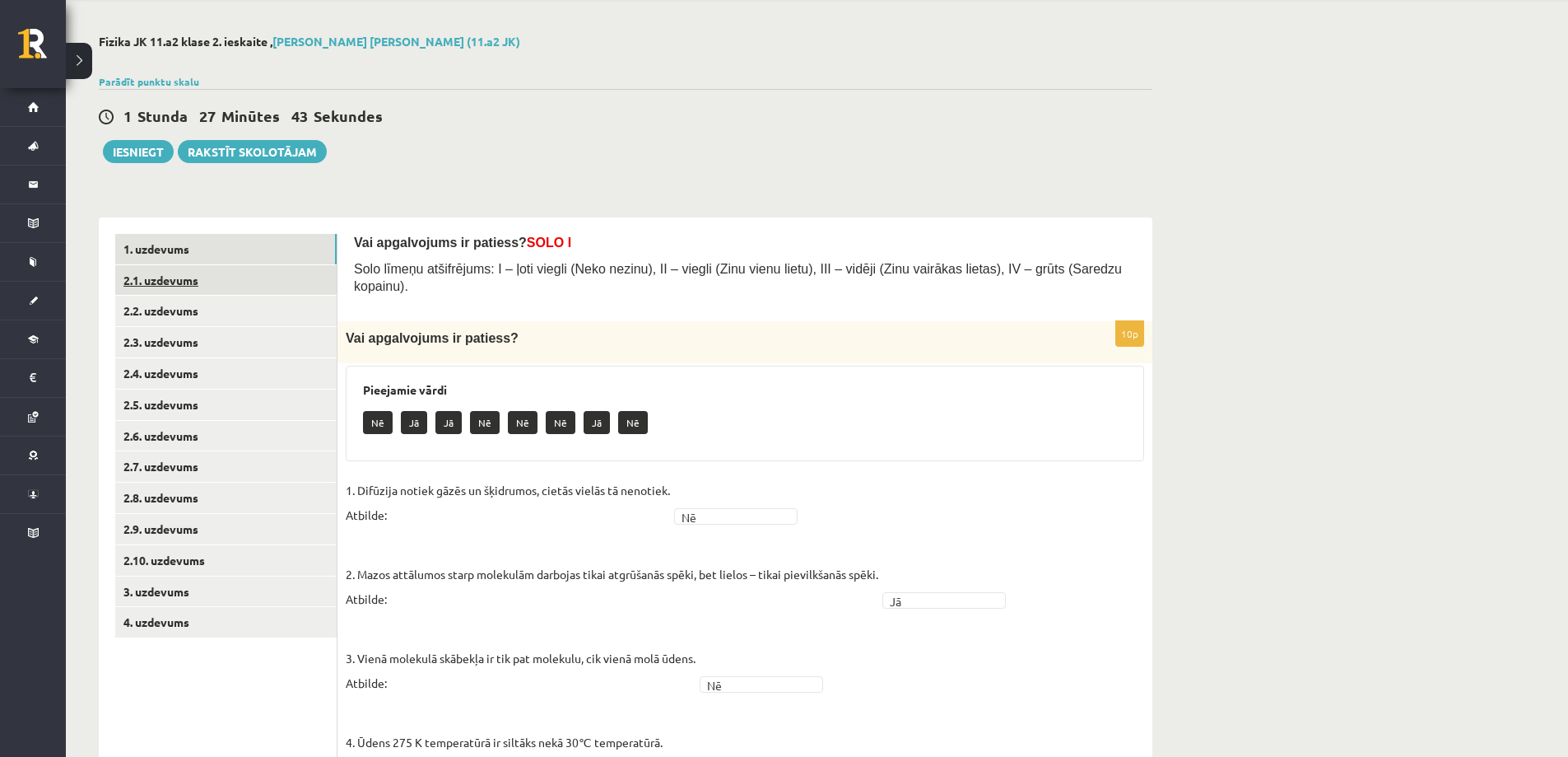
click at [236, 281] on link "2.1. uzdevums" at bounding box center [225, 280] width 221 height 31
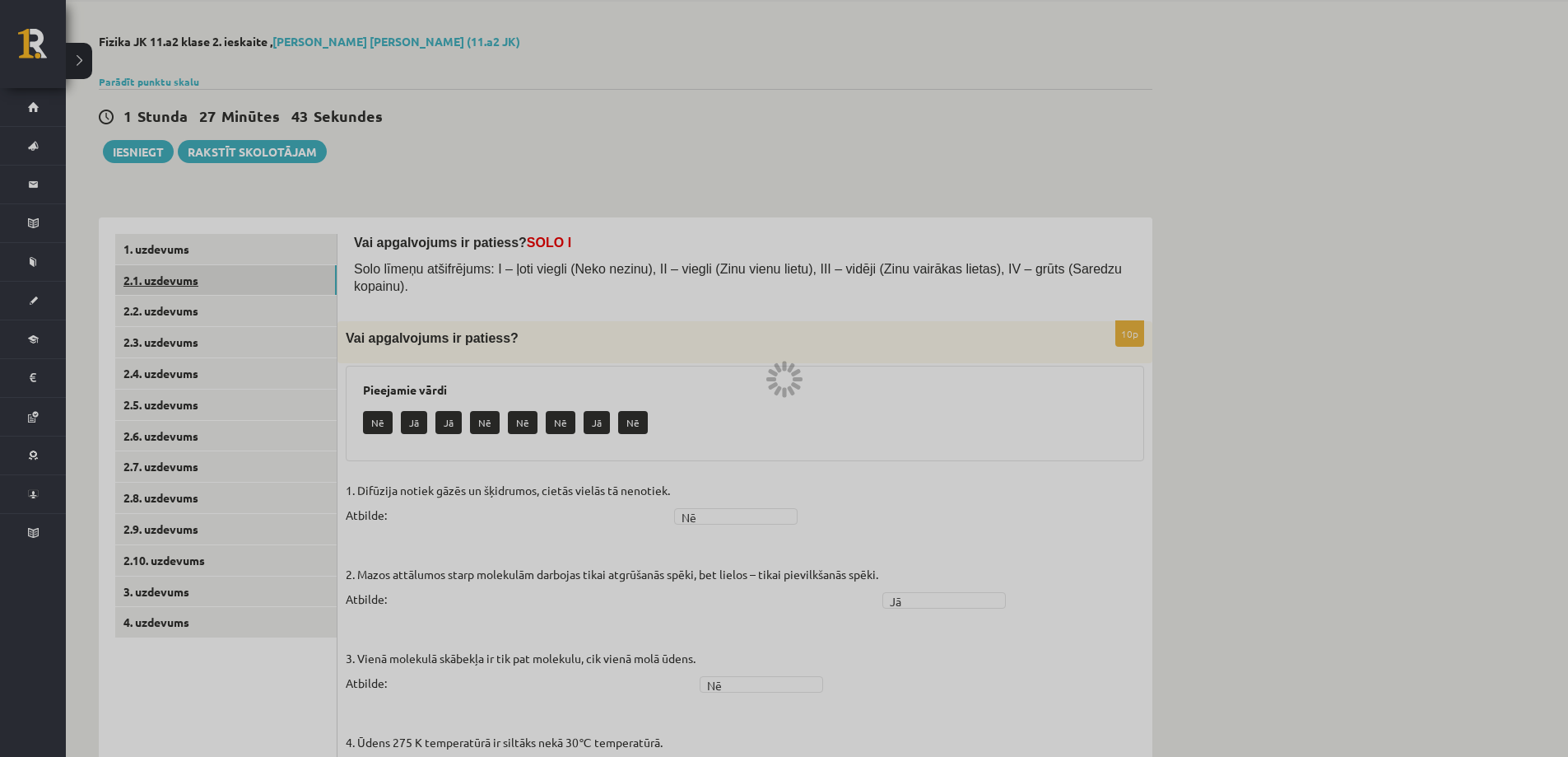
scroll to position [0, 0]
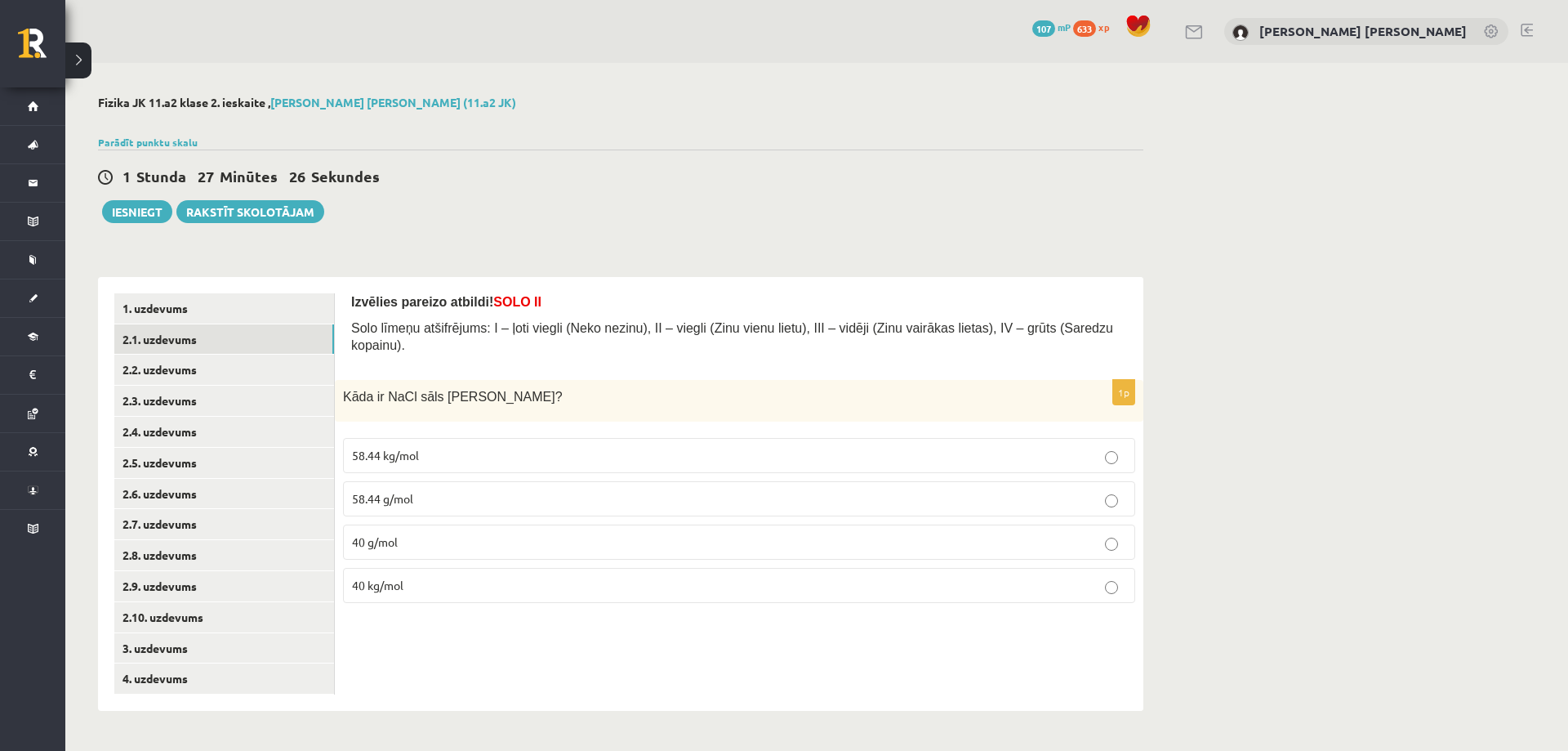
drag, startPoint x: 344, startPoint y: 382, endPoint x: 543, endPoint y: 390, distance: 199.2
click at [543, 390] on div "Kāda ir NaCl sāls graudiņa molmasa?" at bounding box center [739, 401] width 809 height 42
click at [463, 490] on p "58.44 g/mol" at bounding box center [739, 498] width 775 height 17
click at [262, 372] on link "2.2. uzdevums" at bounding box center [224, 370] width 219 height 31
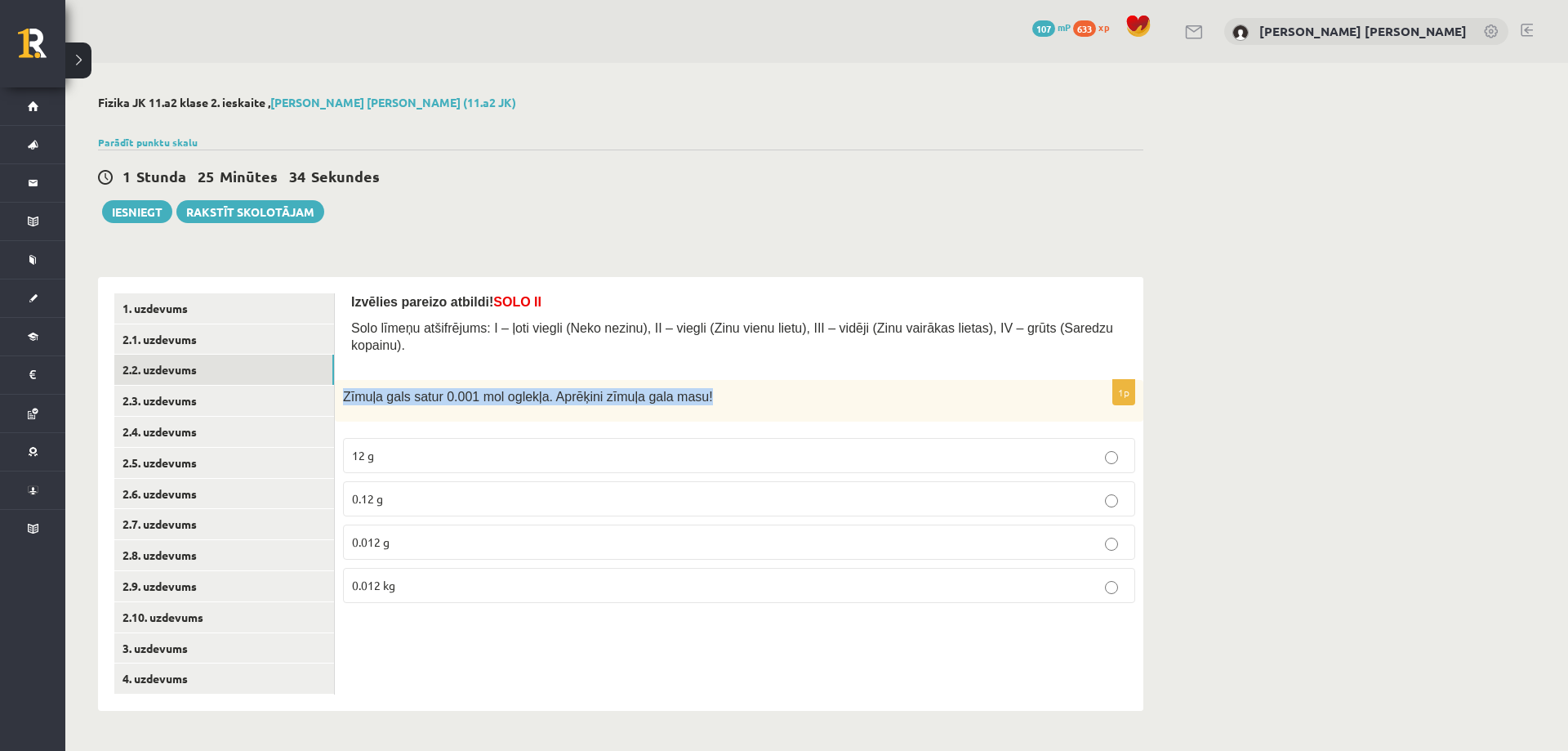
drag, startPoint x: 344, startPoint y: 378, endPoint x: 685, endPoint y: 387, distance: 341.1
click at [685, 388] on p "Zīmuļa gals satur 0.001 mol oglekļa. Aprēķini zīmuļa gala masu!" at bounding box center [698, 396] width 711 height 17
click at [423, 533] on p "0.012 g" at bounding box center [739, 542] width 775 height 17
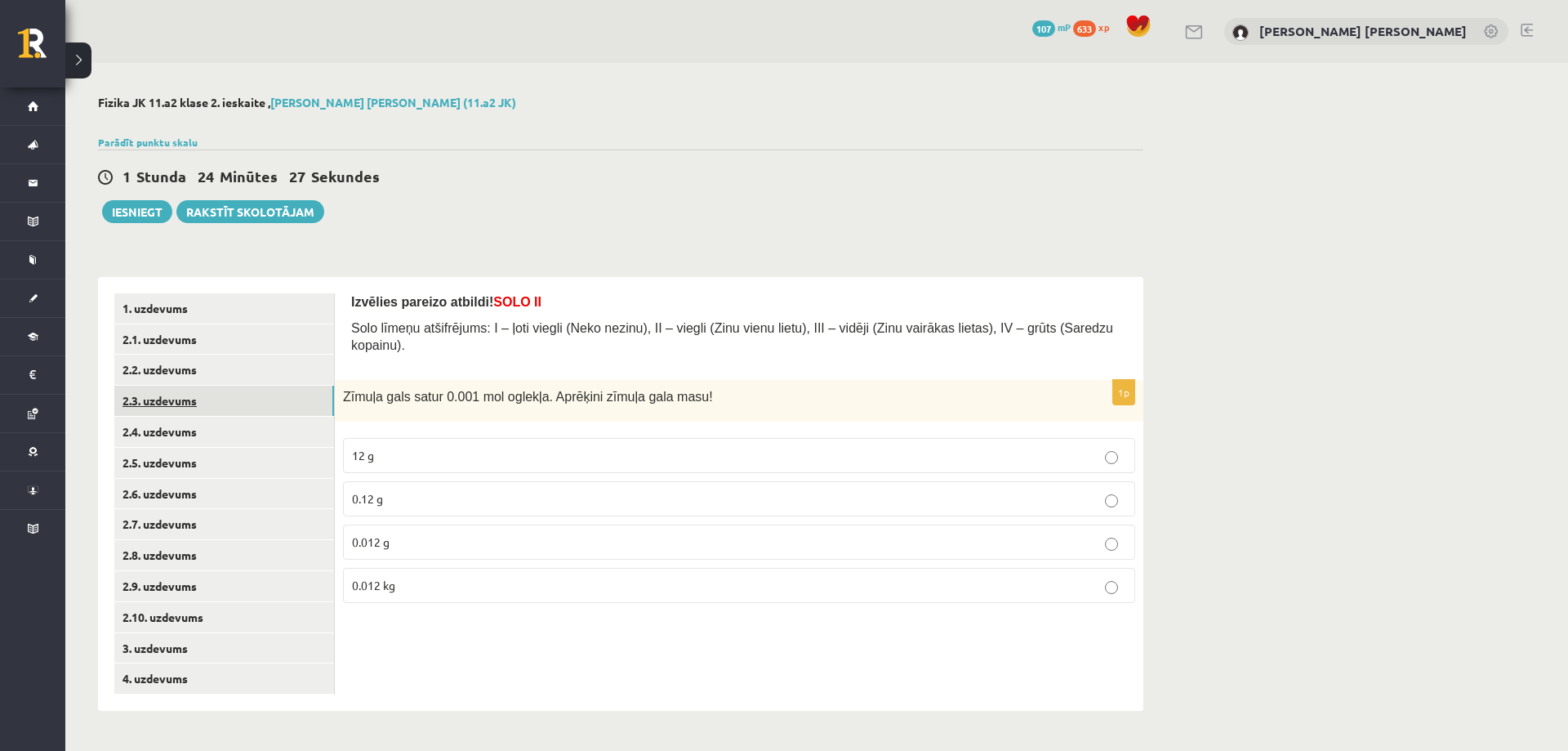
click at [263, 404] on link "2.3. uzdevums" at bounding box center [224, 401] width 219 height 31
drag, startPoint x: 344, startPoint y: 378, endPoint x: 601, endPoint y: 389, distance: 257.2
click at [601, 389] on div "Palielinoties temperatūrai, virsmas spraigums …" at bounding box center [739, 401] width 809 height 42
click at [389, 447] on p "samazinās" at bounding box center [739, 455] width 775 height 17
click at [254, 425] on link "2.4. uzdevums" at bounding box center [224, 432] width 219 height 31
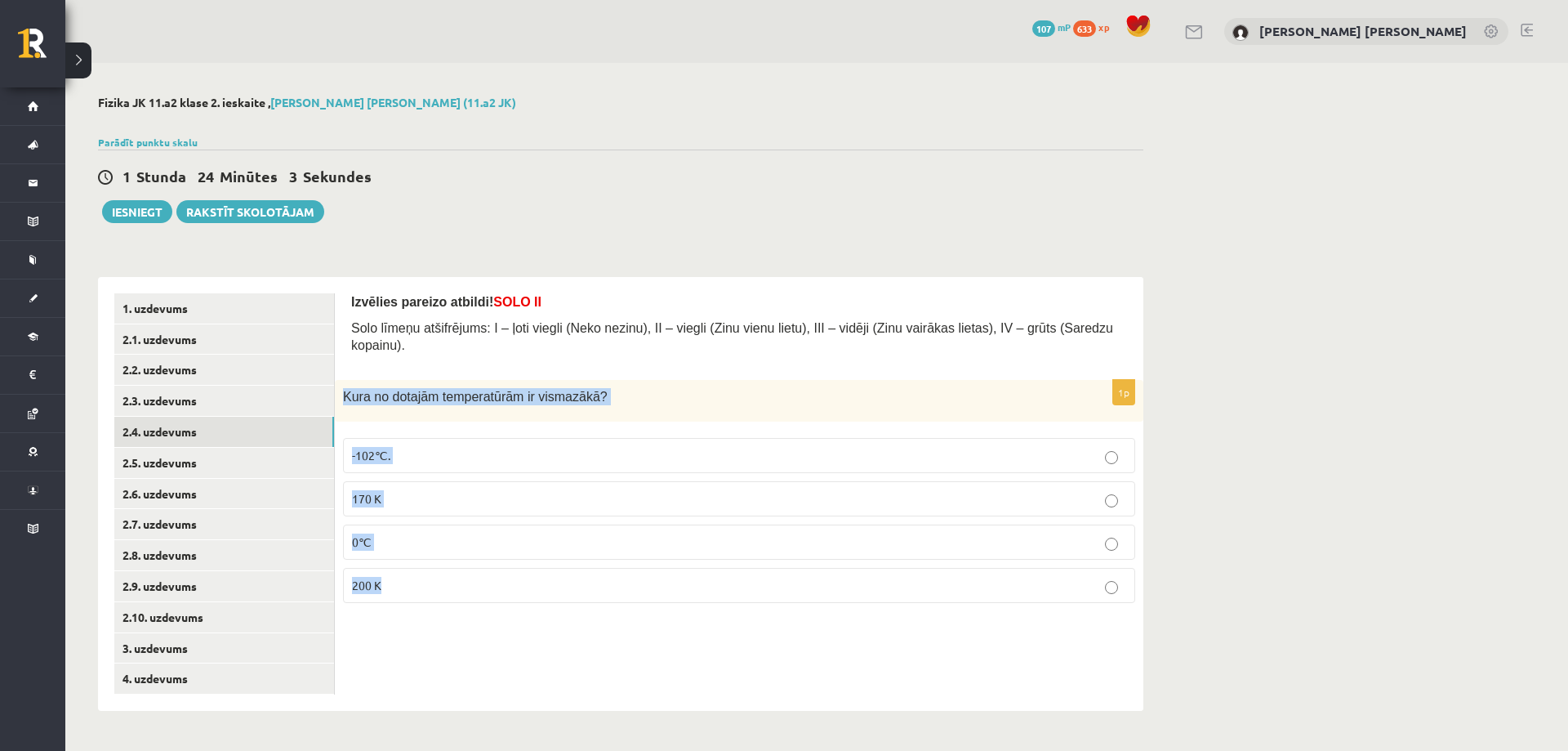
drag, startPoint x: 340, startPoint y: 378, endPoint x: 606, endPoint y: 564, distance: 324.6
click at [606, 564] on div "1p Kura no dotajām temperatūrām ir vismazākā? -102℃. 170 K 0℃ 200 K" at bounding box center [739, 498] width 809 height 236
click at [423, 490] on p "170 K" at bounding box center [739, 498] width 775 height 17
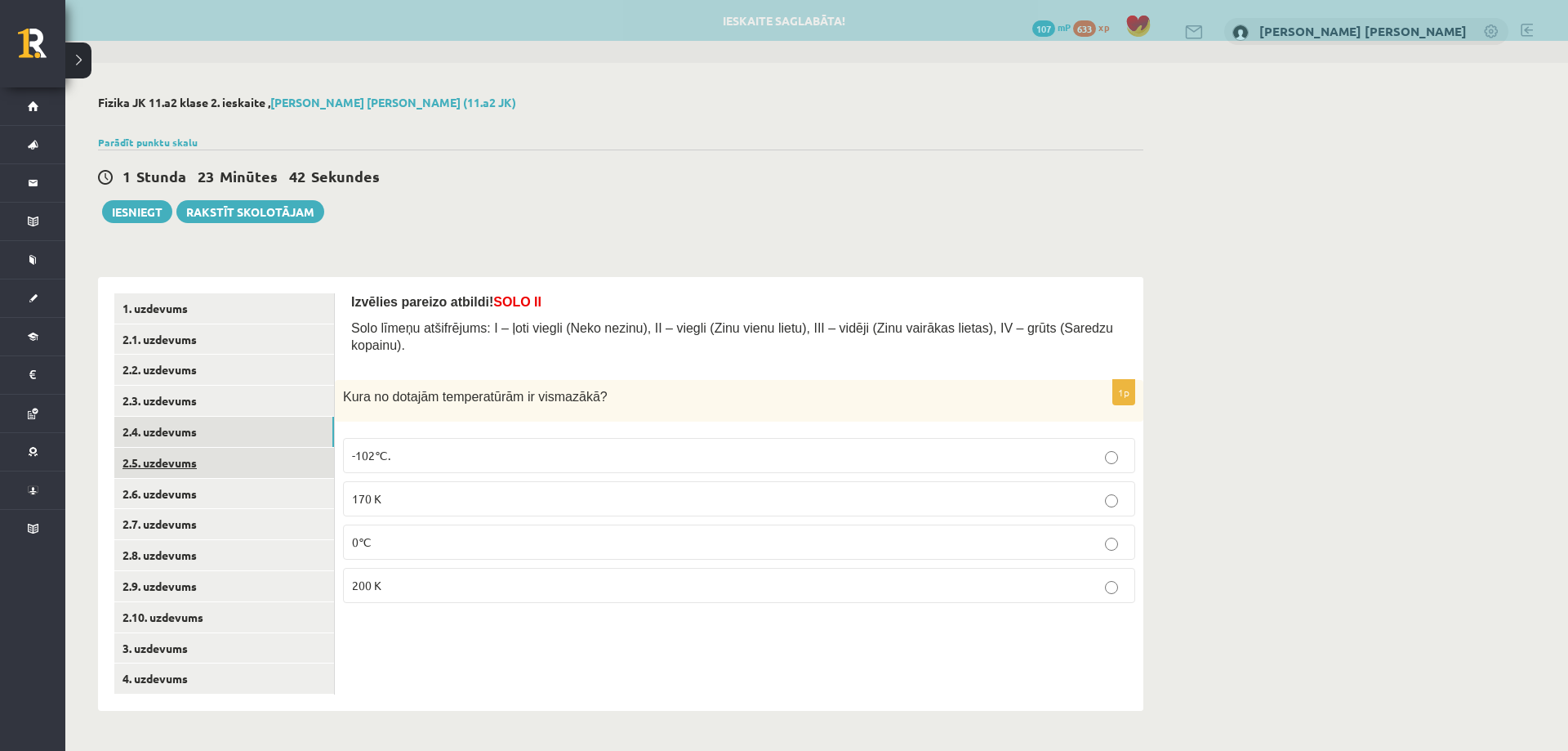
click at [245, 464] on link "2.5. uzdevums" at bounding box center [224, 463] width 219 height 31
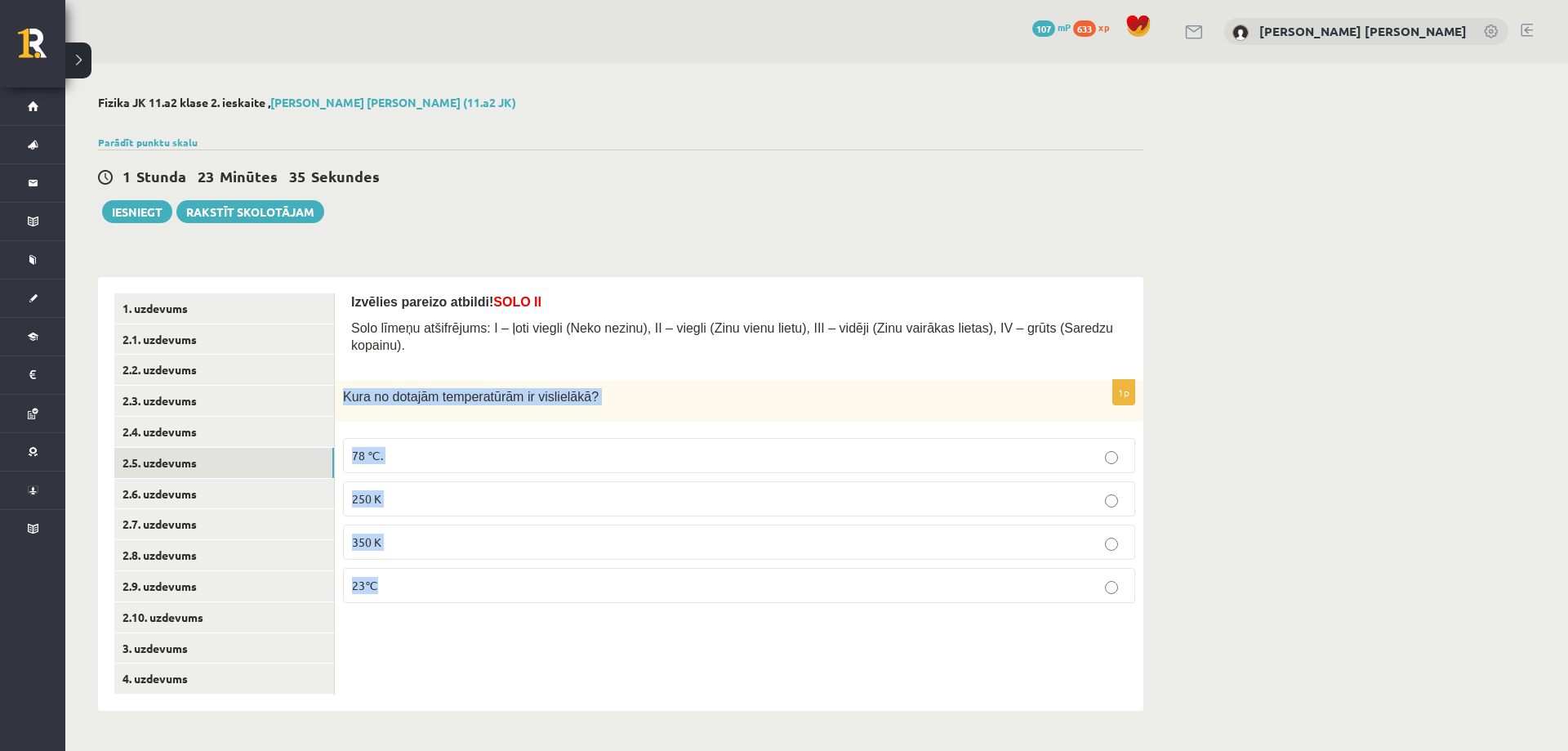
drag, startPoint x: 342, startPoint y: 371, endPoint x: 531, endPoint y: 562, distance: 268.7
click at [531, 562] on div "1p Kura no dotajām temperatūrām ir vislielākā? 78 ℃. 250 K 350 K 23℃" at bounding box center [739, 498] width 809 height 236
click at [389, 447] on p "78 ℃." at bounding box center [739, 455] width 775 height 17
click at [648, 388] on p "Kura no dotajām temperatūrām ir vislielākā?" at bounding box center [698, 396] width 711 height 17
click at [628, 447] on p "78 ℃." at bounding box center [739, 455] width 775 height 17
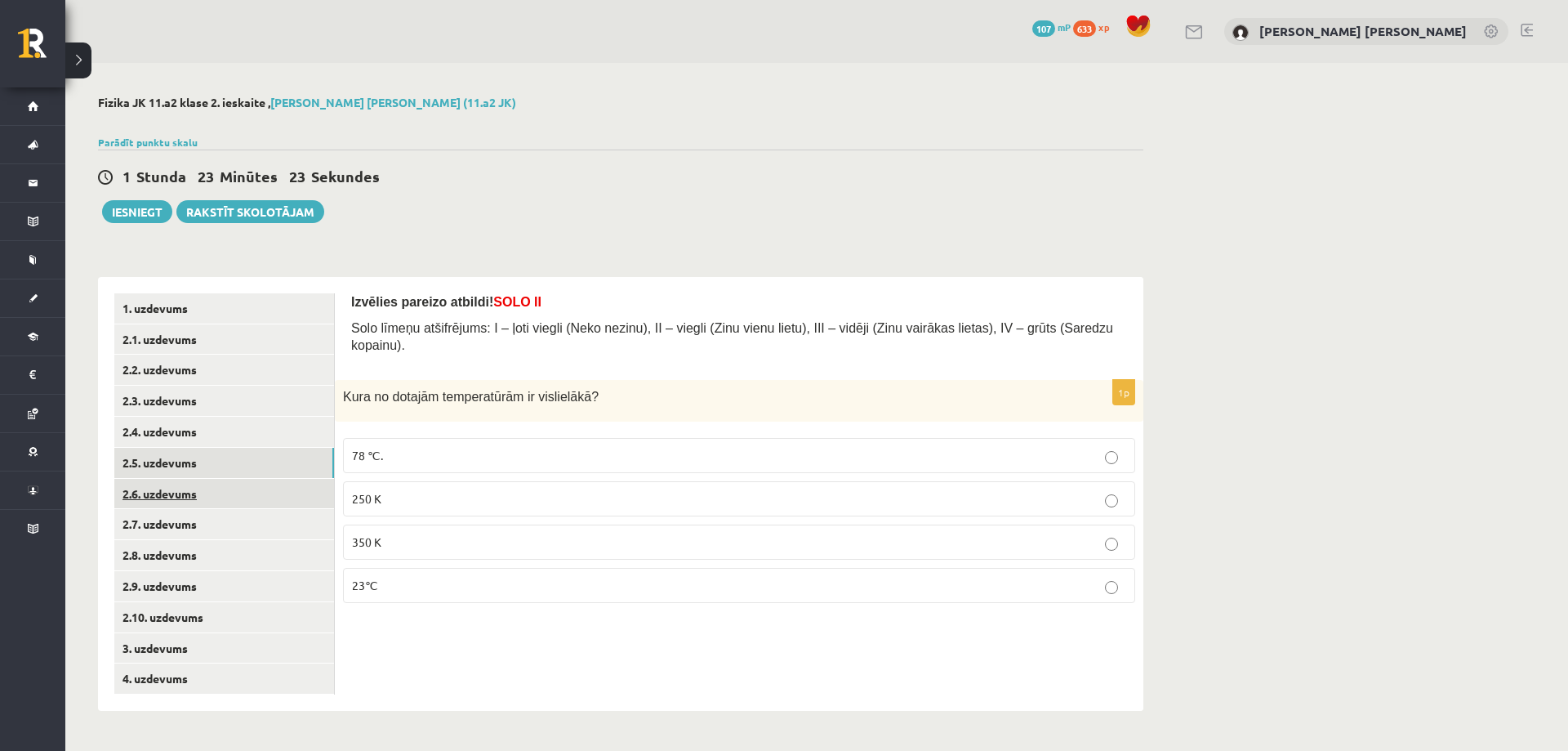
click at [210, 485] on link "2.6. uzdevums" at bounding box center [224, 494] width 219 height 31
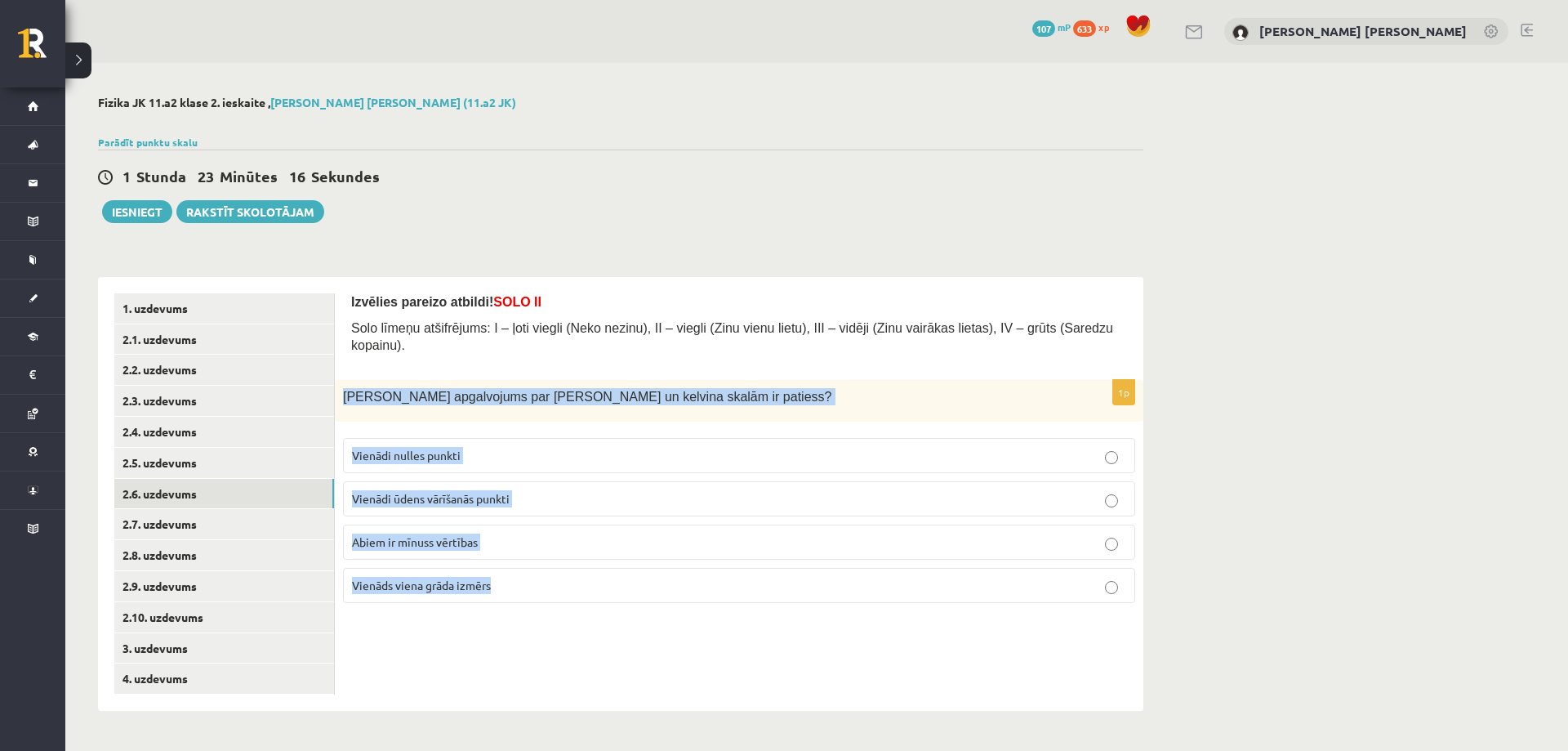
drag, startPoint x: 341, startPoint y: 378, endPoint x: 530, endPoint y: 562, distance: 263.8
click at [530, 562] on div "1p Kurš apgalvojums par celsija un kelvina skalām ir patiess? Vienādi nulles pu…" at bounding box center [739, 498] width 809 height 236
drag, startPoint x: 433, startPoint y: 616, endPoint x: 434, endPoint y: 597, distance: 19.0
click at [433, 617] on div "Izvēlies pareizo atbildi! SOLO II Solo līmeņu atšifrējums: I – ļoti viegli (Nek…" at bounding box center [739, 494] width 809 height 434
click at [437, 577] on span "Vienāds viena grāda izmērs" at bounding box center [421, 584] width 139 height 14
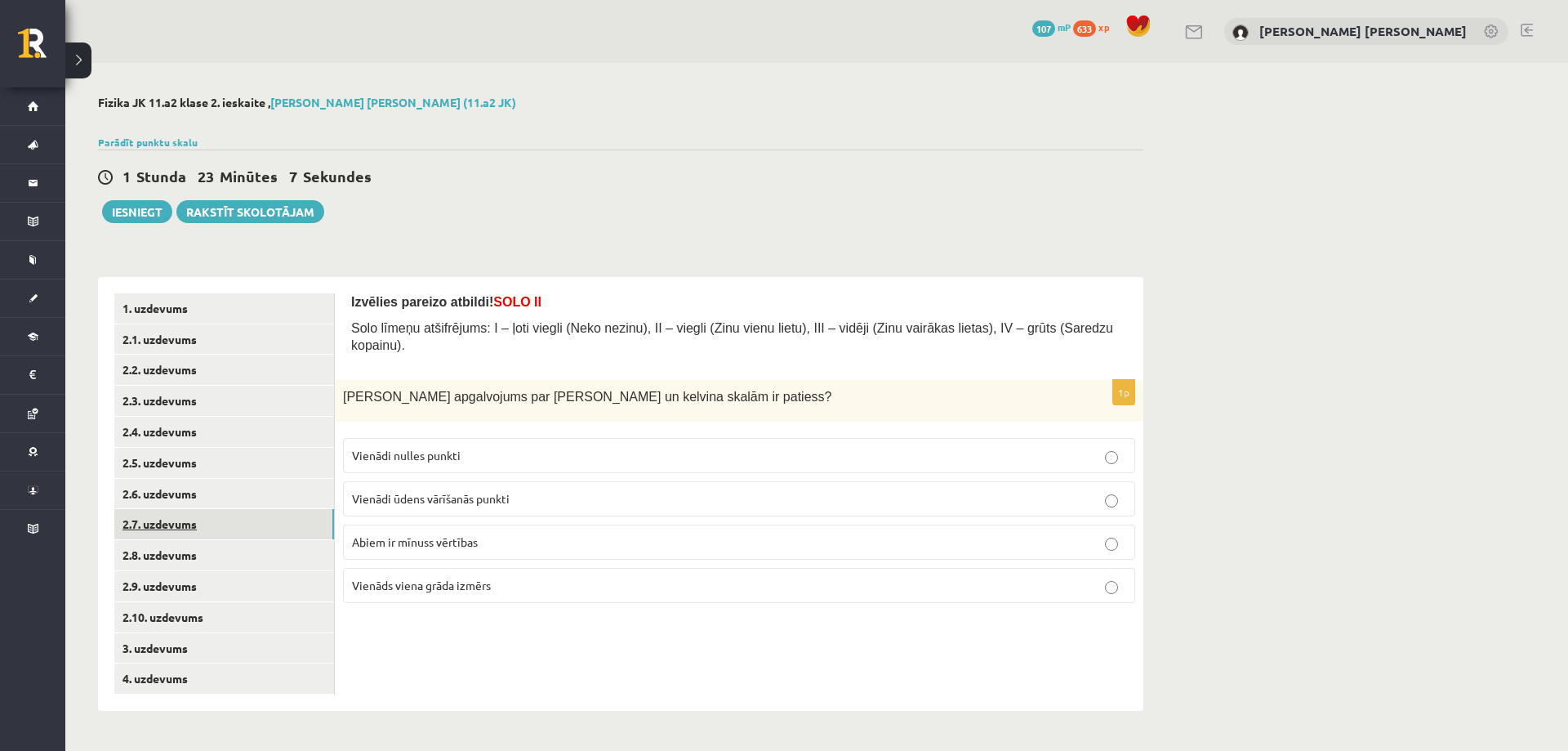
click at [258, 516] on link "2.7. uzdevums" at bounding box center [224, 524] width 219 height 31
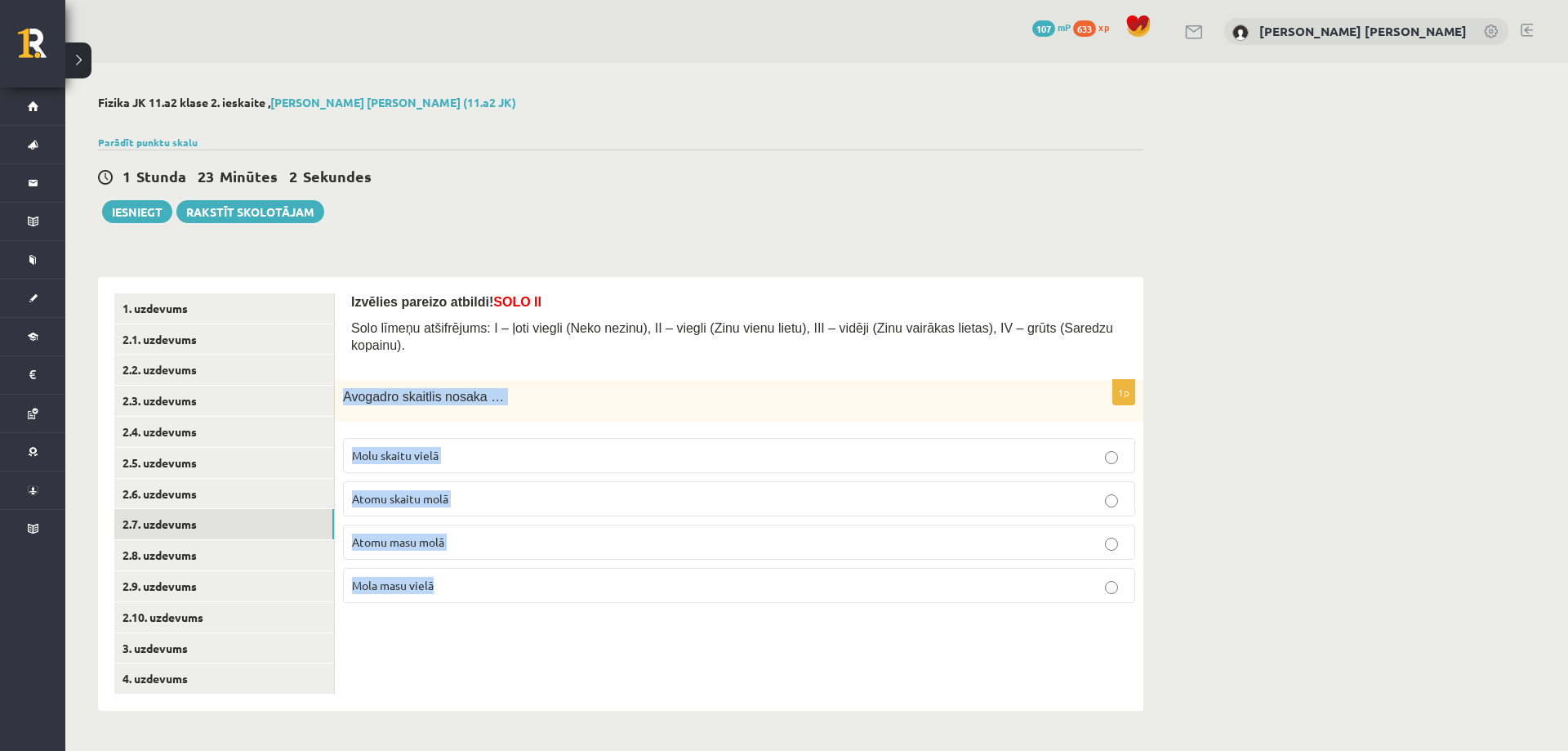
drag, startPoint x: 339, startPoint y: 378, endPoint x: 503, endPoint y: 578, distance: 258.6
click at [503, 578] on div "1p Avogadro skaitlis nosaka … Molu skaitu vielā Atomu skaitu molā Atomu masu mo…" at bounding box center [739, 498] width 809 height 236
click at [486, 490] on p "Atomu skaitu molā" at bounding box center [739, 498] width 775 height 17
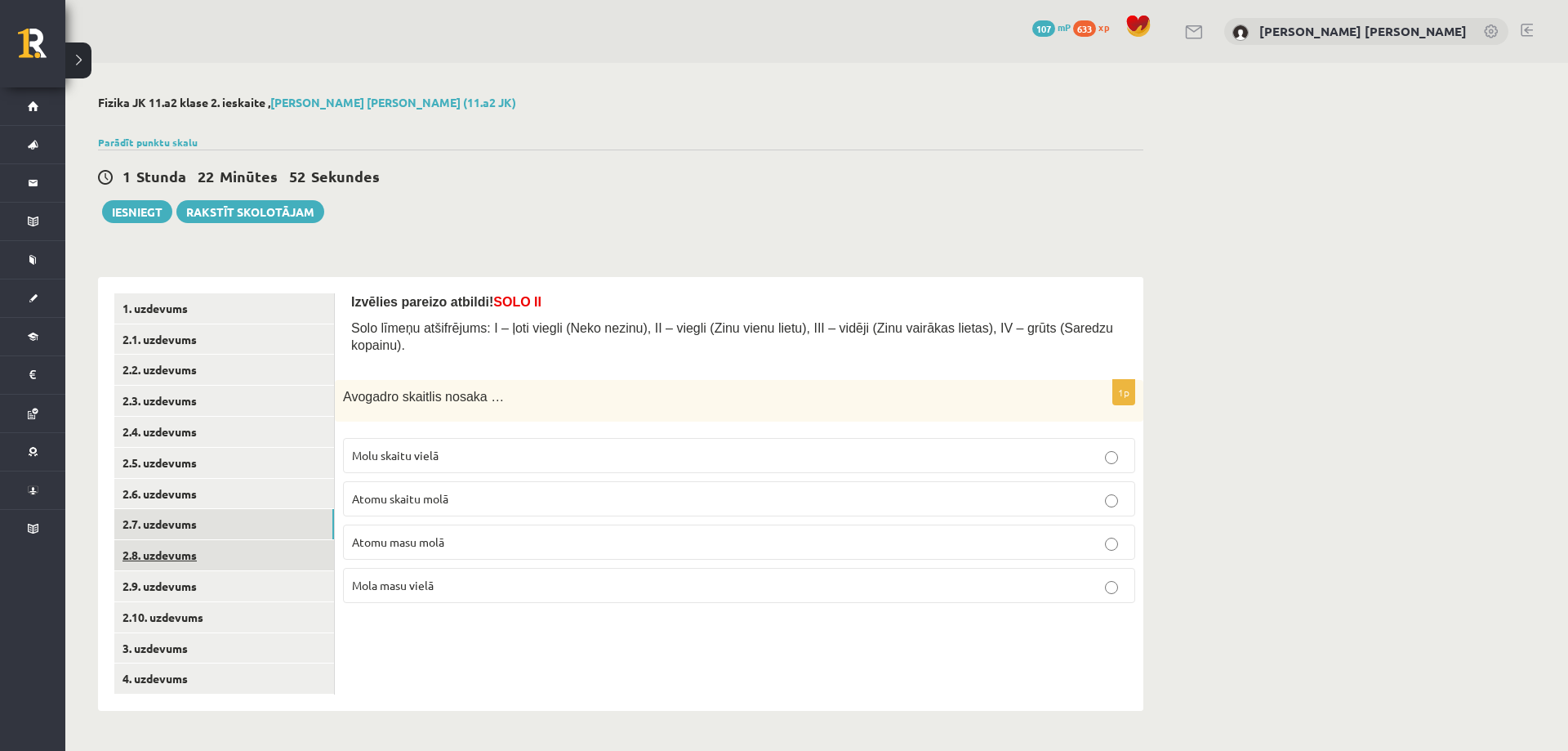
click at [287, 546] on link "2.8. uzdevums" at bounding box center [224, 555] width 219 height 31
click at [382, 534] on span "Gāzes daļiņu triecieni pret telpas sienām" at bounding box center [457, 541] width 209 height 14
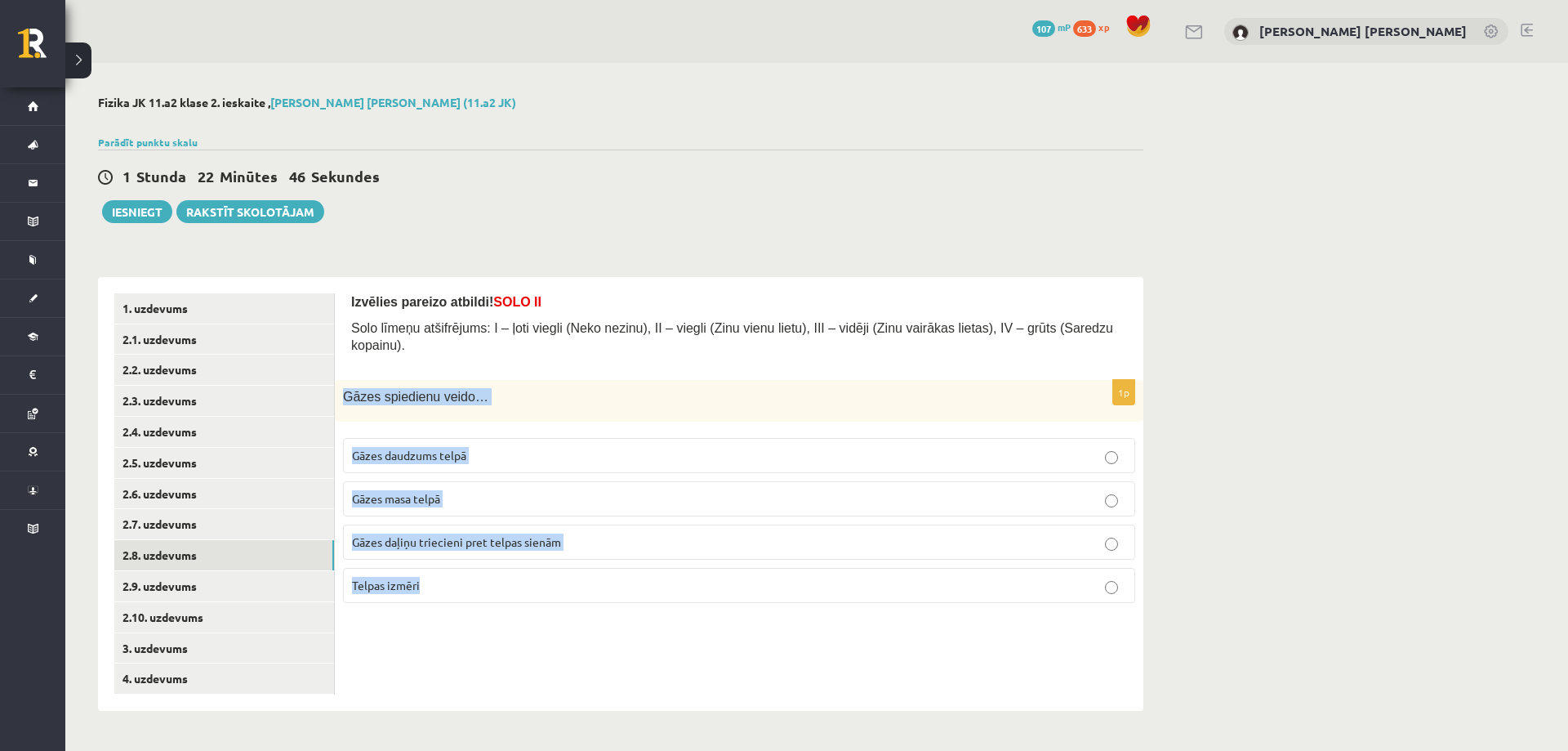
drag, startPoint x: 343, startPoint y: 377, endPoint x: 508, endPoint y: 572, distance: 255.4
click at [508, 572] on div "1p Gāzes spiedienu veido… Gāzes daudzums telpā Gāzes masa telpā Gāzes daļiņu tr…" at bounding box center [739, 498] width 809 height 236
click at [560, 388] on p "Gāzes spiedienu veido…" at bounding box center [698, 396] width 711 height 17
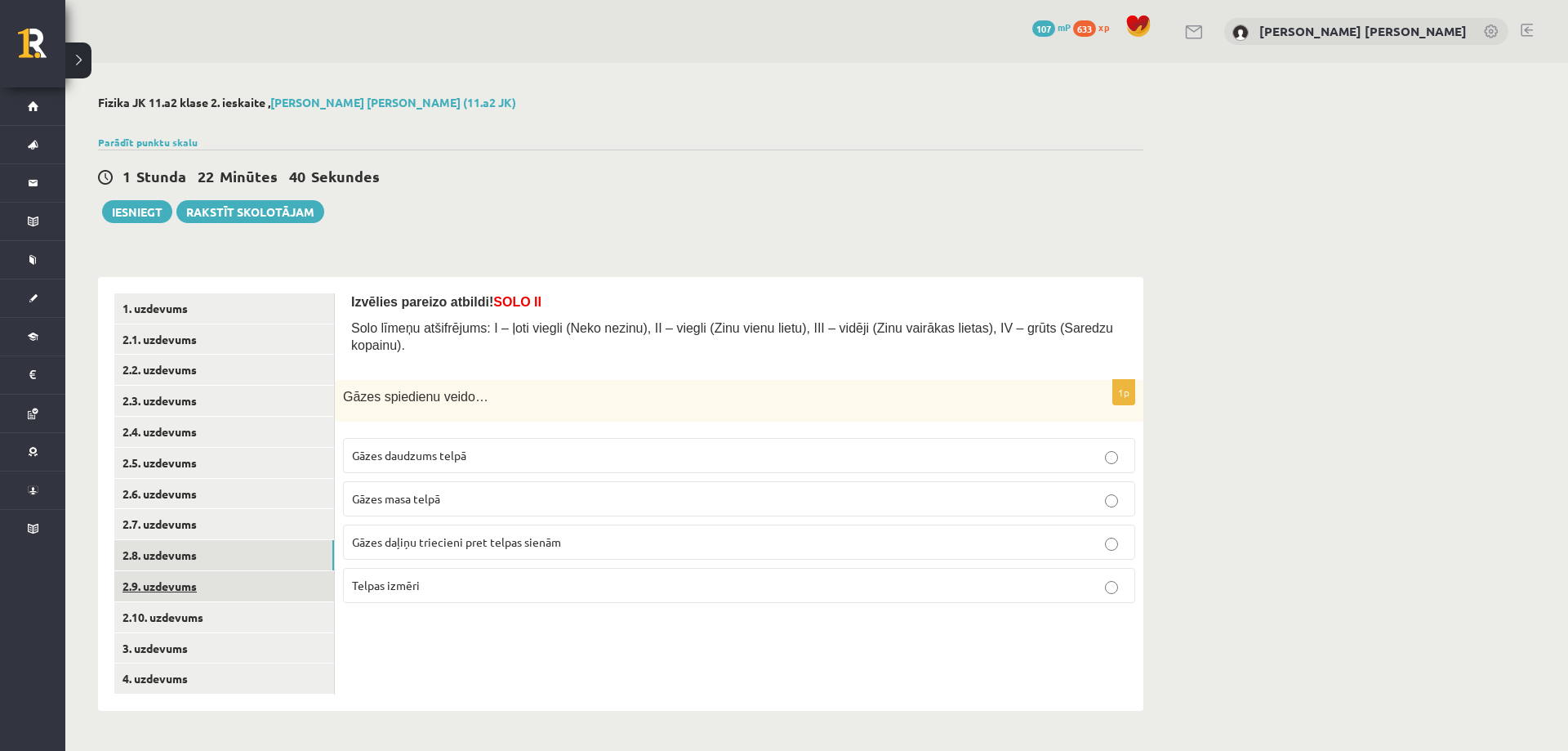
click at [239, 587] on link "2.9. uzdevums" at bounding box center [224, 586] width 219 height 31
click at [407, 492] on label "vielas daļiņu kinētiskās enerģijas mērs" at bounding box center [739, 498] width 793 height 35
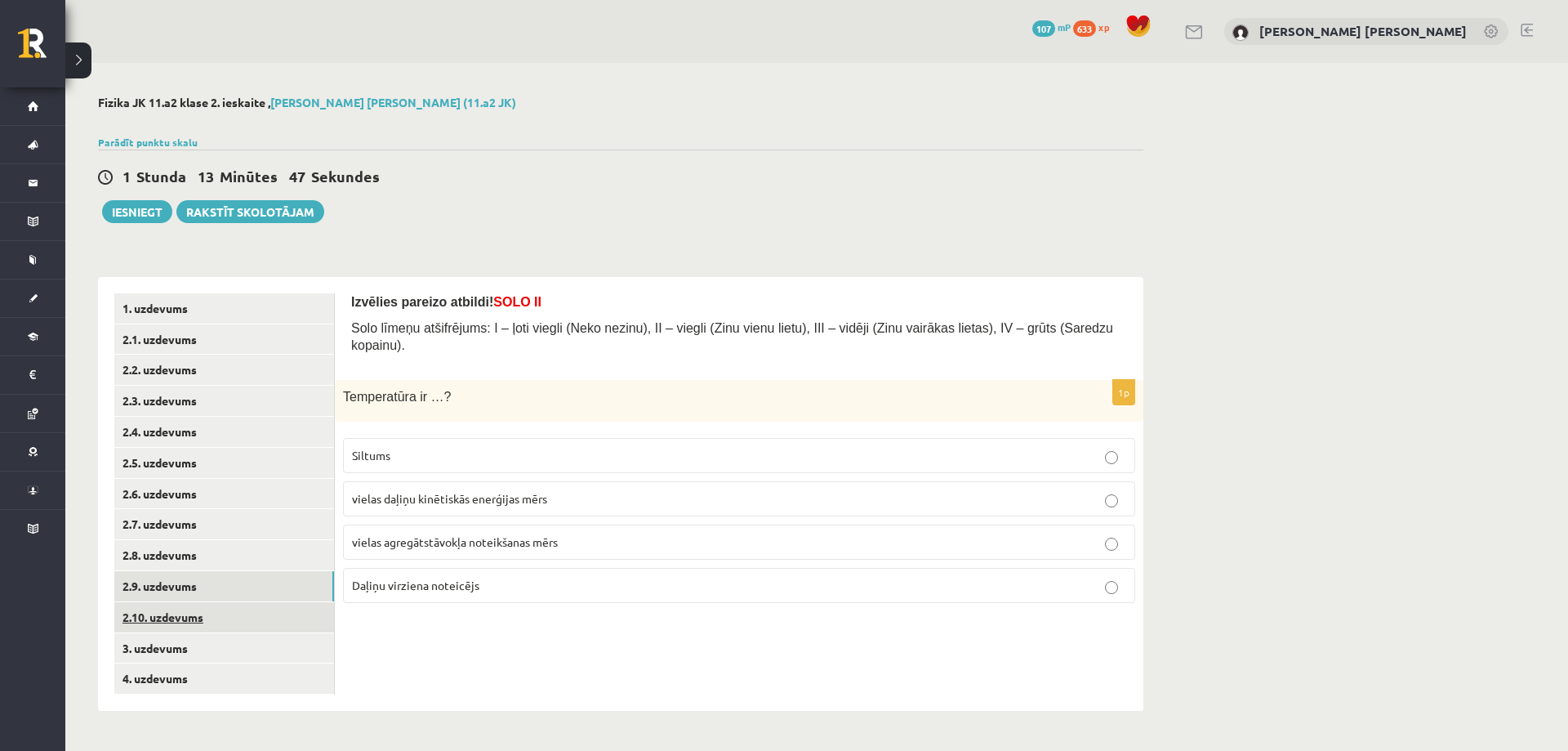
click at [196, 615] on link "2.10. uzdevums" at bounding box center [224, 617] width 219 height 31
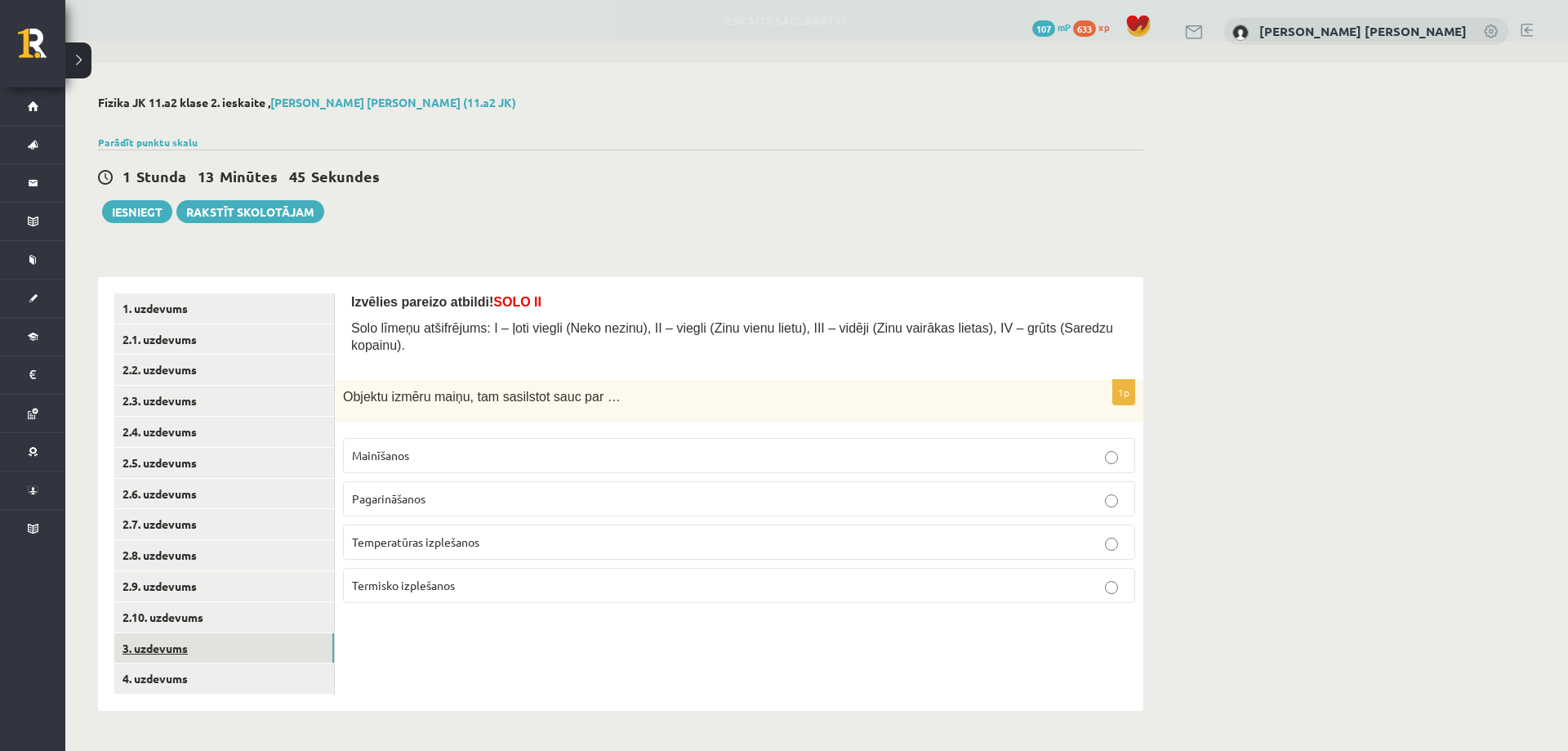
click at [252, 649] on link "3. uzdevums" at bounding box center [224, 648] width 219 height 31
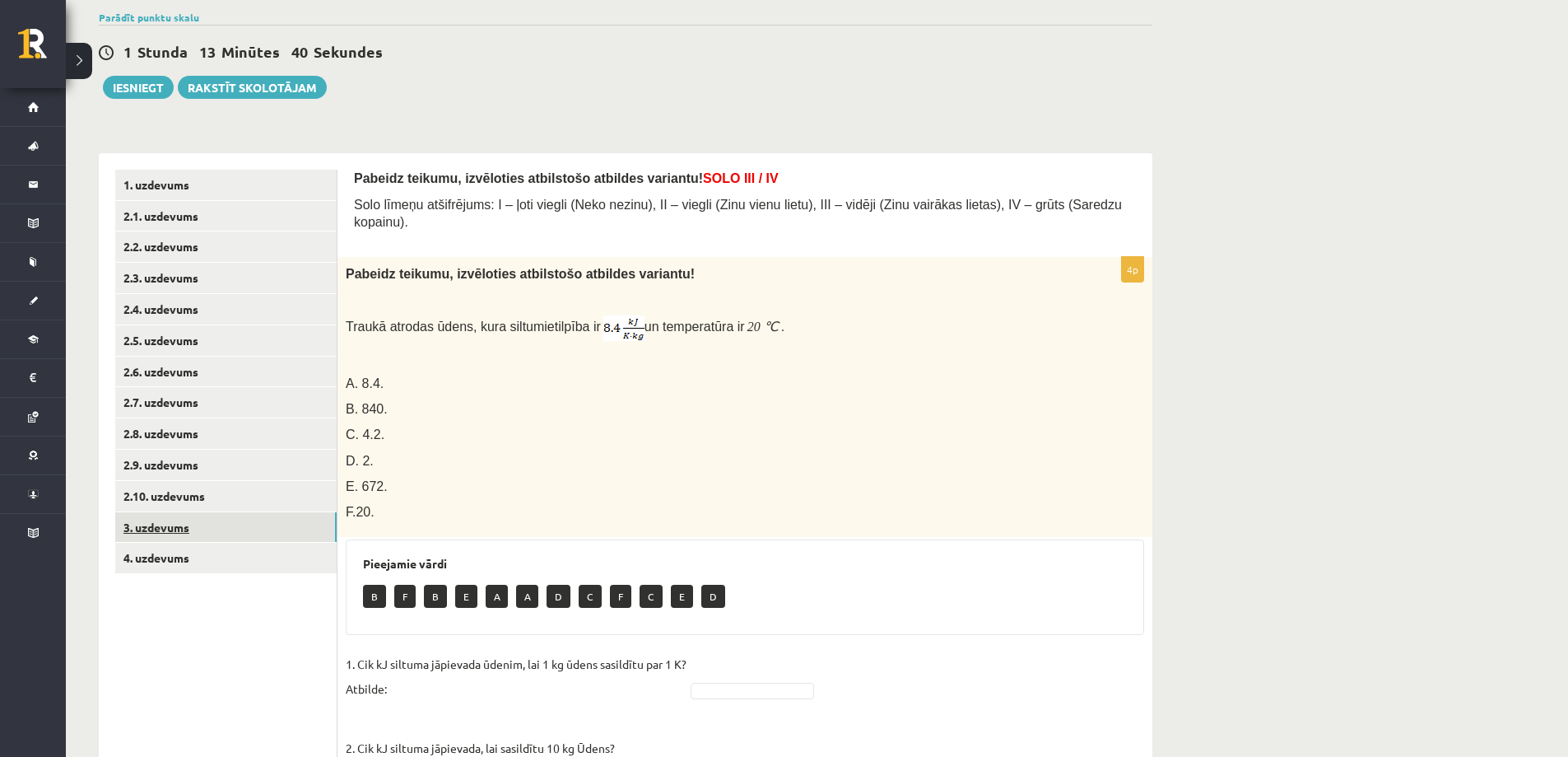
scroll to position [44, 0]
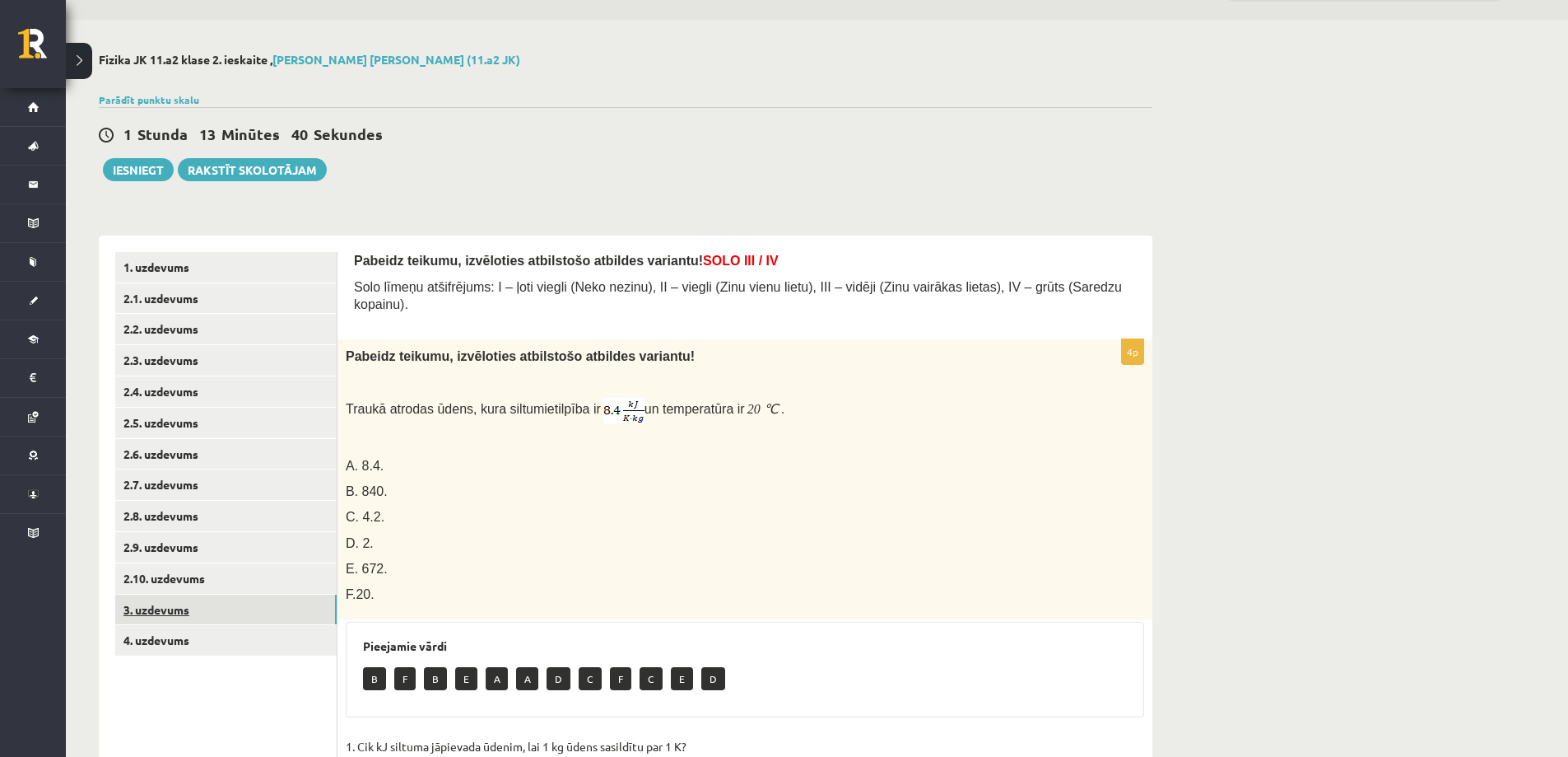
click at [199, 620] on link "3. uzdevums" at bounding box center [225, 610] width 221 height 31
click at [200, 632] on link "4. uzdevums" at bounding box center [225, 640] width 221 height 31
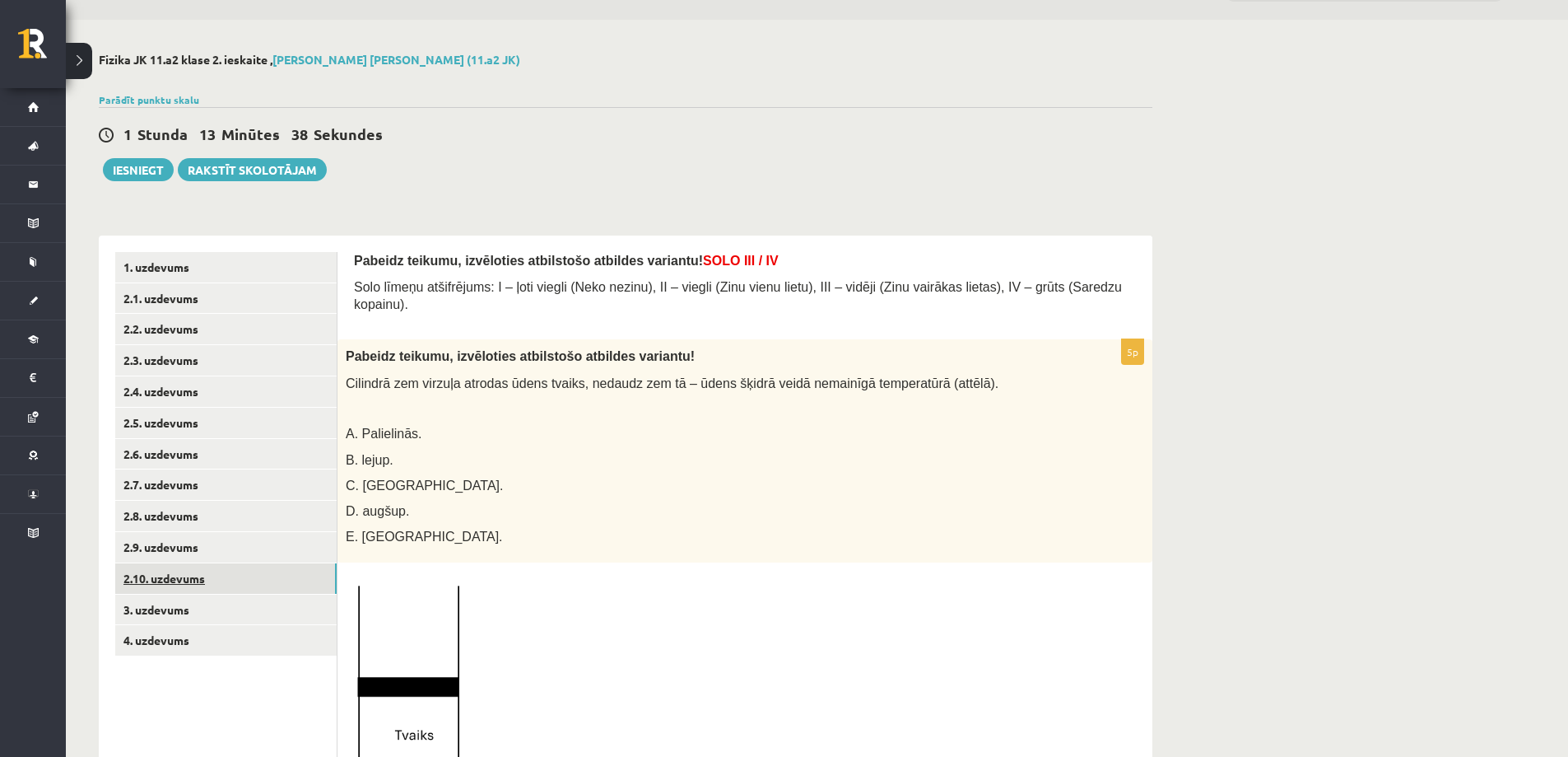
click at [188, 572] on link "2.10. uzdevums" at bounding box center [225, 579] width 221 height 31
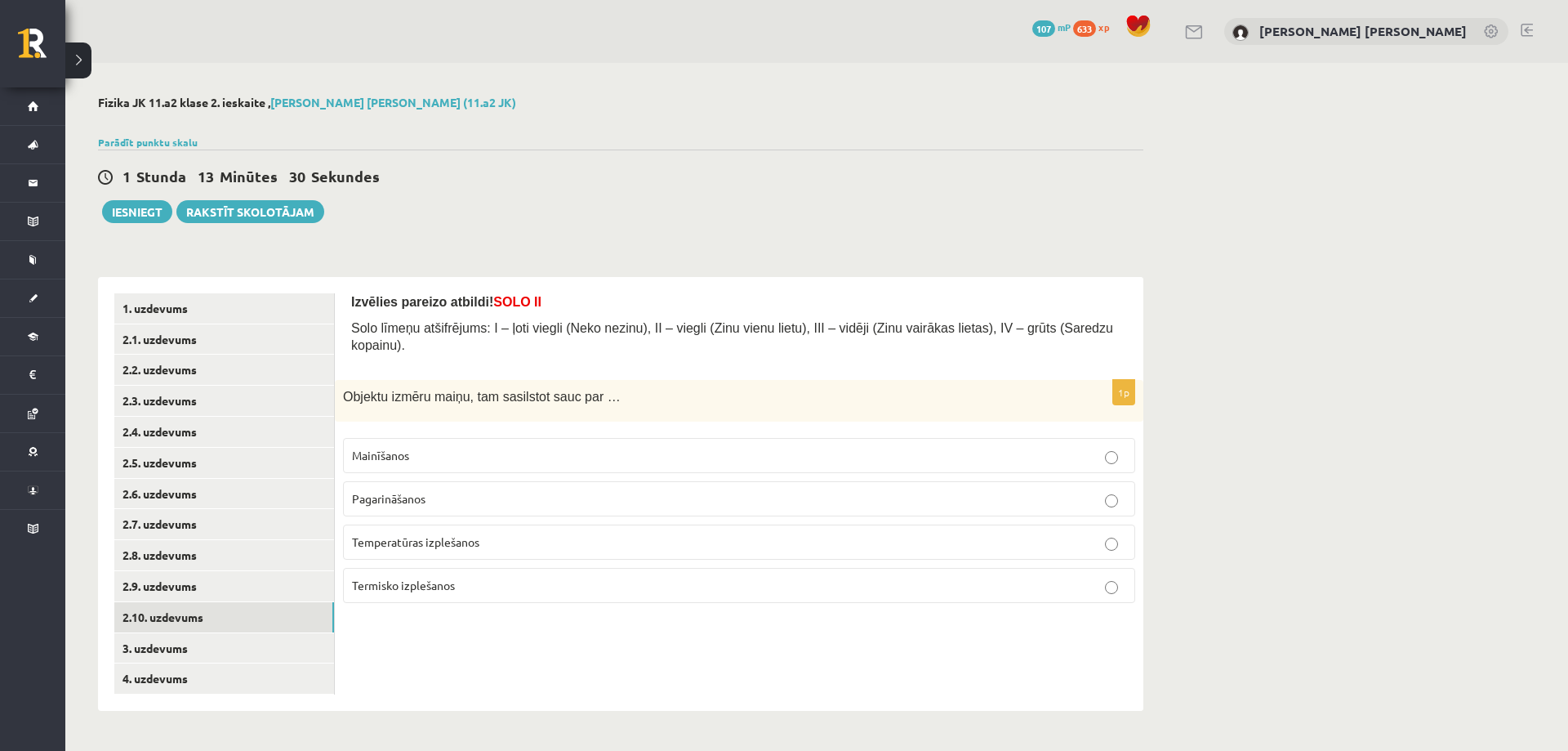
click at [448, 577] on span "Termisko izplešanos" at bounding box center [403, 584] width 103 height 14
click at [212, 640] on link "3. uzdevums" at bounding box center [224, 648] width 219 height 31
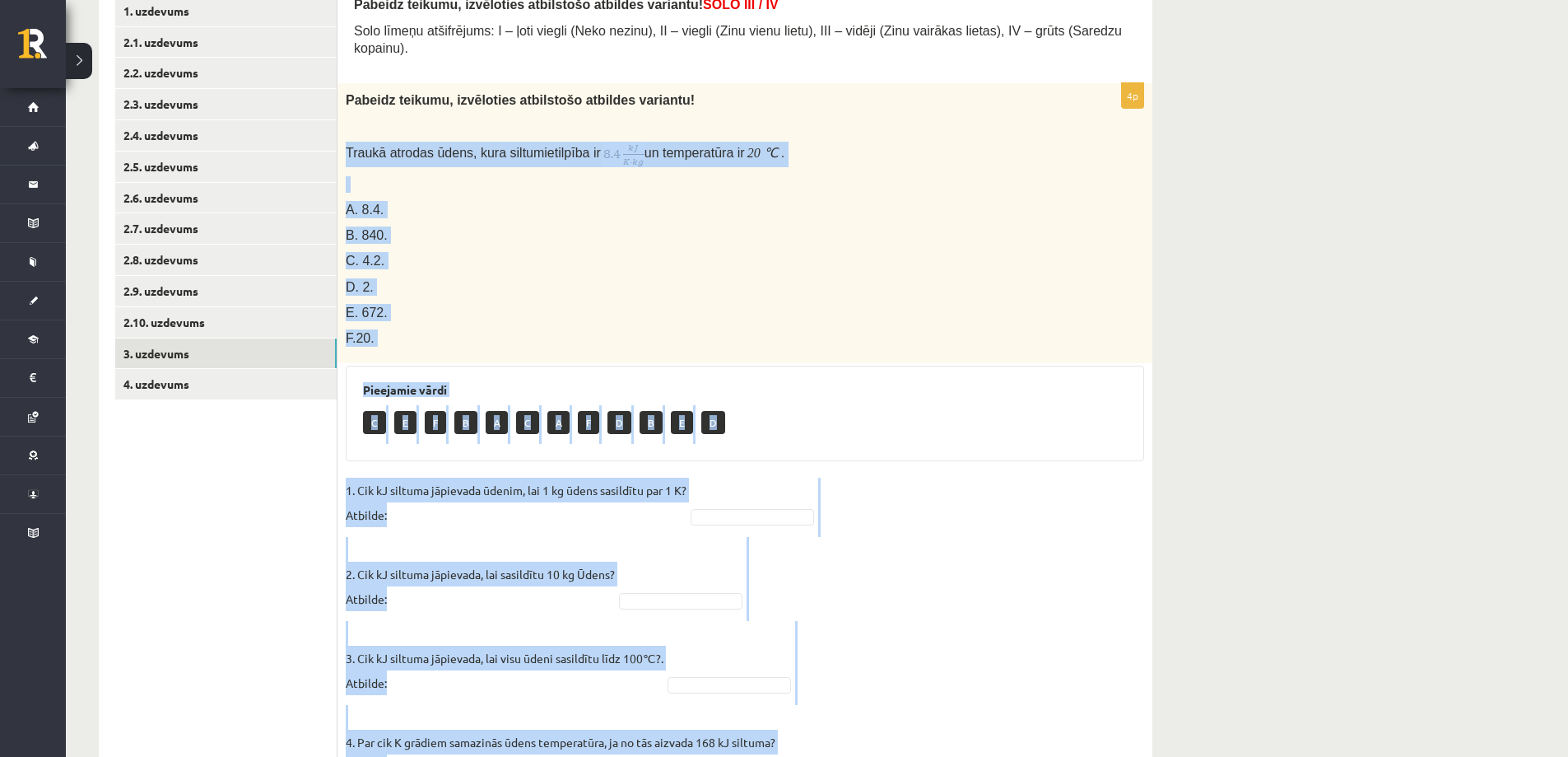
scroll to position [373, 0]
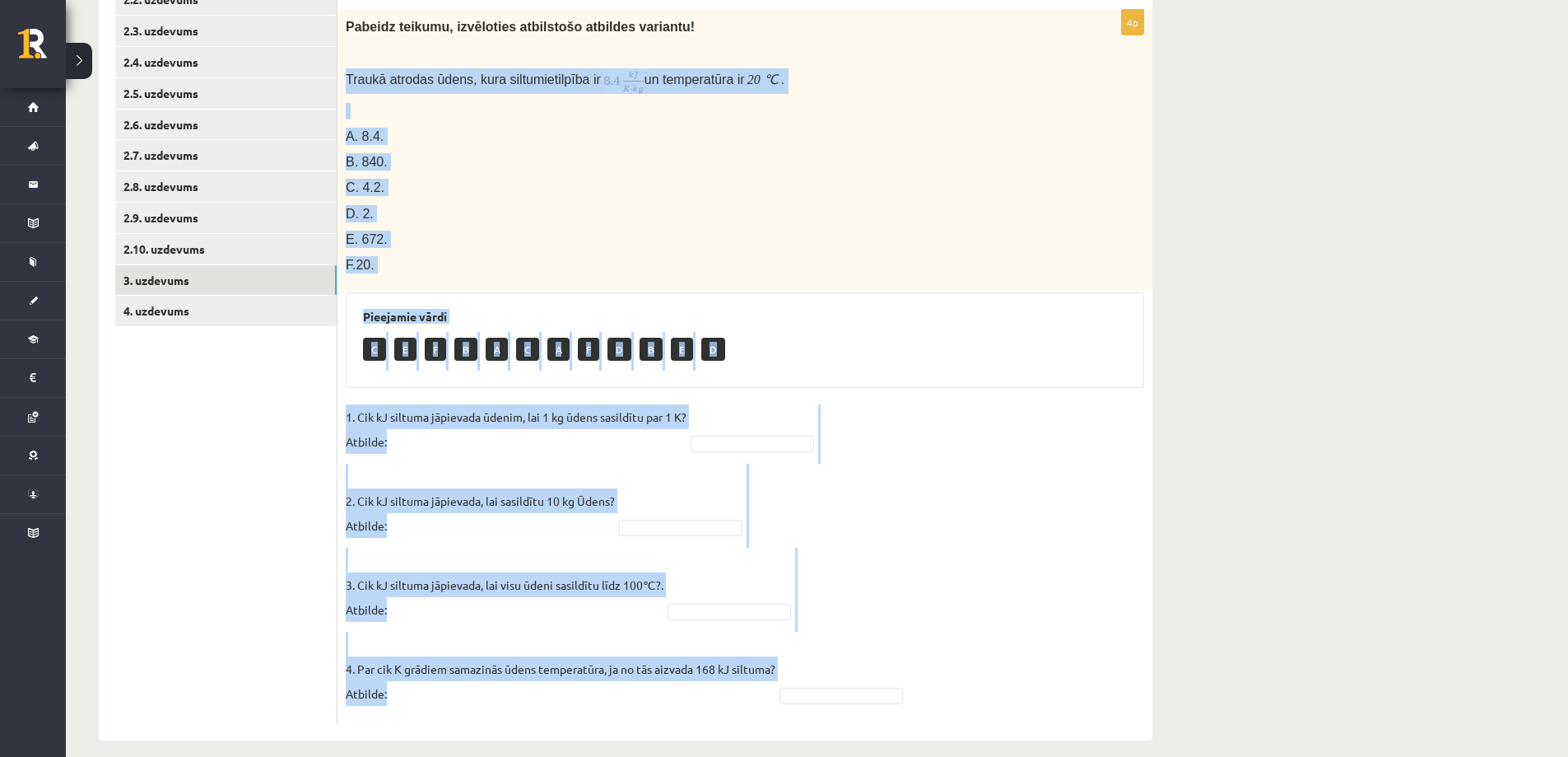
drag, startPoint x: 342, startPoint y: 180, endPoint x: 695, endPoint y: 668, distance: 602.3
click at [695, 668] on div "4p Pabeidz teikumu, izvēloties atbilstošo atbildes variantu! Traukā atrodas ūde…" at bounding box center [745, 368] width 815 height 715
click at [787, 332] on div "C E F B A C A F D B E D" at bounding box center [745, 351] width 763 height 39
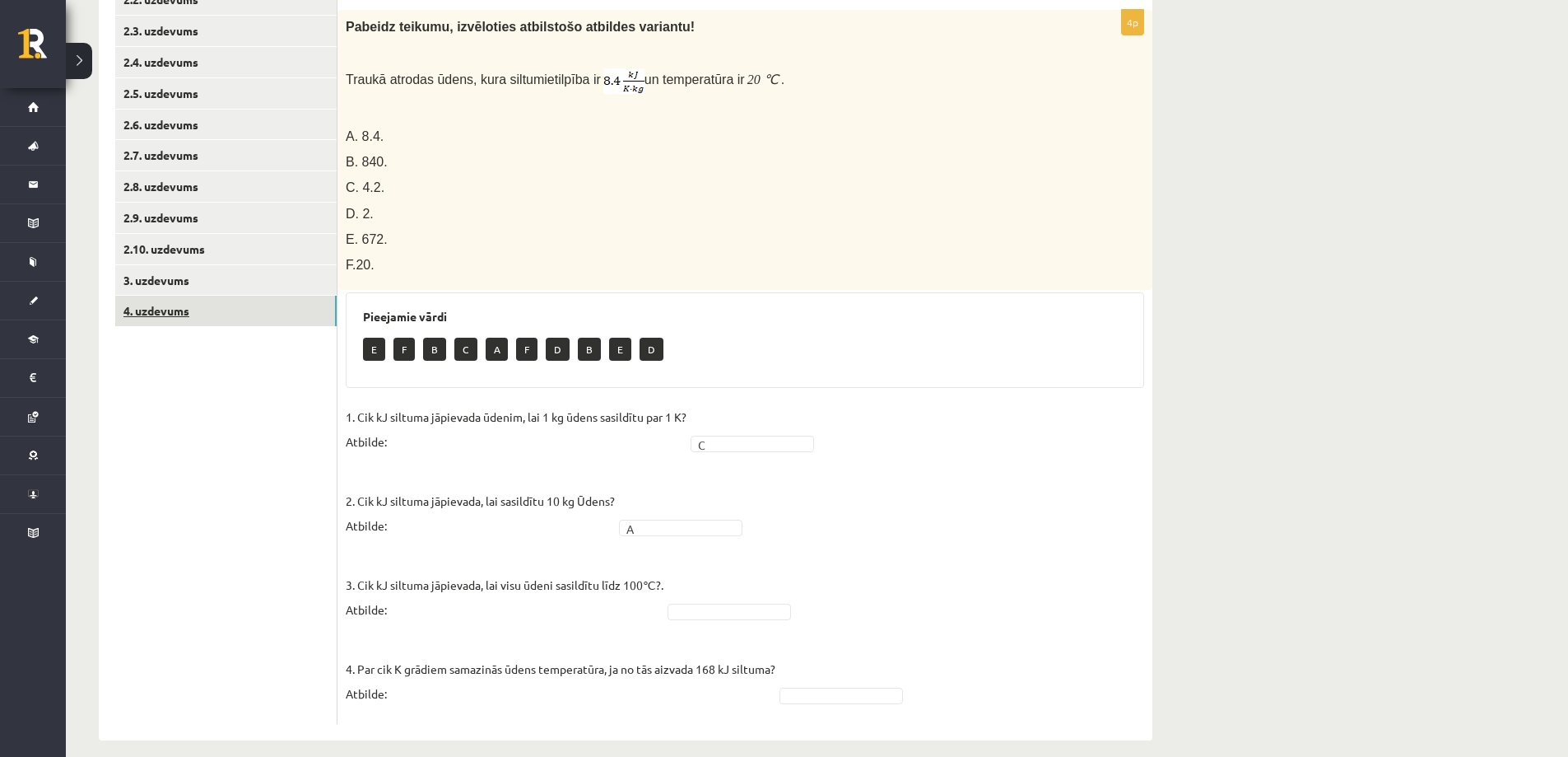
click at [219, 305] on link "4. uzdevums" at bounding box center [225, 311] width 221 height 31
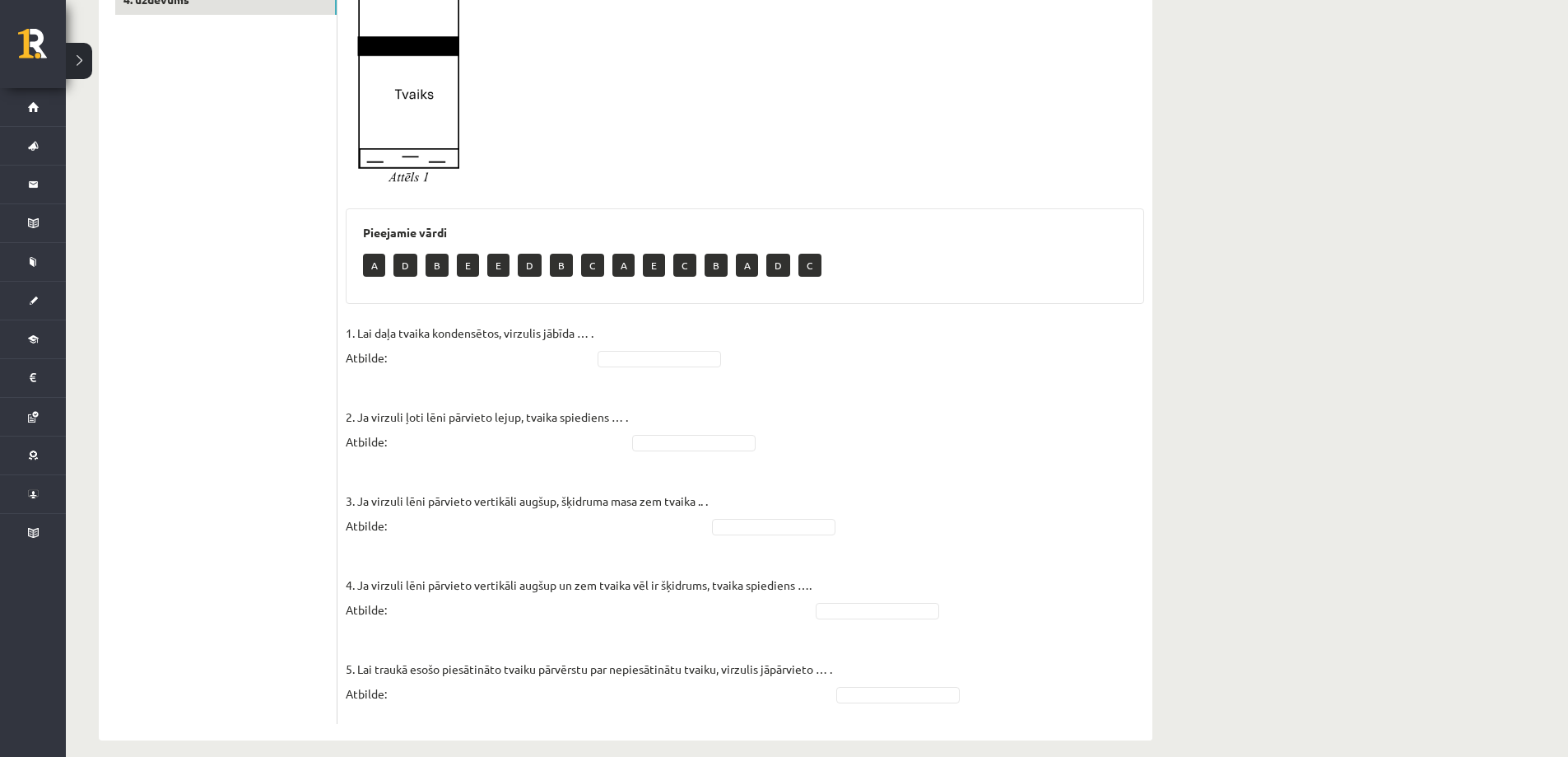
scroll to position [108, 0]
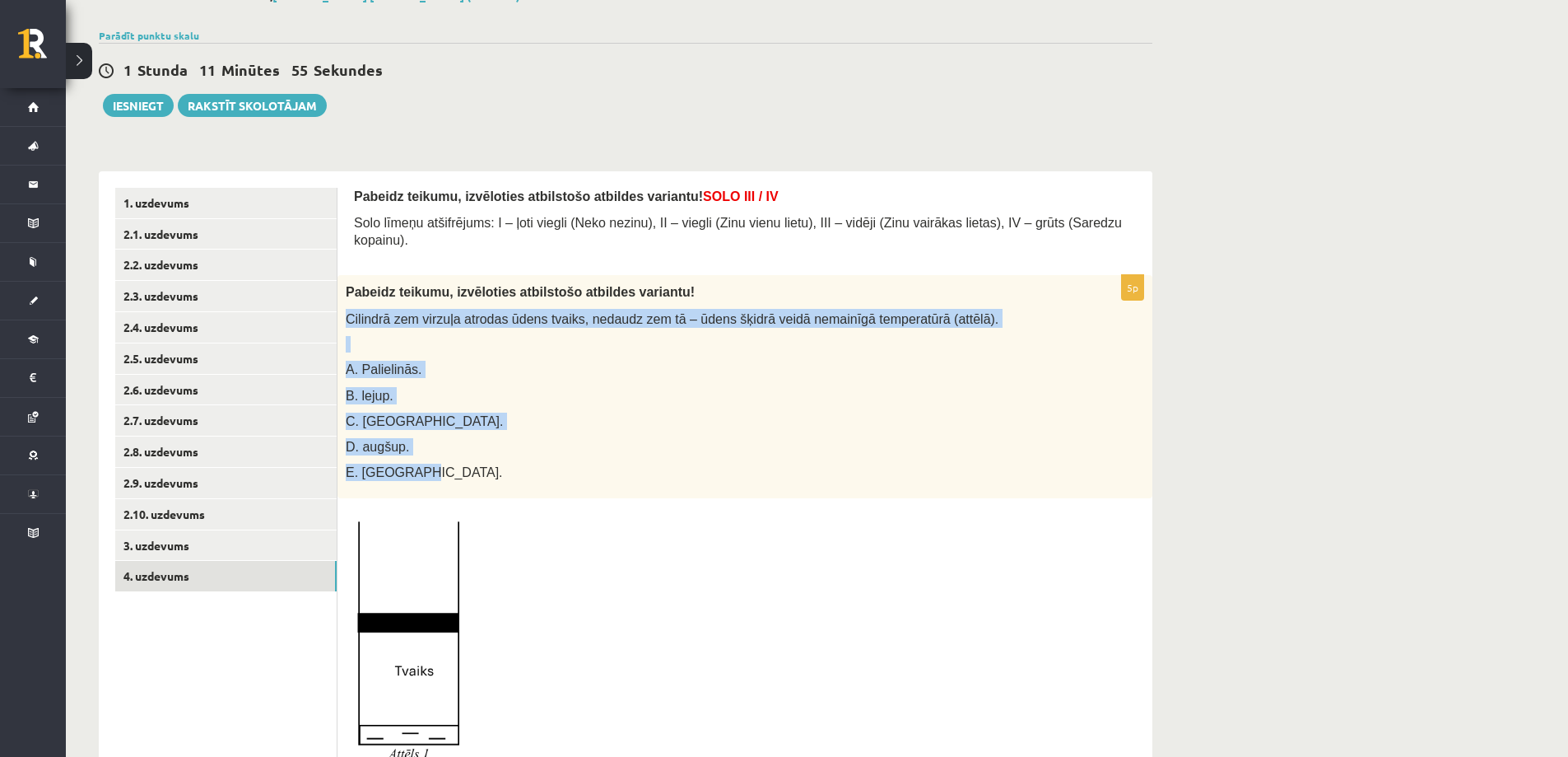
drag, startPoint x: 347, startPoint y: 301, endPoint x: 591, endPoint y: 448, distance: 284.9
click at [591, 448] on div "Pabeidz teikumu, izvēloties atbilstošo atbildes variantu! Cilindrā zem virzuļa …" at bounding box center [745, 387] width 815 height 223
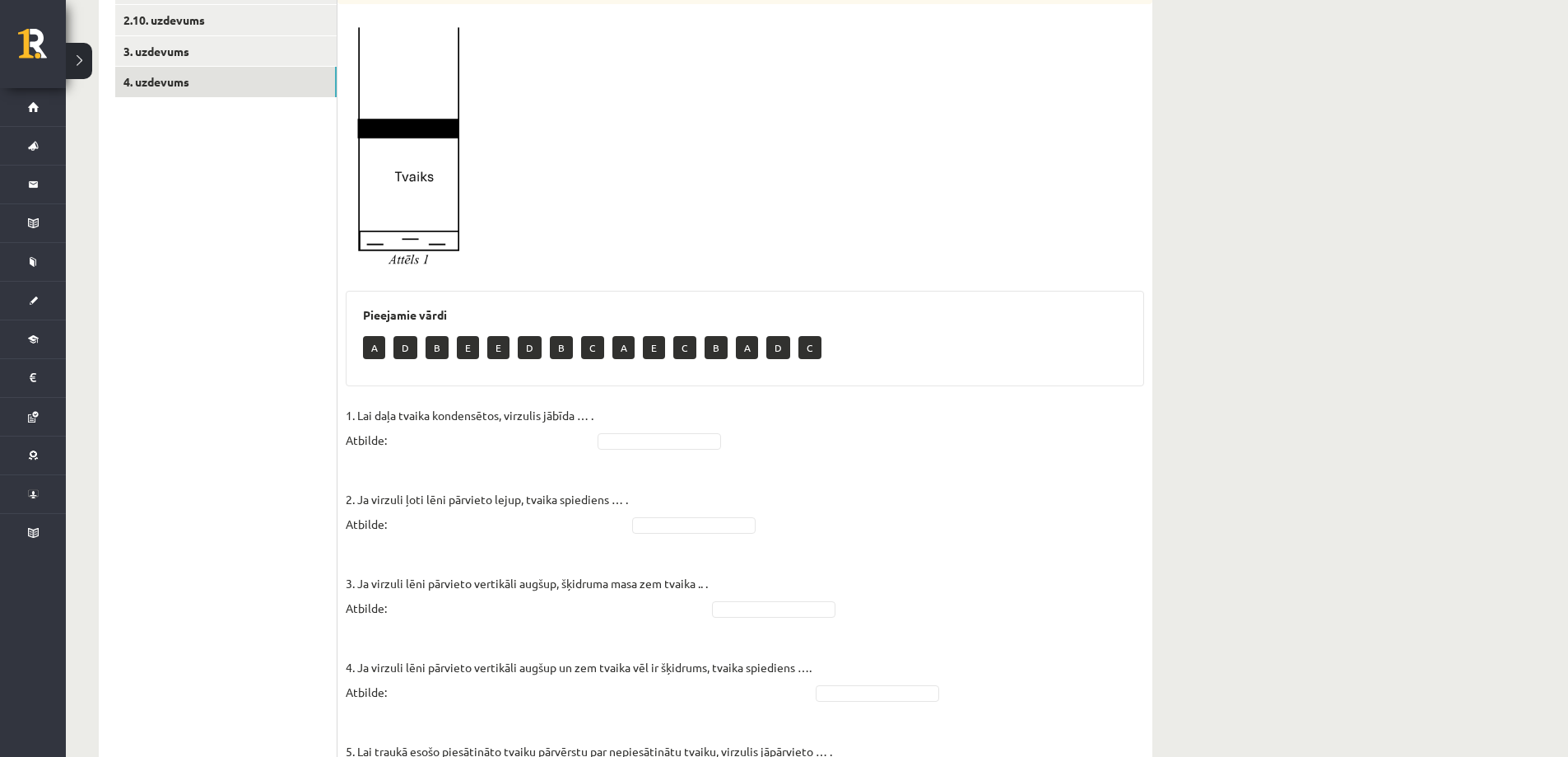
scroll to position [684, 0]
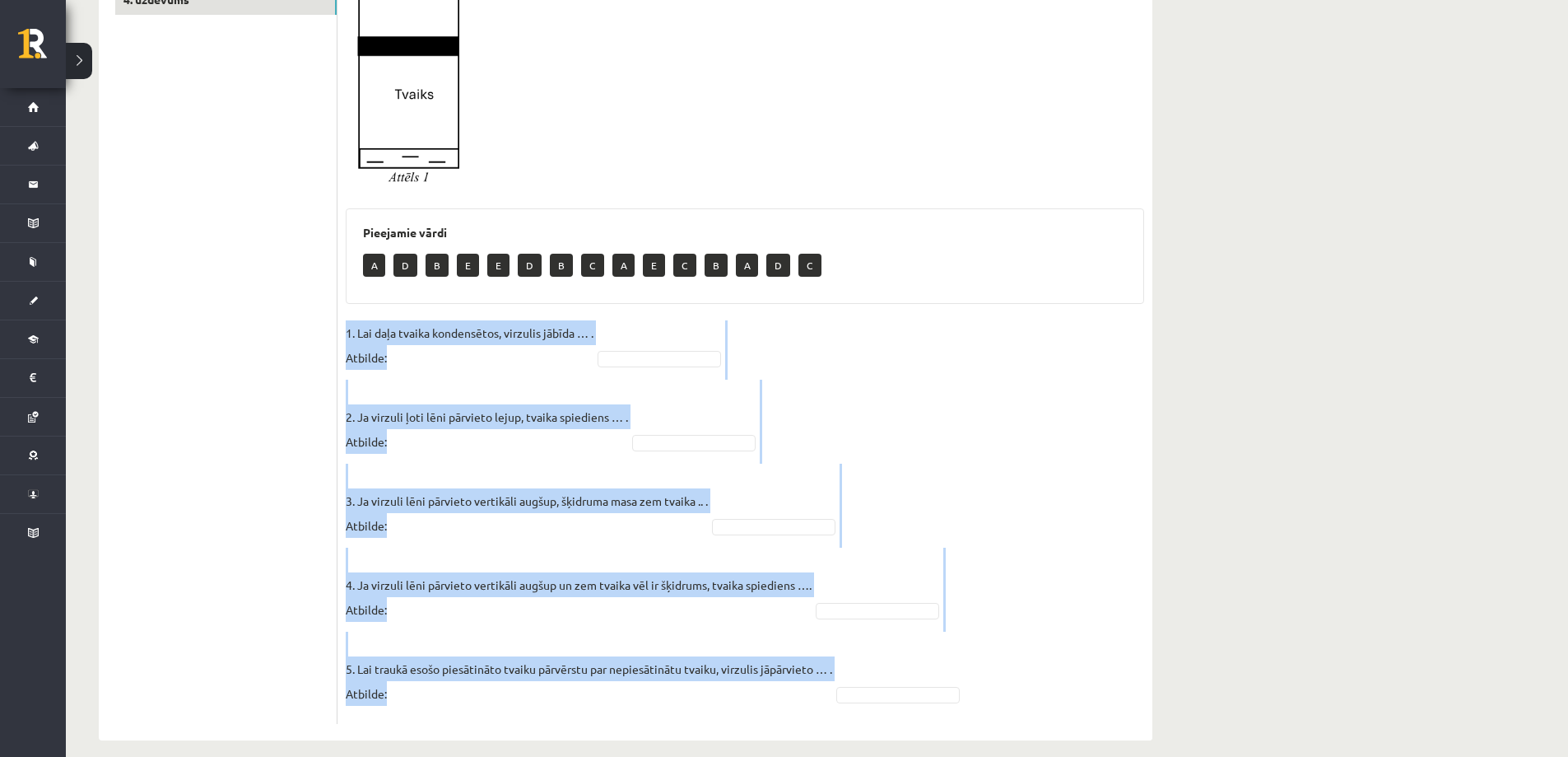
drag, startPoint x: 348, startPoint y: 311, endPoint x: 769, endPoint y: 700, distance: 573.2
click at [769, 700] on div "5p Pabeidz teikumu, izvēloties atbilstošo atbildes variantu! Cilindrā zem virzu…" at bounding box center [745, 211] width 815 height 1025
click at [876, 321] on fieldset "1. Lai daļa tvaika kondensētos, virzulis jābīda … . Atbilde: 2. Ja virzuli ļoti…" at bounding box center [745, 518] width 799 height 395
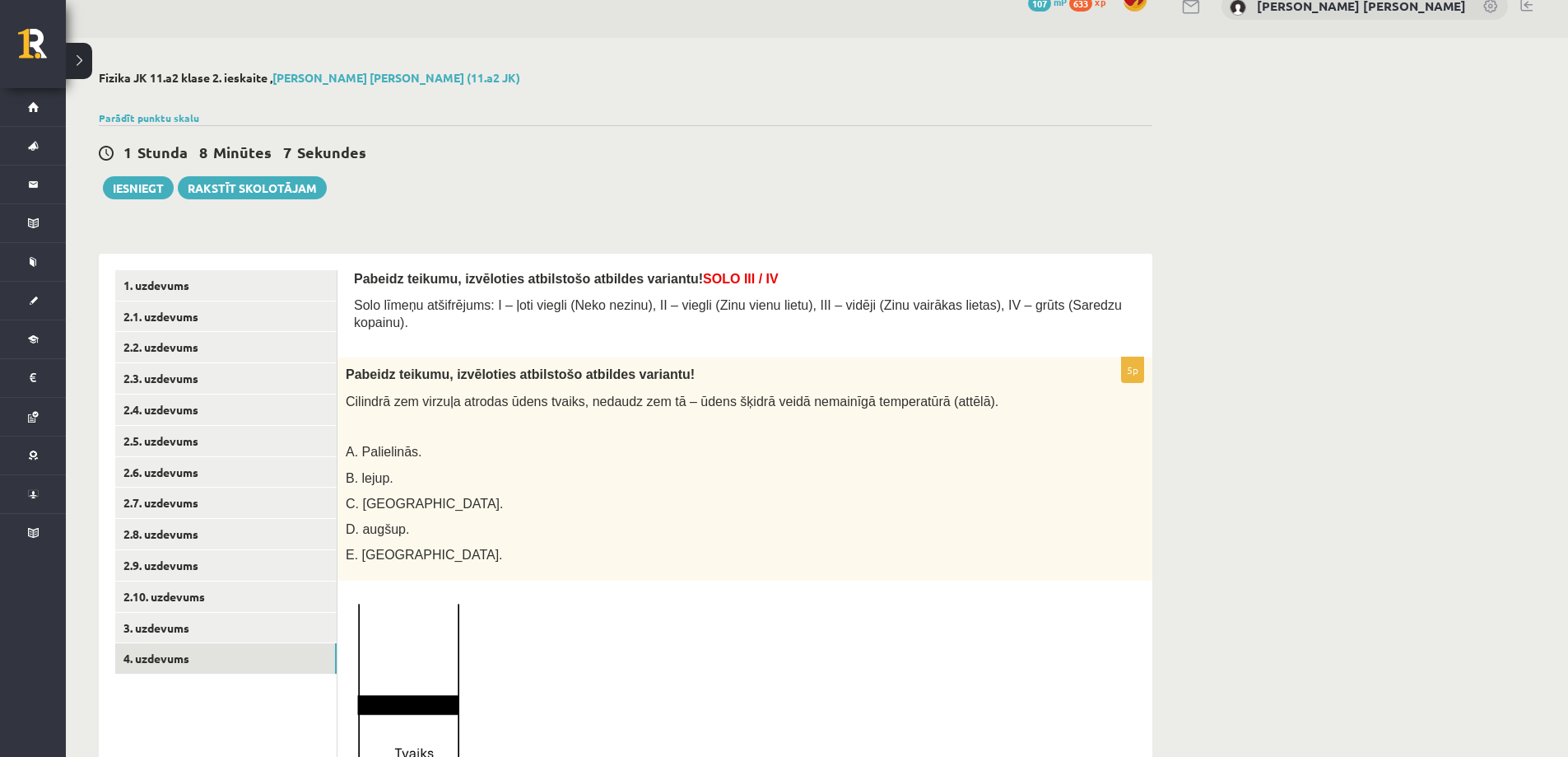
scroll to position [190, 0]
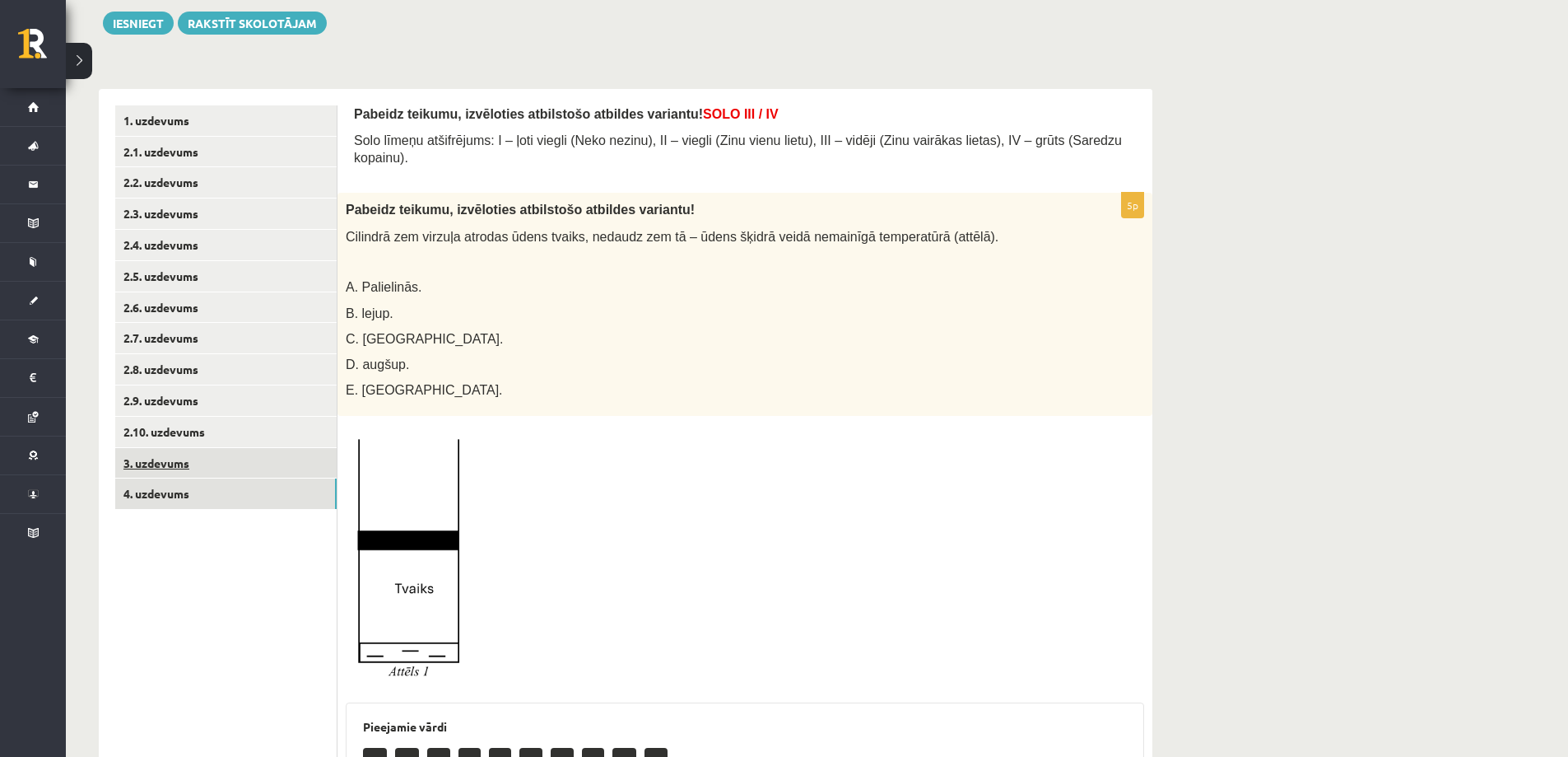
click at [254, 468] on link "3. uzdevums" at bounding box center [225, 463] width 221 height 31
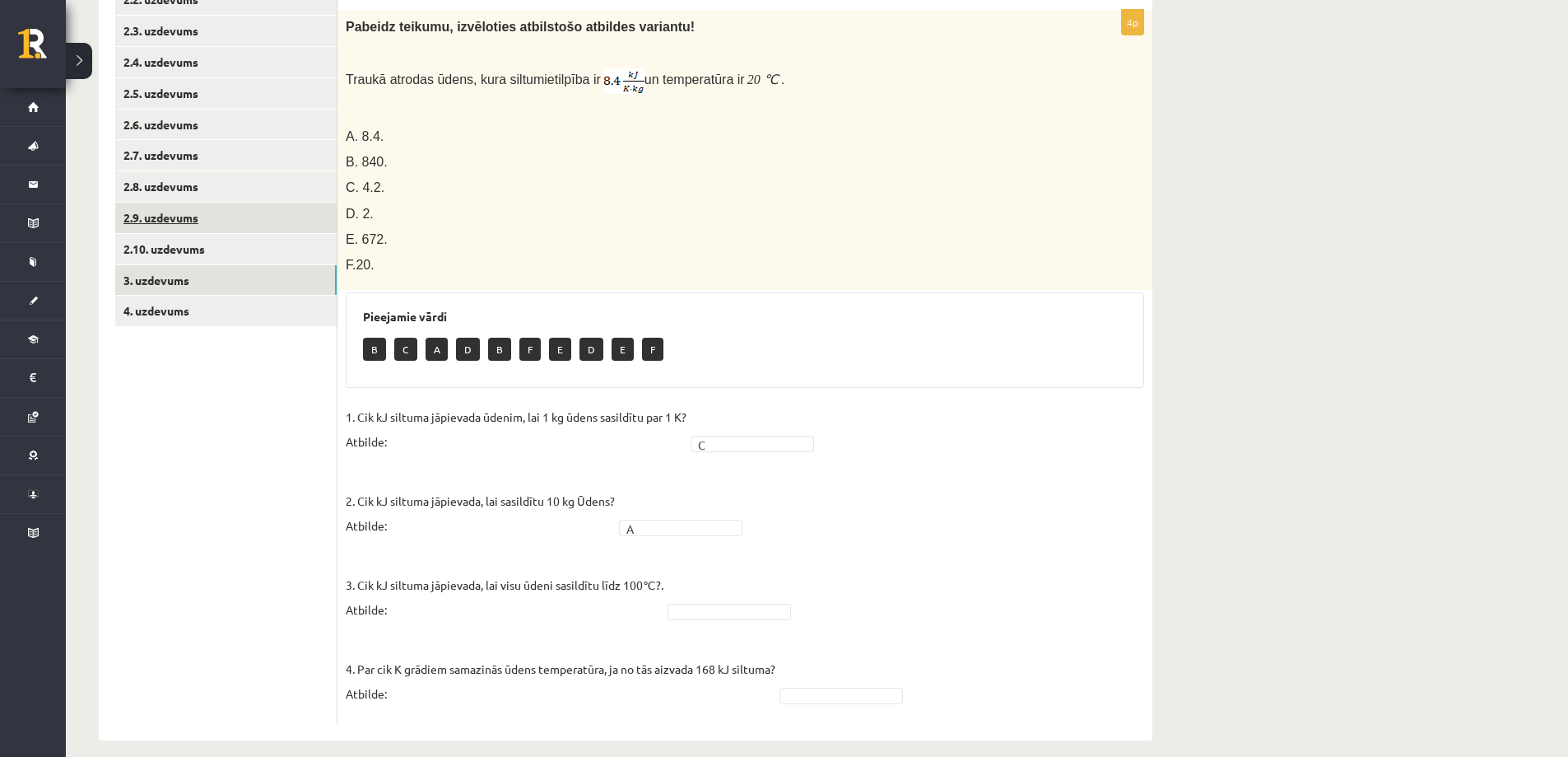
scroll to position [44, 0]
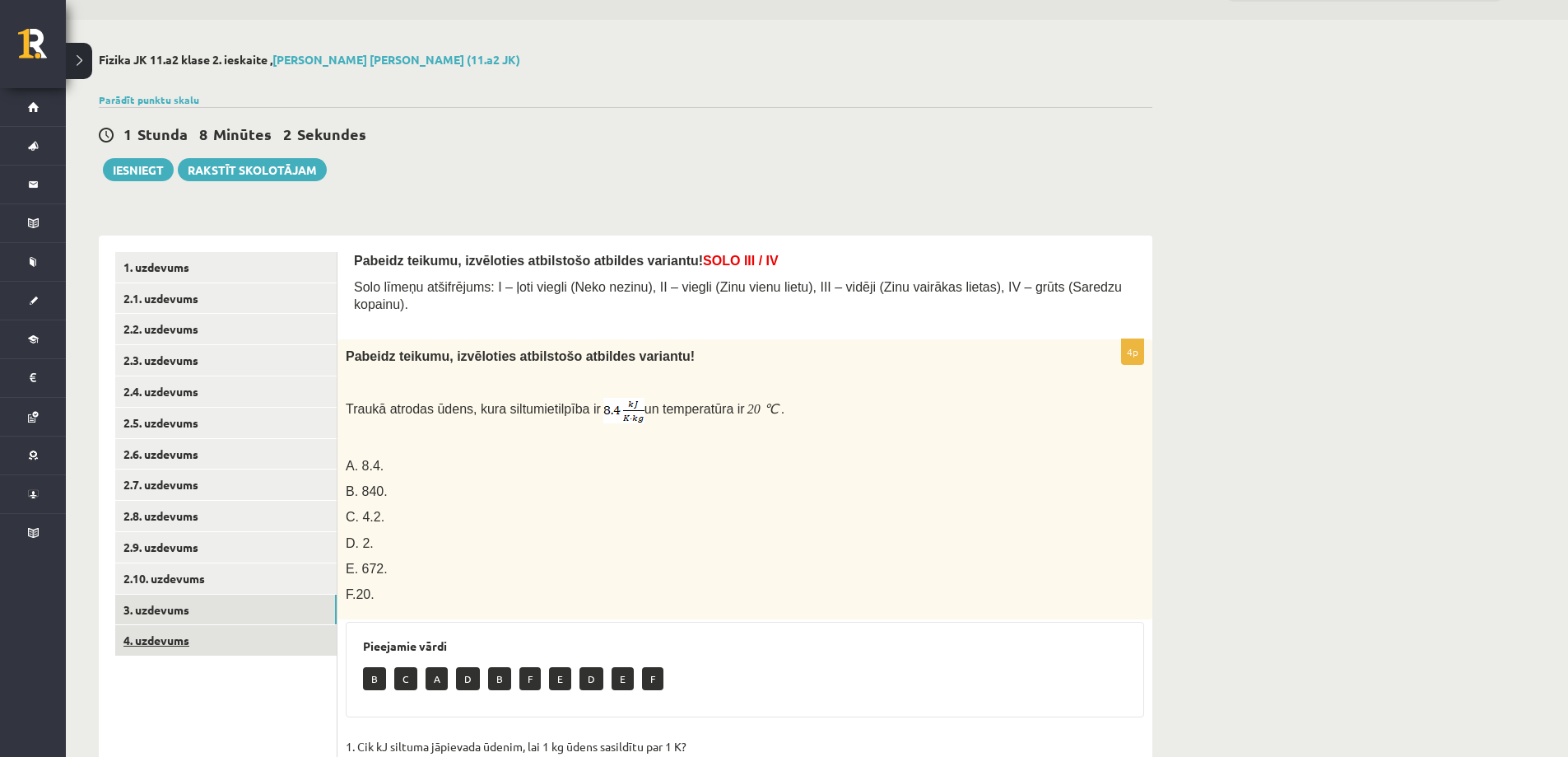
click at [236, 633] on link "4. uzdevums" at bounding box center [225, 640] width 221 height 31
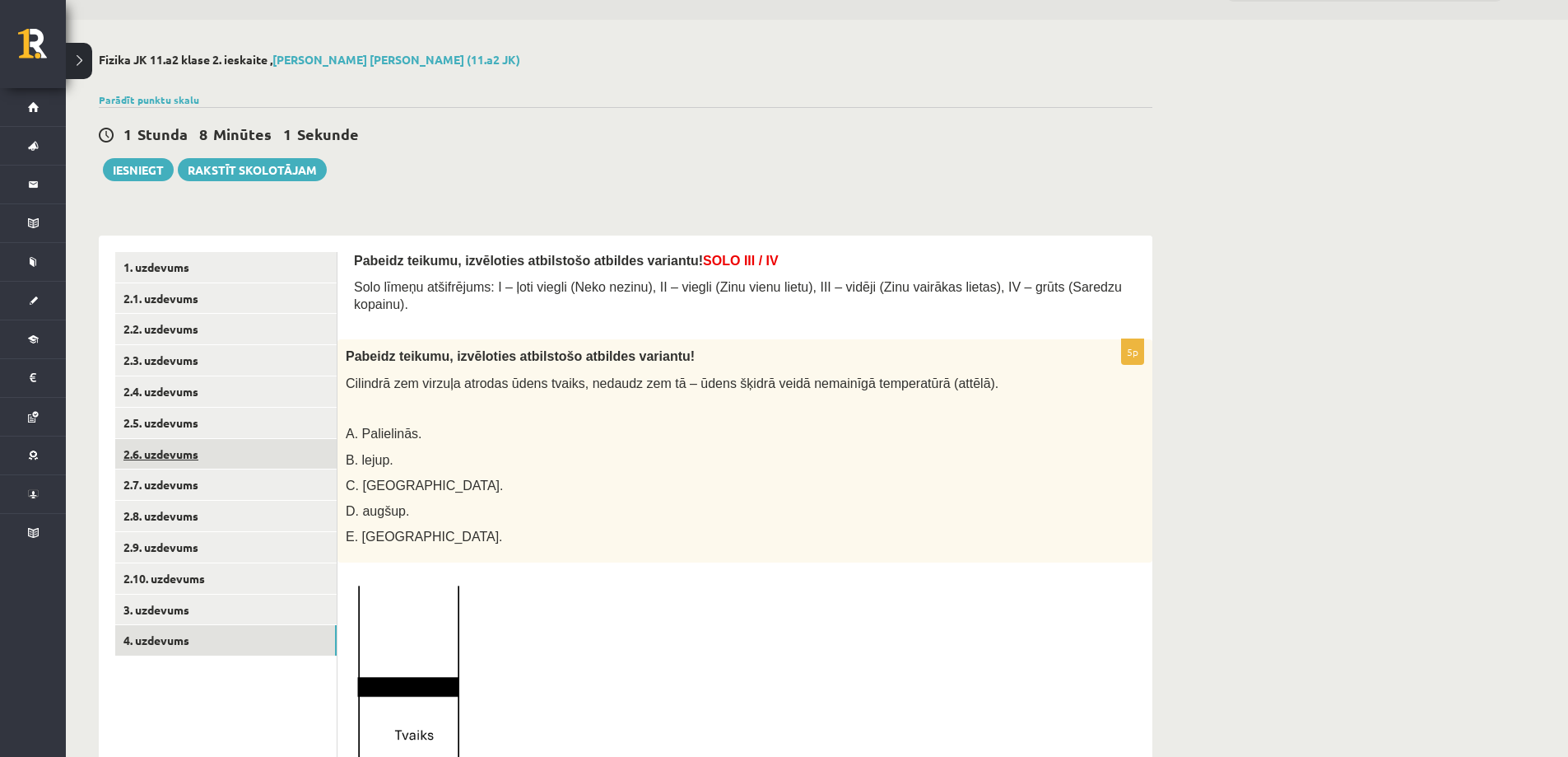
click at [239, 448] on link "2.6. uzdevums" at bounding box center [225, 454] width 221 height 31
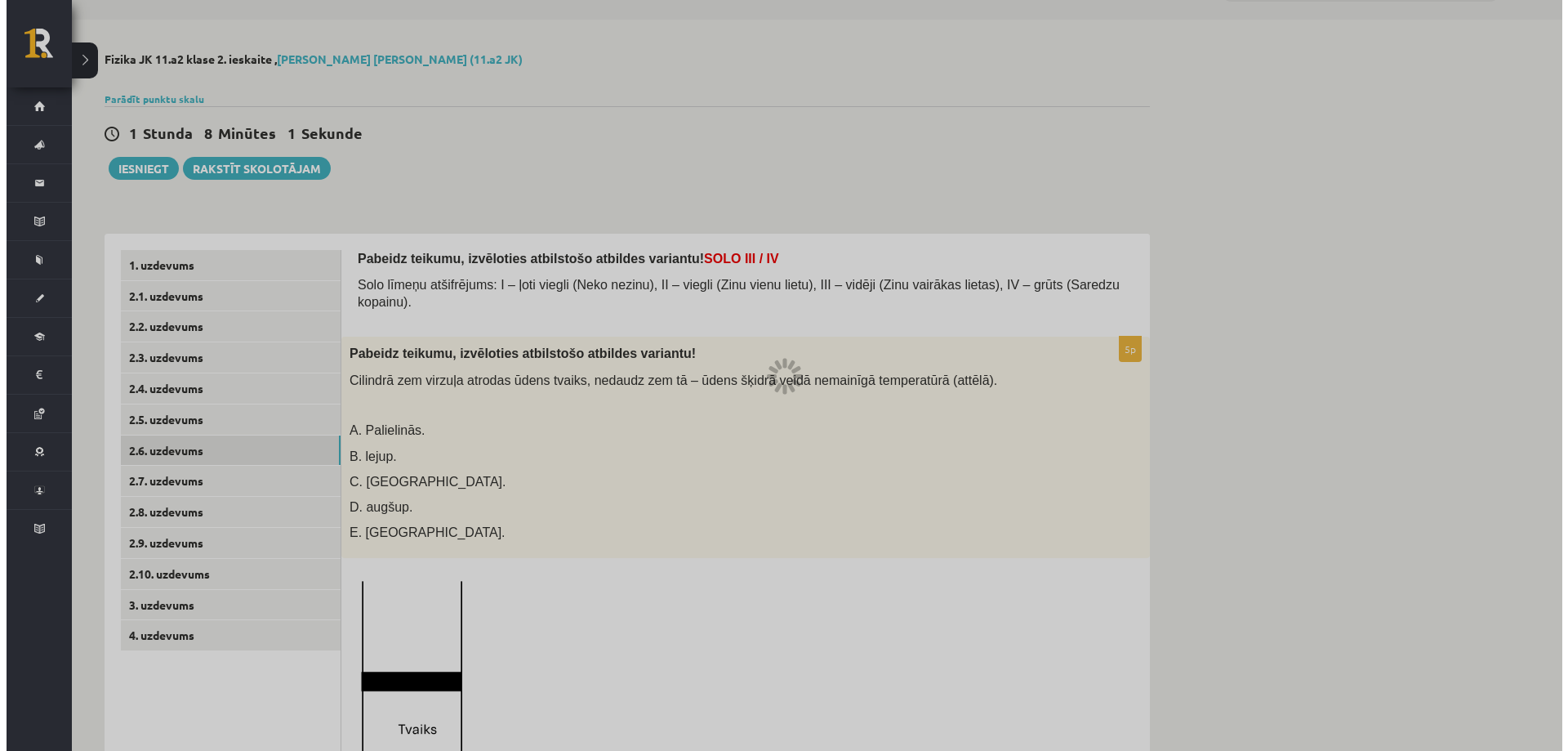
scroll to position [0, 0]
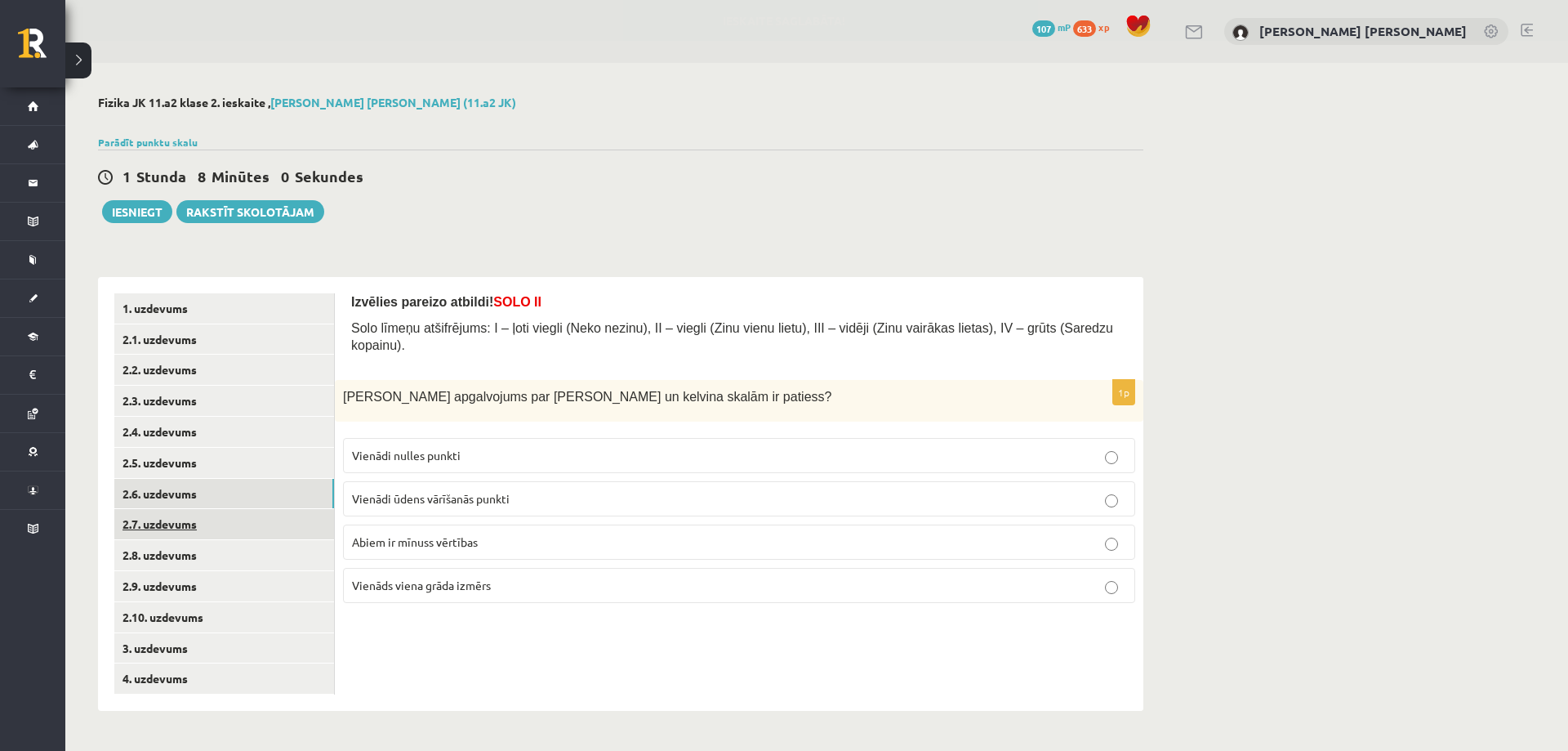
click at [241, 520] on link "2.7. uzdevums" at bounding box center [224, 524] width 219 height 31
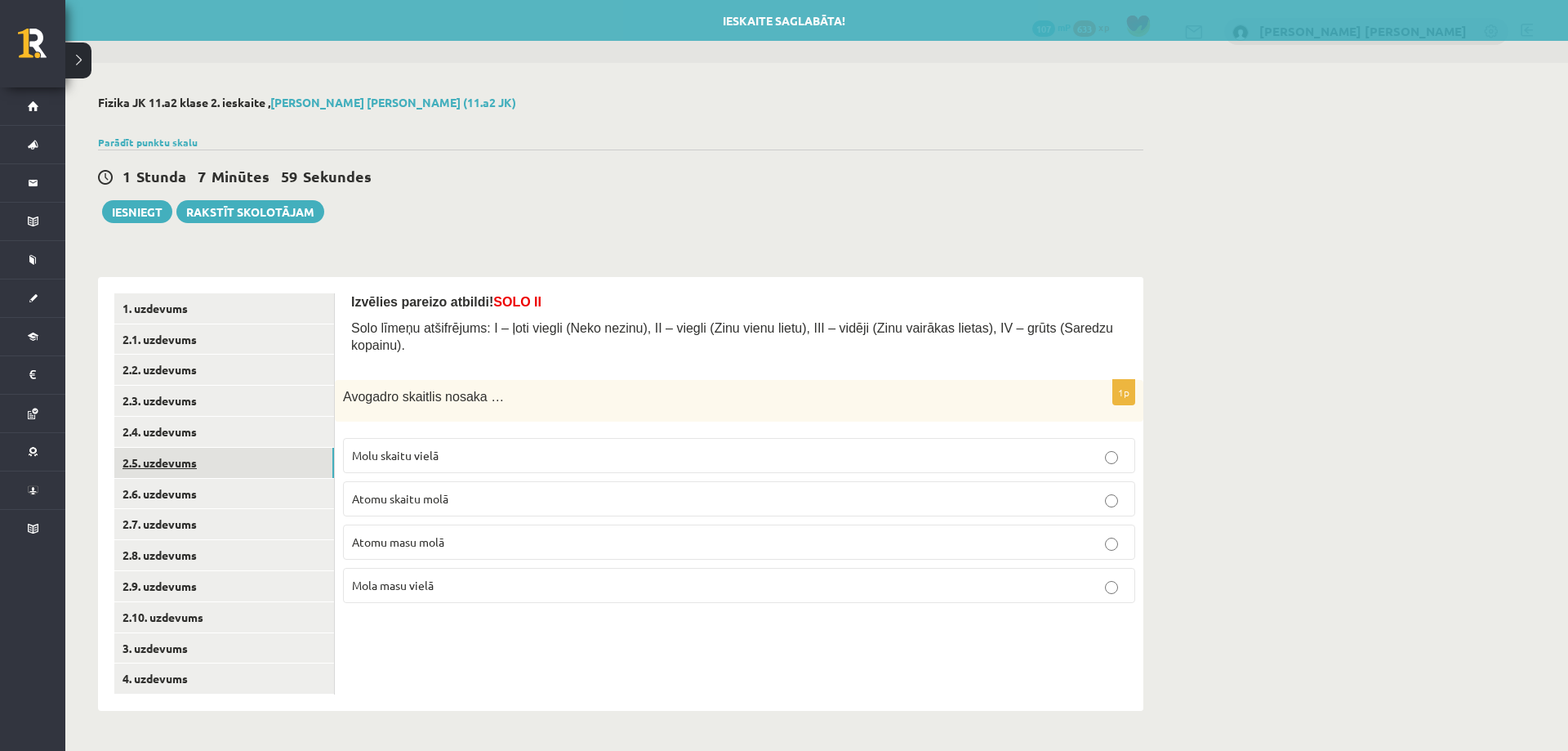
click at [258, 452] on link "2.5. uzdevums" at bounding box center [224, 463] width 219 height 31
click at [247, 424] on link "2.4. uzdevums" at bounding box center [224, 432] width 219 height 31
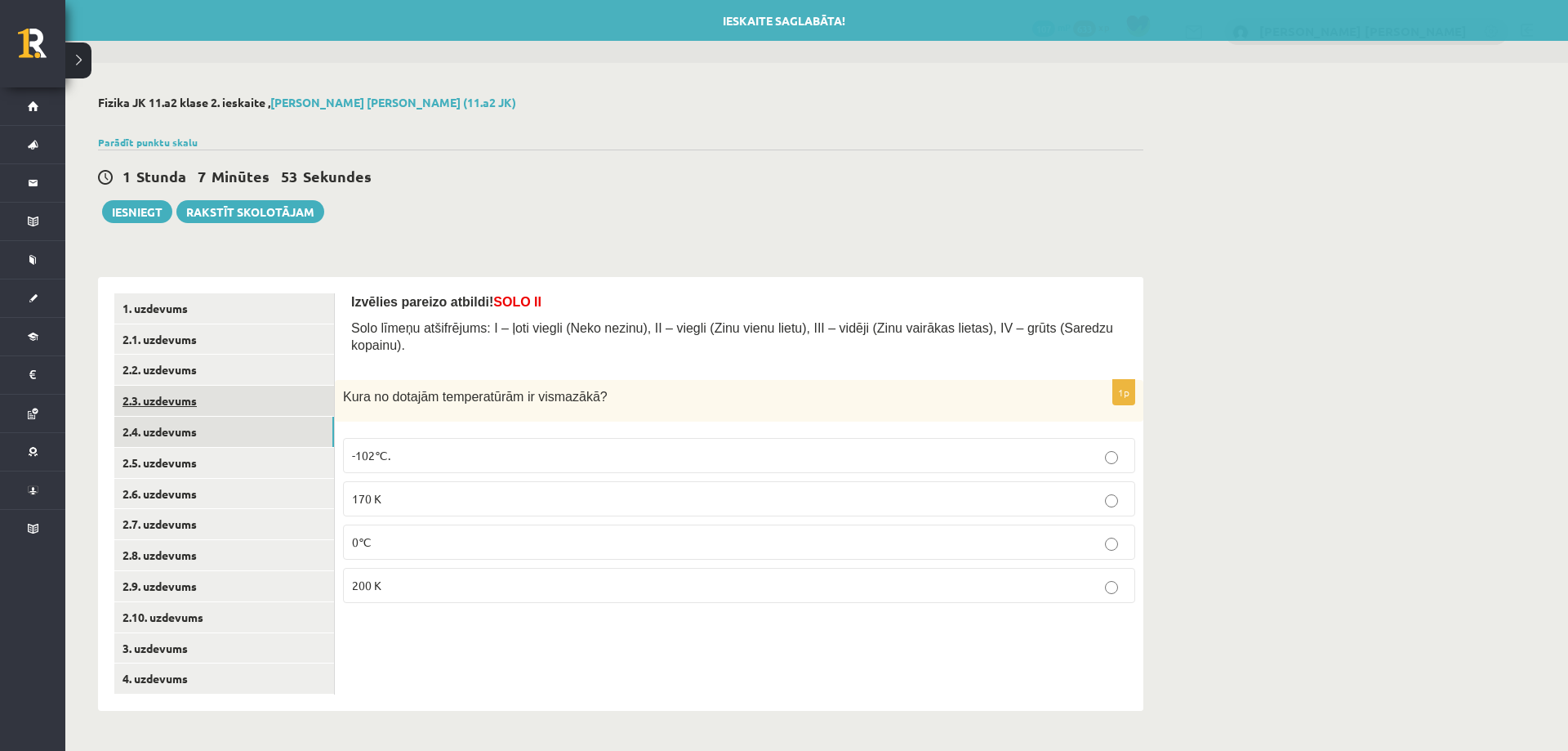
click at [231, 392] on link "2.3. uzdevums" at bounding box center [224, 401] width 219 height 31
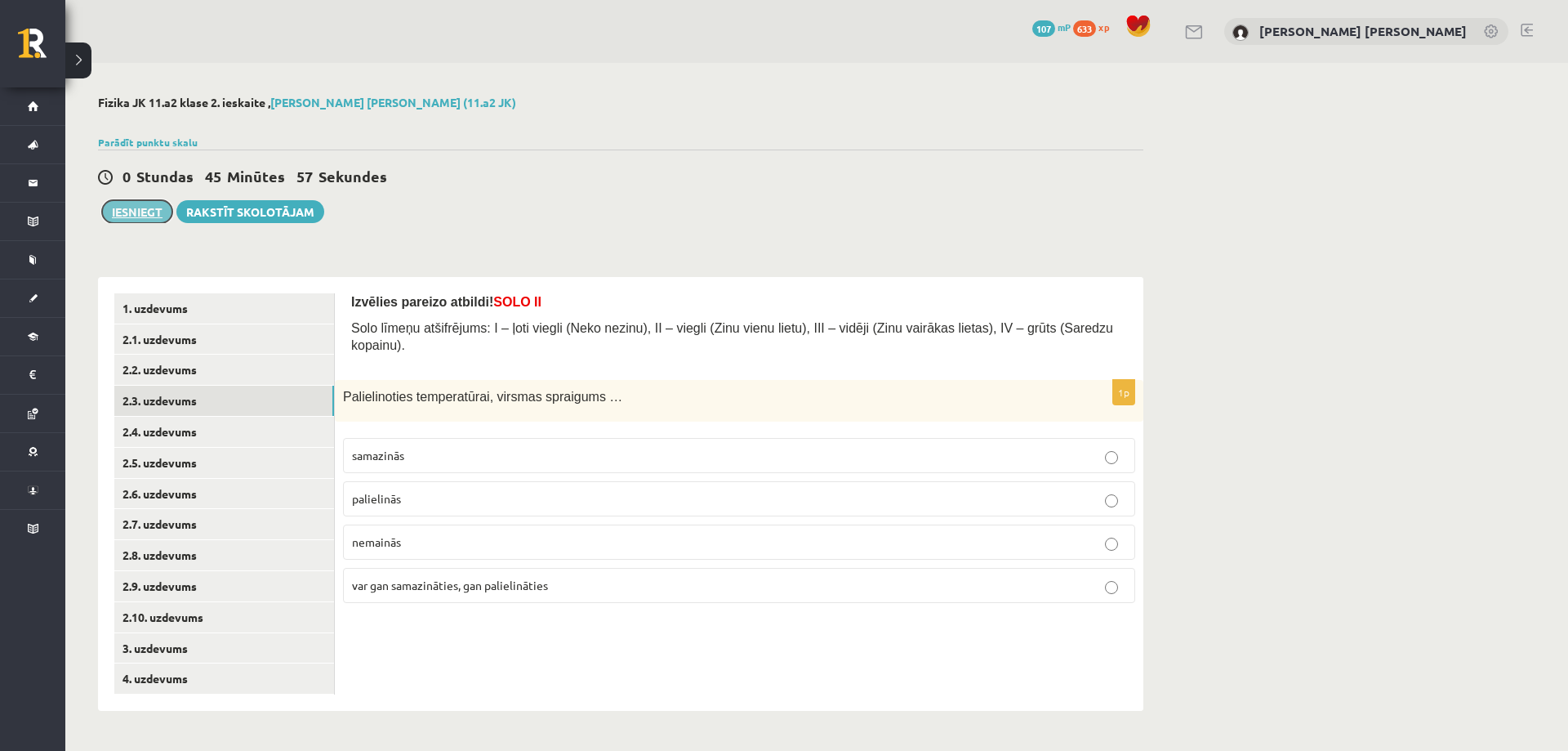
click at [134, 213] on button "Iesniegt" at bounding box center [137, 211] width 71 height 23
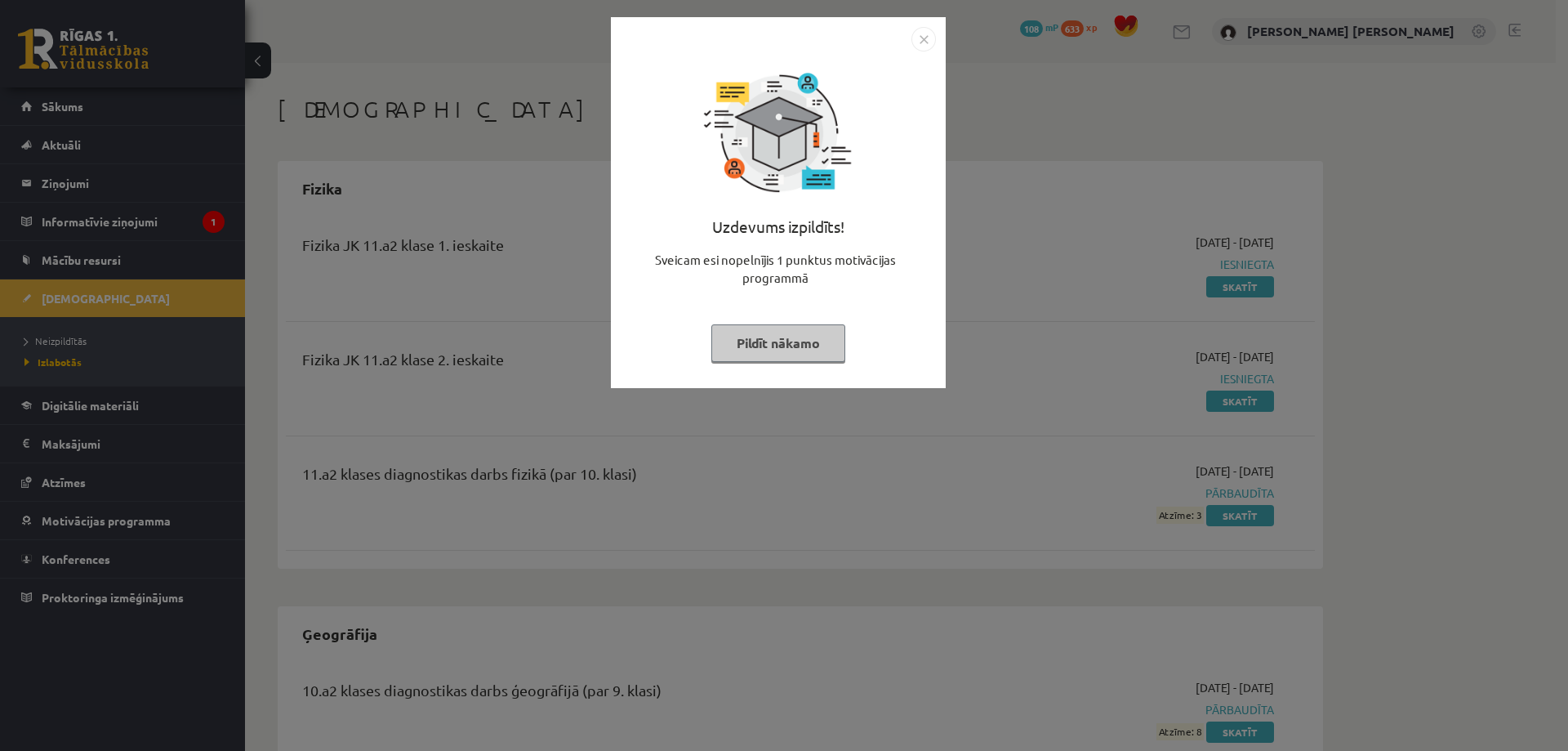
click at [923, 32] on img "Close" at bounding box center [923, 39] width 25 height 25
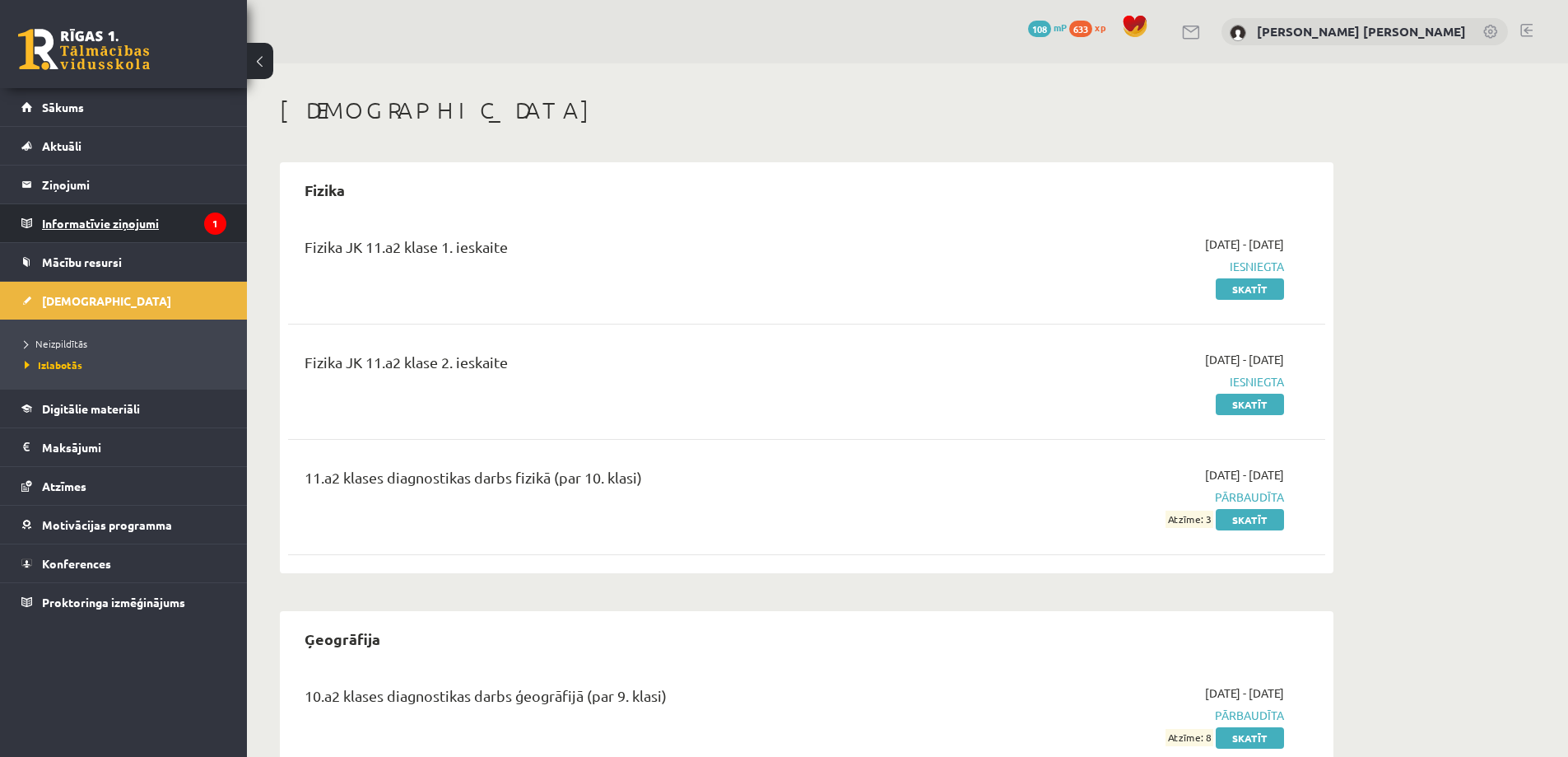
click at [125, 225] on legend "Informatīvie ziņojumi 1" at bounding box center [134, 223] width 184 height 38
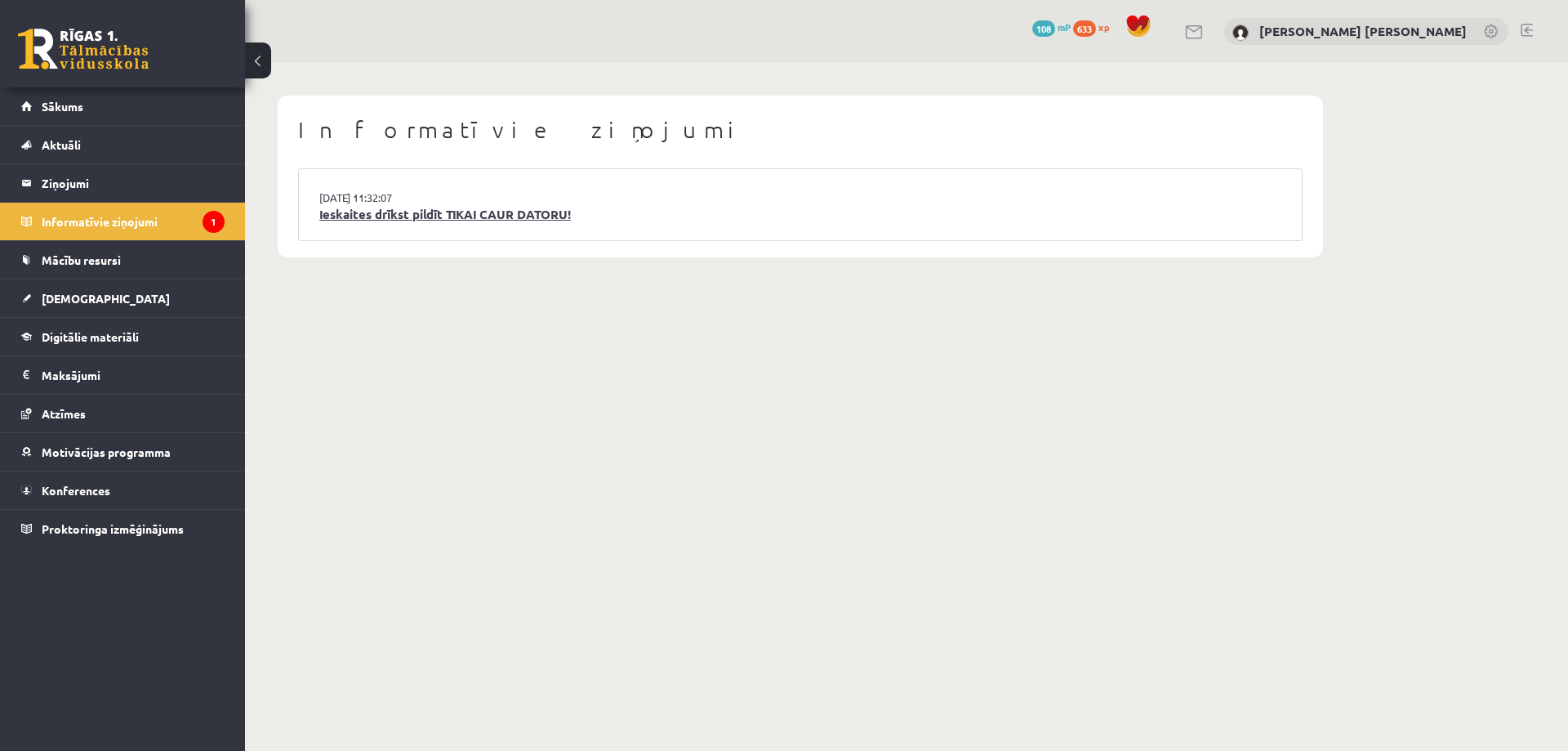
click at [361, 212] on link "Ieskaites drīkst pildīt TIKAI CAUR DATORU!" at bounding box center [800, 214] width 962 height 19
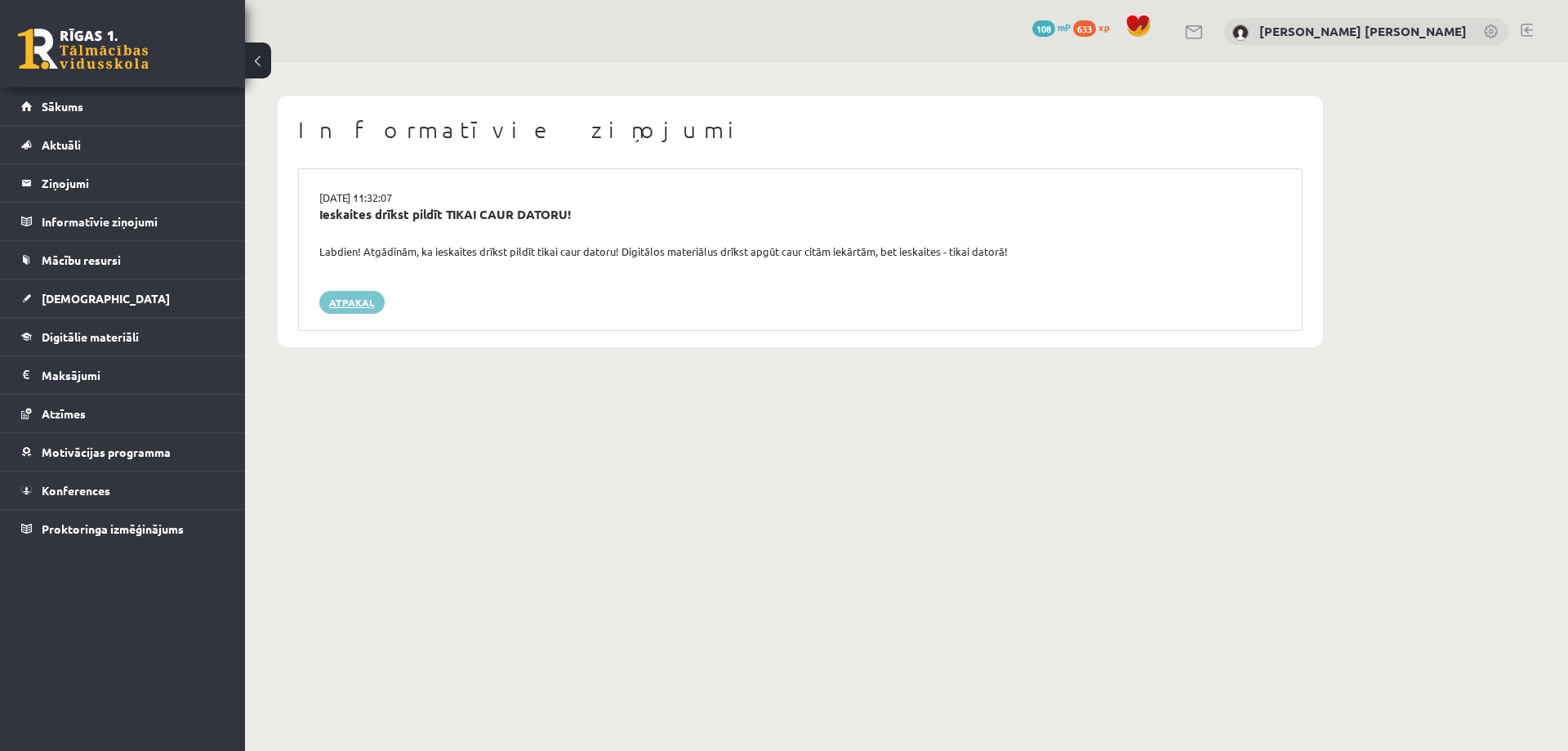
click at [354, 304] on link "Atpakaļ" at bounding box center [352, 302] width 65 height 23
